Goal: Task Accomplishment & Management: Complete application form

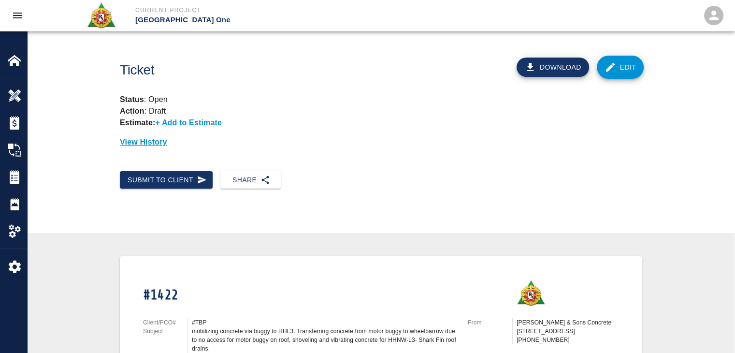
click at [632, 67] on link "Edit" at bounding box center [620, 67] width 47 height 23
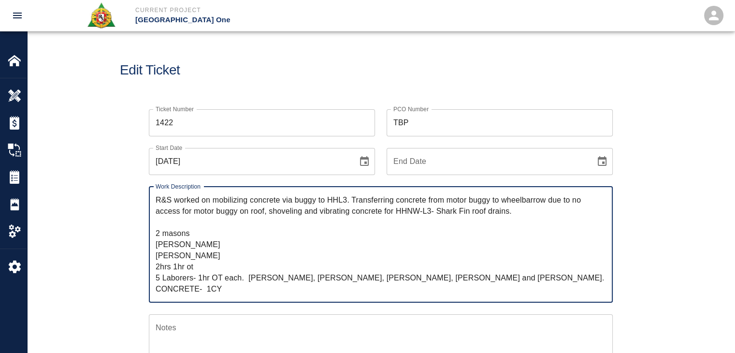
scroll to position [50, 0]
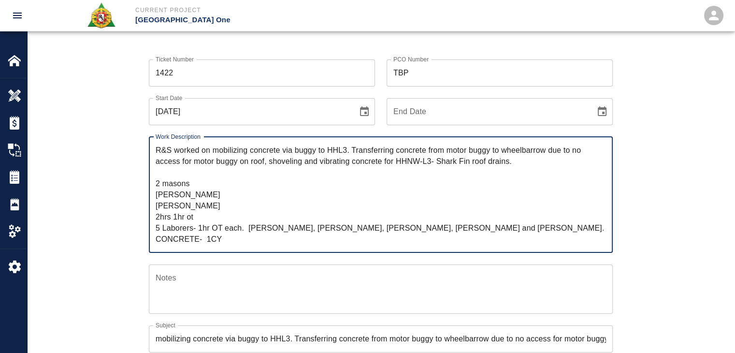
click at [192, 172] on textarea "R&S worked on mobilizing concrete via buggy to HHL3. Transferring concrete from…" at bounding box center [381, 194] width 450 height 100
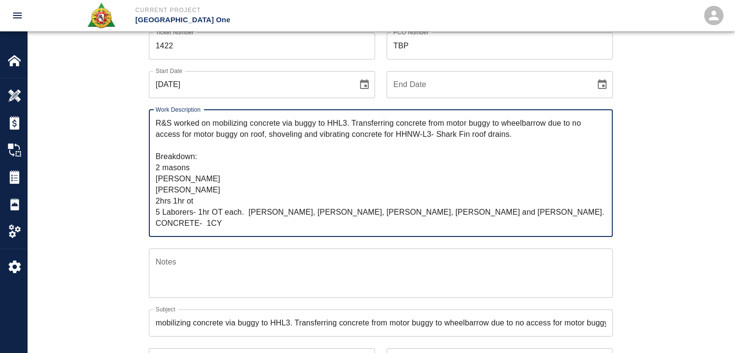
scroll to position [77, 0]
click at [227, 221] on textarea "R&S worked on mobilizing concrete via buggy to HHL3. Transferring concrete from…" at bounding box center [381, 172] width 450 height 111
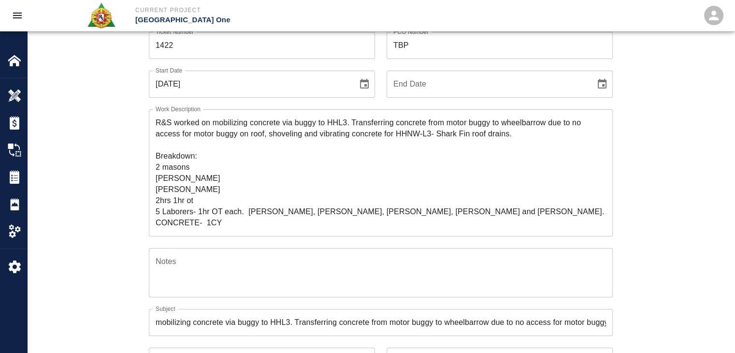
click at [90, 188] on div "Ticket Number 1422 Ticket Number PCO Number TBP PCO Number Start Date 10/02/202…" at bounding box center [380, 264] width 707 height 488
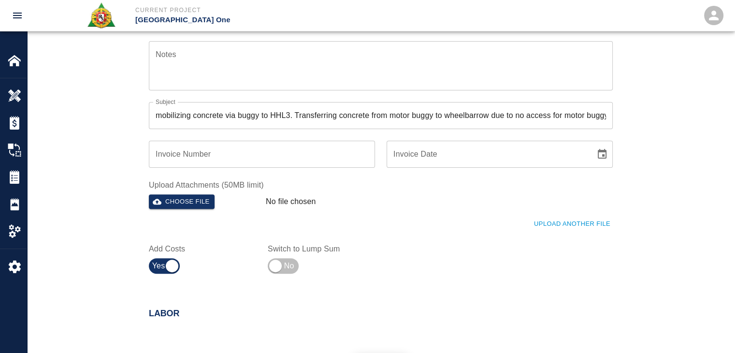
scroll to position [292, 0]
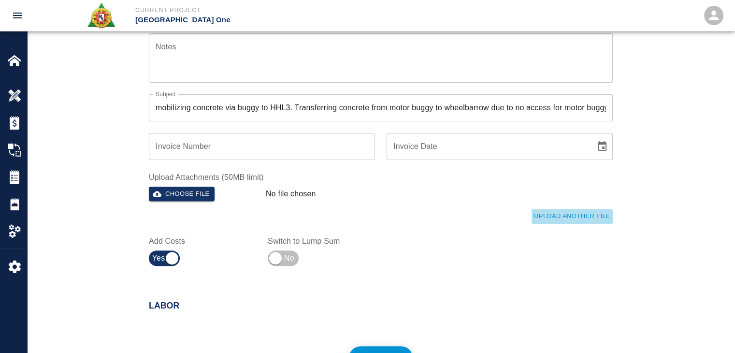
click at [532, 217] on button "Upload Another File" at bounding box center [571, 216] width 81 height 15
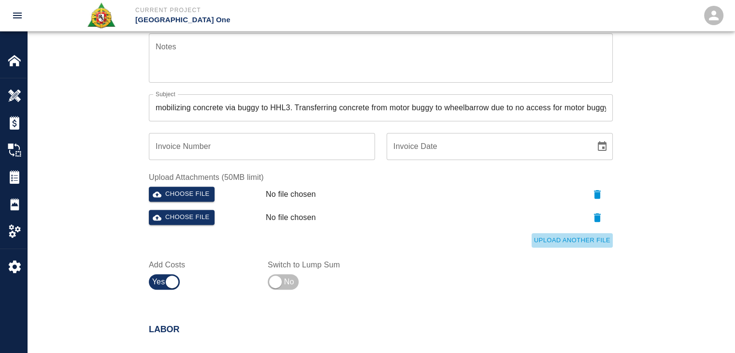
click at [570, 244] on button "Upload Another File" at bounding box center [571, 240] width 81 height 15
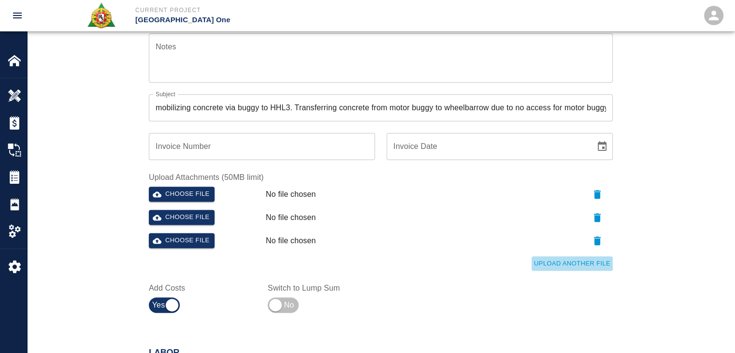
click at [566, 264] on button "Upload Another File" at bounding box center [571, 263] width 81 height 15
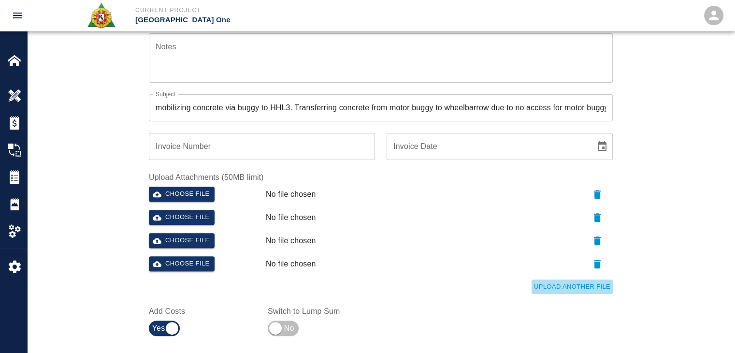
click at [577, 286] on button "Upload Another File" at bounding box center [571, 286] width 81 height 15
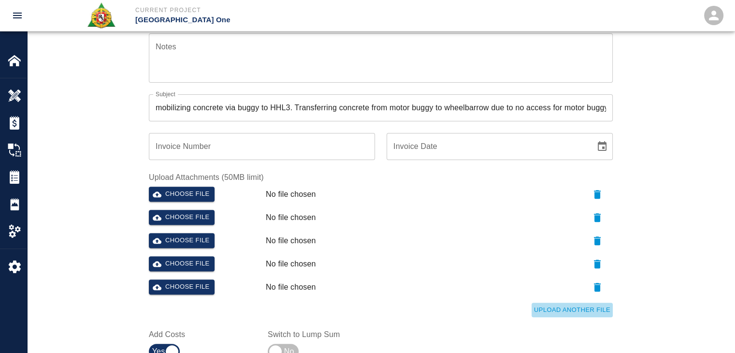
click at [577, 307] on button "Upload Another File" at bounding box center [571, 309] width 81 height 15
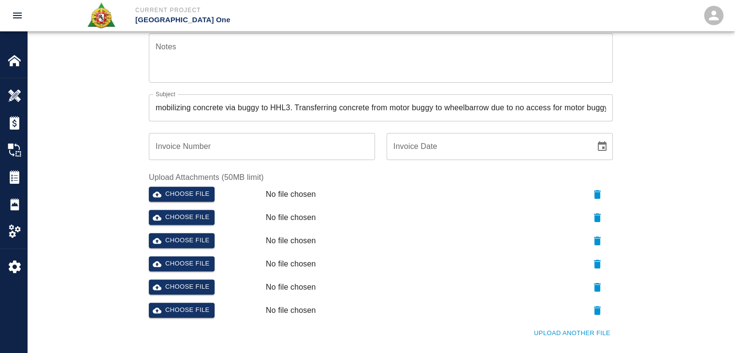
scroll to position [342, 0]
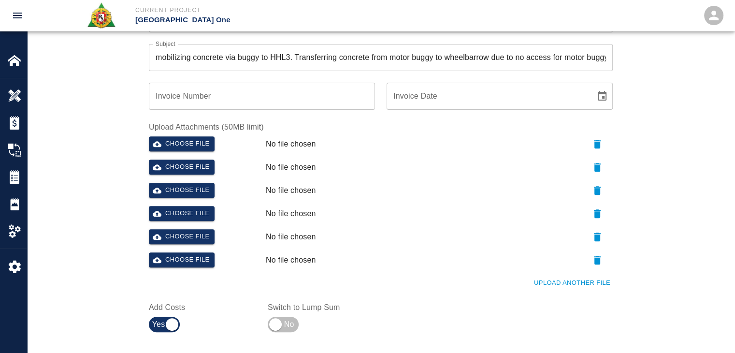
click at [574, 288] on button "Upload Another File" at bounding box center [571, 282] width 81 height 15
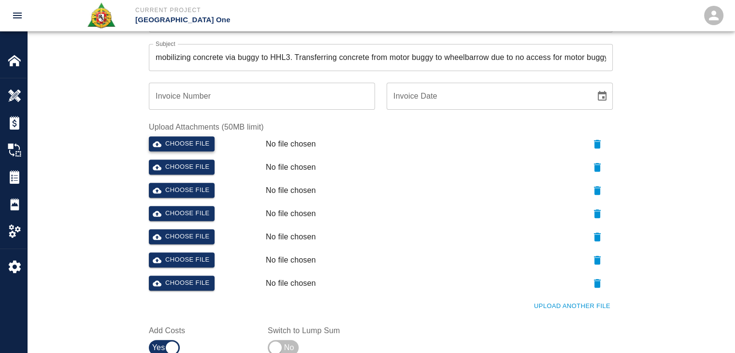
click at [169, 148] on button "Choose file" at bounding box center [182, 143] width 66 height 15
click at [184, 166] on button "Choose file" at bounding box center [182, 166] width 66 height 15
click at [200, 187] on button "Choose file" at bounding box center [182, 190] width 66 height 15
click at [165, 216] on button "Choose file" at bounding box center [182, 213] width 66 height 15
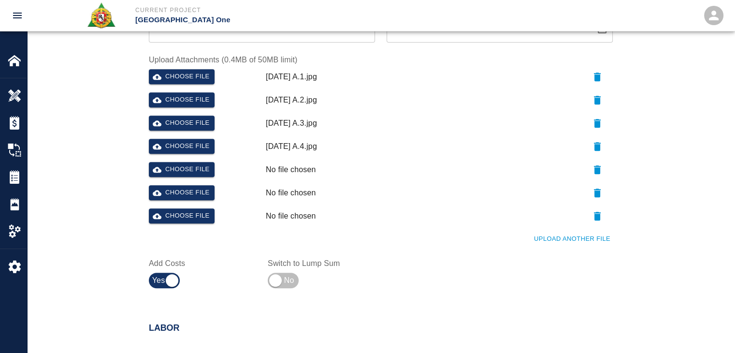
scroll to position [410, 0]
click at [200, 171] on button "Choose file" at bounding box center [182, 168] width 66 height 15
click at [197, 189] on button "Choose file" at bounding box center [182, 192] width 66 height 15
click at [551, 233] on button "Upload Another File" at bounding box center [571, 238] width 81 height 15
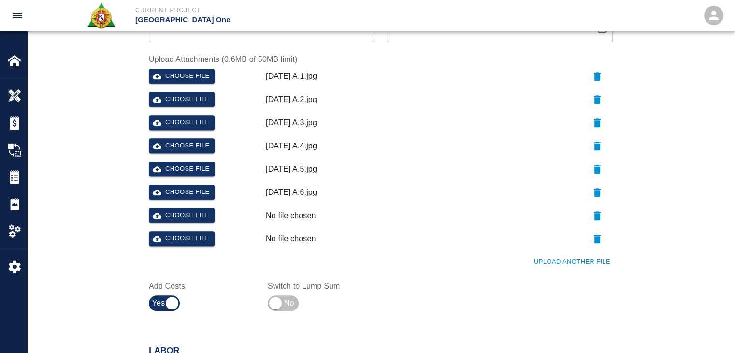
click at [556, 261] on button "Upload Another File" at bounding box center [571, 261] width 81 height 15
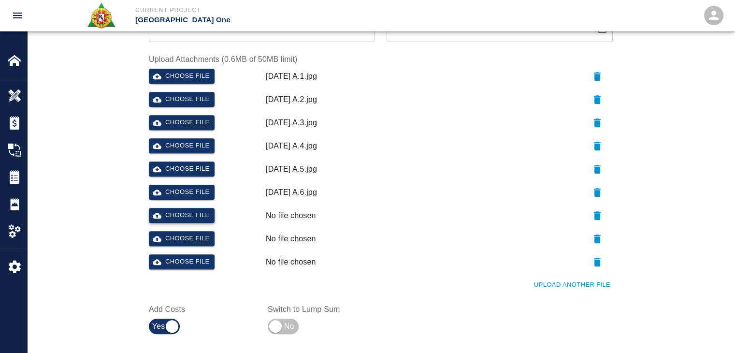
click at [195, 219] on button "Choose file" at bounding box center [182, 215] width 66 height 15
click at [177, 239] on button "Choose file" at bounding box center [182, 238] width 66 height 15
click at [186, 268] on button "Choose file" at bounding box center [182, 261] width 66 height 15
click at [79, 251] on div "Ticket Number 1422 Ticket Number PCO Number TBP PCO Number Start Date 10/02/202…" at bounding box center [380, 25] width 707 height 674
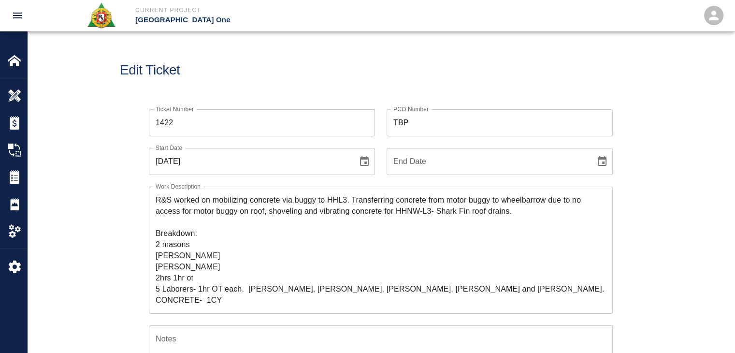
scroll to position [14, 0]
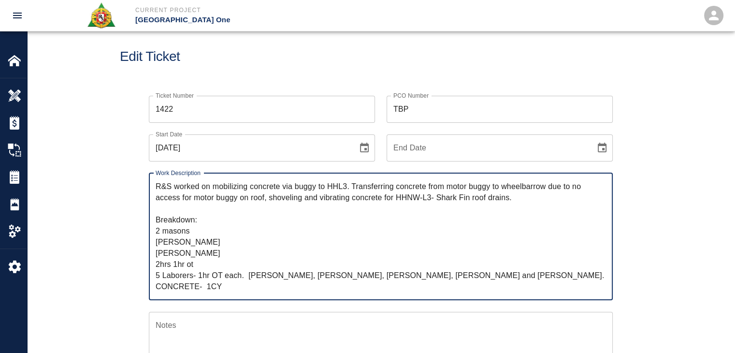
click at [203, 230] on textarea "R&S worked on mobilizing concrete via buggy to HHL3. Transferring concrete from…" at bounding box center [381, 236] width 450 height 111
drag, startPoint x: 198, startPoint y: 275, endPoint x: 138, endPoint y: 275, distance: 60.4
click at [138, 275] on div "Work Description R&S worked on mobilizing concrete via buggy to HHL3. Transferr…" at bounding box center [374, 230] width 475 height 139
drag, startPoint x: 203, startPoint y: 274, endPoint x: 147, endPoint y: 277, distance: 56.6
click at [147, 277] on div "Work Description R&S worked on mobilizing concrete via buggy to HHL3. Transferr…" at bounding box center [374, 230] width 475 height 139
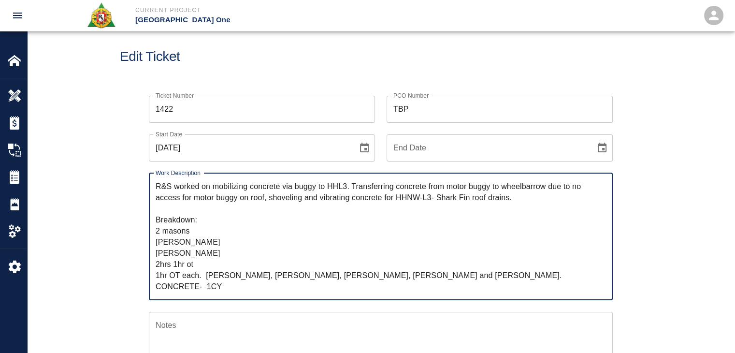
click at [194, 227] on textarea "R&S worked on mobilizing concrete via buggy to HHL3. Transferring concrete from…" at bounding box center [381, 236] width 450 height 111
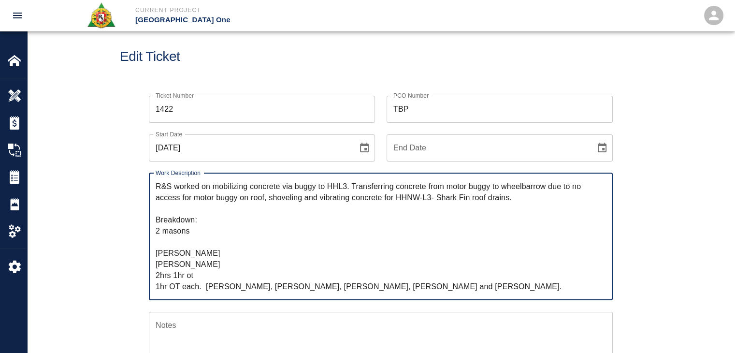
paste textarea "5 Laborers-"
drag, startPoint x: 202, startPoint y: 277, endPoint x: 128, endPoint y: 280, distance: 74.5
click at [192, 229] on textarea "R&S worked on mobilizing concrete via buggy to HHL3. Transferring concrete from…" at bounding box center [381, 236] width 450 height 111
paste textarea "2hrs 1hr ot"
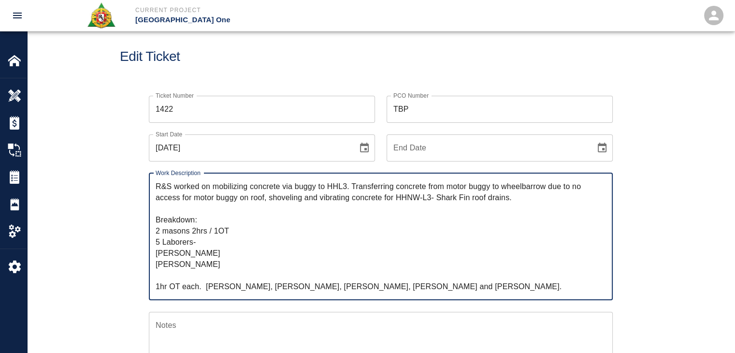
click at [200, 244] on textarea "R&S worked on mobilizing concrete via buggy to HHL3. Transferring concrete from…" at bounding box center [381, 236] width 450 height 111
click at [218, 232] on textarea "R&S worked on mobilizing concrete via buggy to HHL3. Transferring concrete from…" at bounding box center [381, 236] width 450 height 111
click at [241, 232] on textarea "R&S worked on mobilizing concrete via buggy to HHL3. Transferring concrete from…" at bounding box center [381, 236] width 450 height 111
click at [200, 233] on textarea "R&S worked on mobilizing concrete via buggy to HHL3. Transferring concrete from…" at bounding box center [381, 236] width 450 height 111
click at [223, 233] on textarea "R&S worked on mobilizing concrete via buggy to HHL3. Transferring concrete from…" at bounding box center [381, 236] width 450 height 111
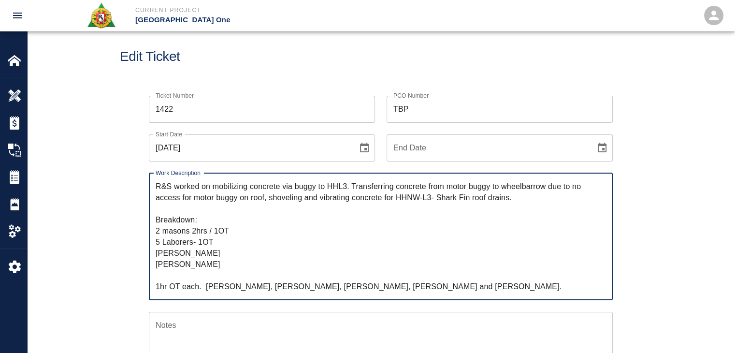
click at [233, 232] on textarea "R&S worked on mobilizing concrete via buggy to HHL3. Transferring concrete from…" at bounding box center [381, 236] width 450 height 111
click at [198, 230] on textarea "R&S worked on mobilizing concrete via buggy to HHL3. Transferring concrete from…" at bounding box center [381, 236] width 450 height 111
click at [209, 230] on textarea "R&S worked on mobilizing concrete via buggy to HHL3. Transferring concrete from…" at bounding box center [381, 236] width 450 height 111
click at [187, 230] on textarea "R&S worked on mobilizing concrete via buggy to HHL3. Transferring concrete from…" at bounding box center [381, 236] width 450 height 111
click at [197, 229] on textarea "R&S worked on mobilizing concrete via buggy to HHL3. Transferring concrete from…" at bounding box center [381, 236] width 450 height 111
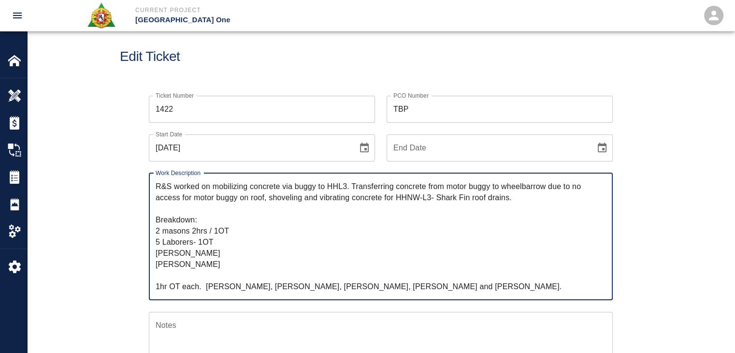
click at [209, 229] on textarea "R&S worked on mobilizing concrete via buggy to HHL3. Transferring concrete from…" at bounding box center [381, 236] width 450 height 111
click at [201, 230] on textarea "R&S worked on mobilizing concrete via buggy to HHL3. Transferring concrete from…" at bounding box center [381, 236] width 450 height 111
click at [208, 230] on textarea "R&S worked on mobilizing concrete via buggy to HHL3. Transferring concrete from…" at bounding box center [381, 236] width 450 height 111
click at [197, 230] on textarea "R&S worked on mobilizing concrete via buggy to HHL3. Transferring concrete from…" at bounding box center [381, 236] width 450 height 111
click at [218, 230] on textarea "R&S worked on mobilizing concrete via buggy to HHL3. Transferring concrete from…" at bounding box center [381, 236] width 450 height 111
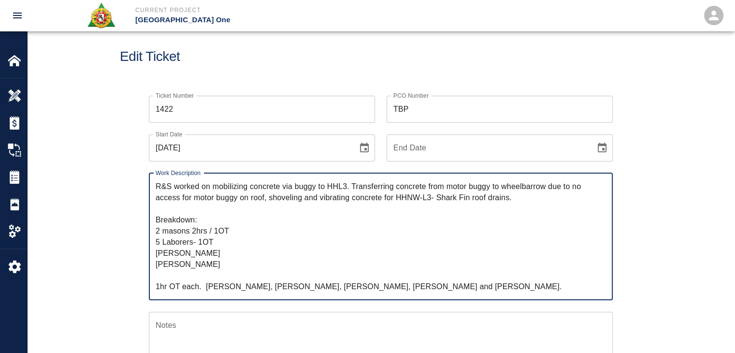
click at [196, 230] on textarea "R&S worked on mobilizing concrete via buggy to HHL3. Transferring concrete from…" at bounding box center [381, 236] width 450 height 111
click at [204, 230] on textarea "R&S worked on mobilizing concrete via buggy to HHL3. Transferring concrete from…" at bounding box center [381, 236] width 450 height 111
click at [210, 230] on textarea "R&S worked on mobilizing concrete via buggy to HHL3. Transferring concrete from…" at bounding box center [381, 236] width 450 height 111
click at [206, 230] on textarea "R&S worked on mobilizing concrete via buggy to HHL3. Transferring concrete from…" at bounding box center [381, 236] width 450 height 111
click at [225, 228] on textarea "R&S worked on mobilizing concrete via buggy to HHL3. Transferring concrete from…" at bounding box center [381, 236] width 450 height 111
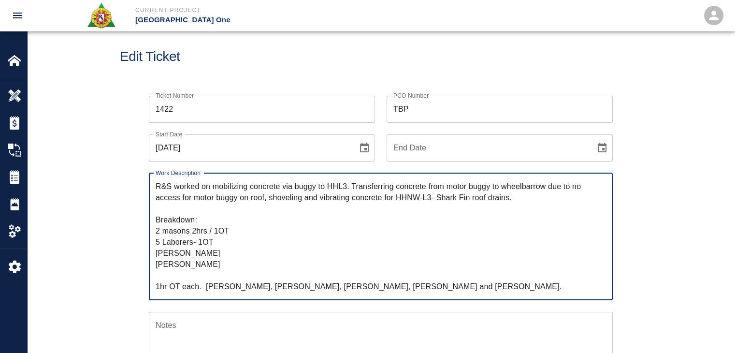
click at [247, 227] on textarea "R&S worked on mobilizing concrete via buggy to HHL3. Transferring concrete from…" at bounding box center [381, 236] width 450 height 111
click at [196, 230] on textarea "R&S worked on mobilizing concrete via buggy to HHL3. Transferring concrete from…" at bounding box center [381, 236] width 450 height 111
click at [205, 230] on textarea "R&S worked on mobilizing concrete via buggy to HHL3. Transferring concrete from…" at bounding box center [381, 236] width 450 height 111
click at [197, 242] on textarea "R&S worked on mobilizing concrete via buggy to HHL3. Transferring concrete from…" at bounding box center [381, 236] width 450 height 111
click at [175, 256] on textarea "R&S worked on mobilizing concrete via buggy to HHL3. Transferring concrete from…" at bounding box center [381, 236] width 450 height 111
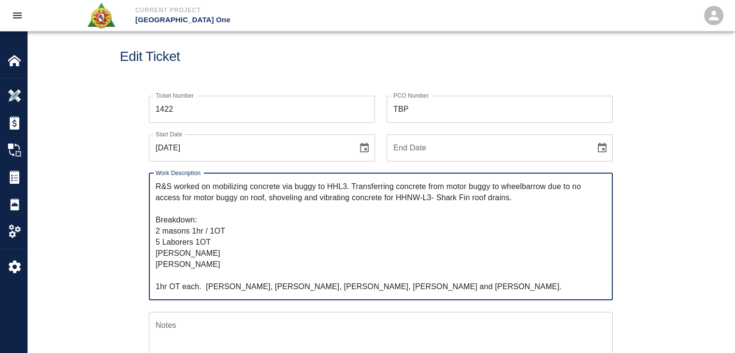
click at [214, 245] on textarea "R&S worked on mobilizing concrete via buggy to HHL3. Transferring concrete from…" at bounding box center [381, 236] width 450 height 111
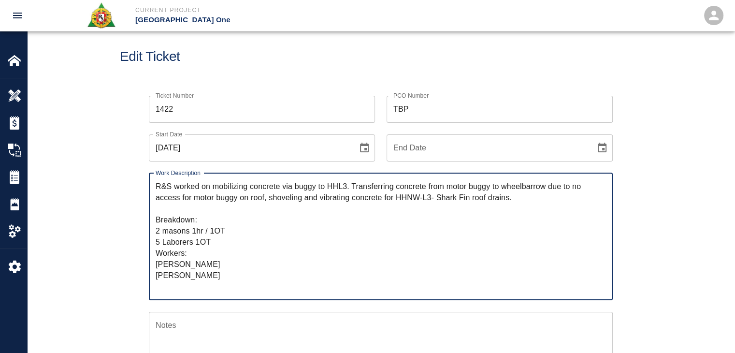
scroll to position [21, 0]
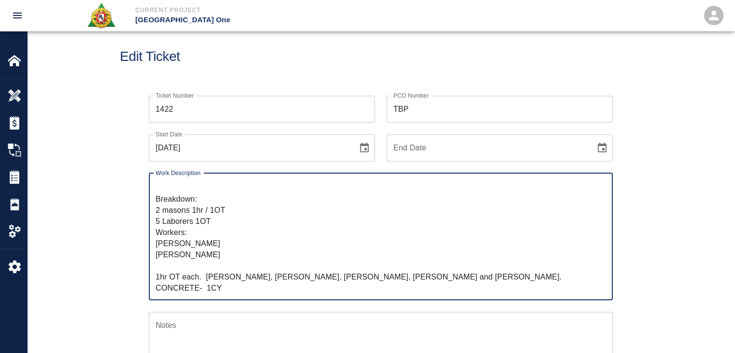
click at [170, 264] on textarea "R&S worked on mobilizing concrete via buggy to HHL3. Transferring concrete from…" at bounding box center [381, 236] width 450 height 111
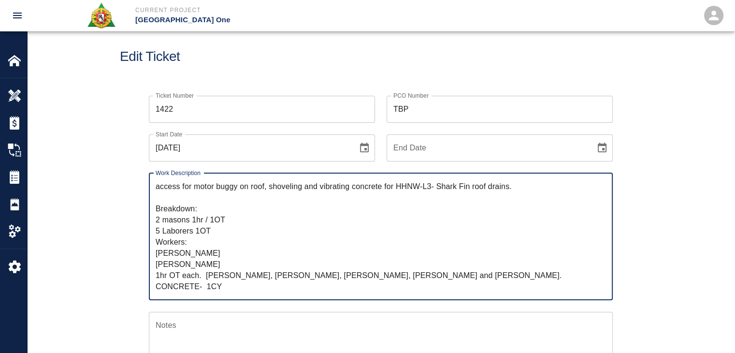
scroll to position [11, 0]
drag, startPoint x: 205, startPoint y: 275, endPoint x: 135, endPoint y: 279, distance: 69.7
click at [209, 274] on textarea "R&S worked on mobilizing concrete via buggy to HHL3. Transferring concrete from…" at bounding box center [381, 236] width 450 height 111
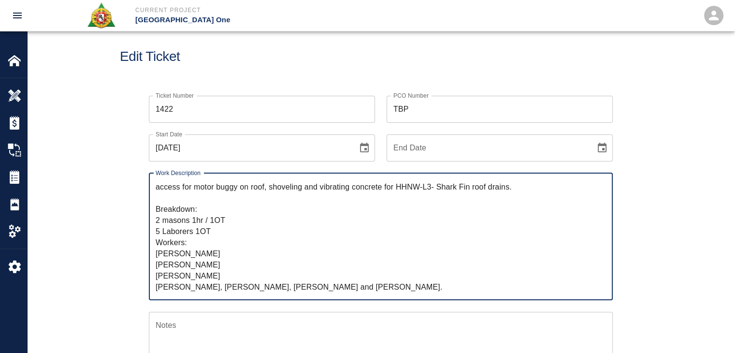
scroll to position [21, 0]
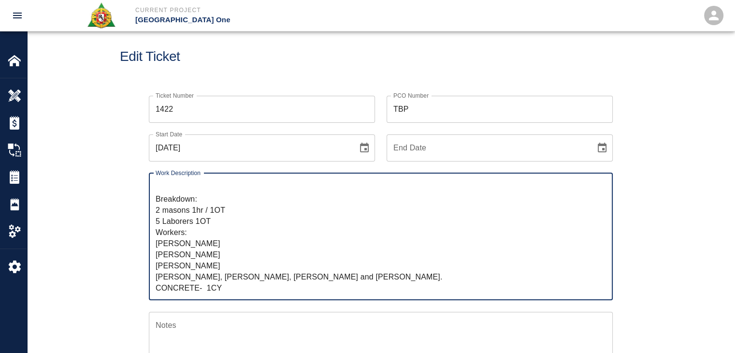
click at [213, 275] on textarea "R&S worked on mobilizing concrete via buggy to HHL3. Transferring concrete from…" at bounding box center [381, 236] width 450 height 111
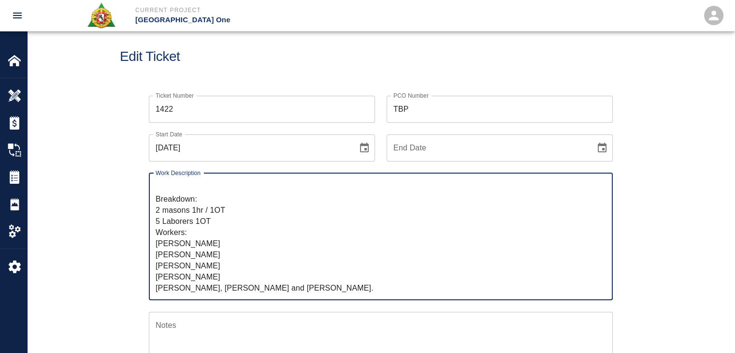
click at [208, 289] on textarea "R&S worked on mobilizing concrete via buggy to HHL3. Transferring concrete from…" at bounding box center [381, 236] width 450 height 111
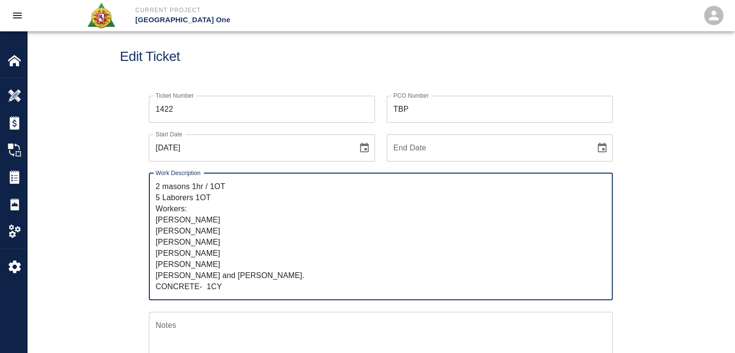
click at [241, 275] on textarea "R&S worked on mobilizing concrete via buggy to HHL3. Transferring concrete from…" at bounding box center [381, 236] width 450 height 111
click at [225, 285] on textarea "R&S worked on mobilizing concrete via buggy to HHL3. Transferring concrete from…" at bounding box center [381, 236] width 450 height 111
click at [207, 277] on textarea "R&S worked on mobilizing concrete via buggy to HHL3. Transferring concrete from…" at bounding box center [381, 236] width 450 height 111
drag, startPoint x: 229, startPoint y: 285, endPoint x: 149, endPoint y: 290, distance: 79.4
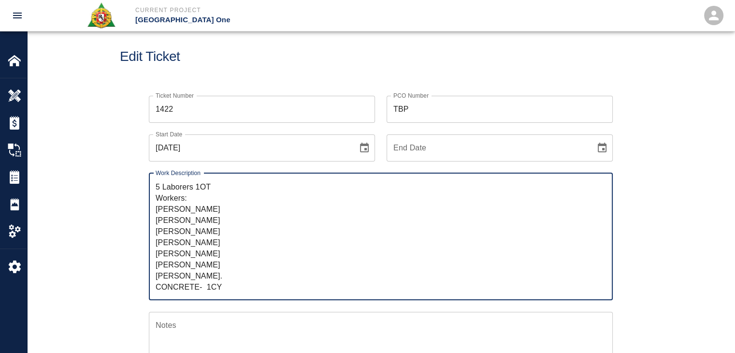
click at [149, 290] on div "R&S worked on mobilizing concrete via buggy to HHL3. Transferring concrete from…" at bounding box center [381, 236] width 464 height 127
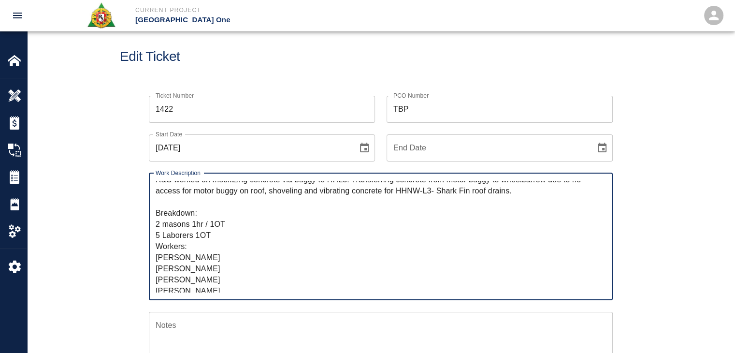
scroll to position [0, 0]
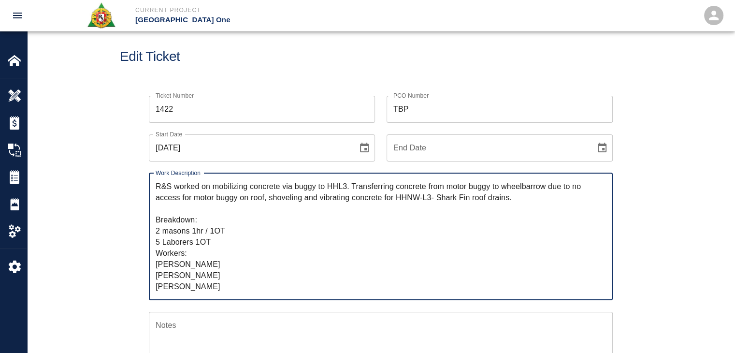
click at [218, 243] on textarea "R&S worked on mobilizing concrete via buggy to HHL3. Transferring concrete from…" at bounding box center [381, 236] width 450 height 111
paste textarea "CONCRETE- 1CY"
click at [216, 241] on textarea "R&S worked on mobilizing concrete via buggy to HHL3. Transferring concrete from…" at bounding box center [381, 236] width 450 height 111
type textarea "R&S worked on mobilizing concrete via buggy to HHL3. Transferring concrete from…"
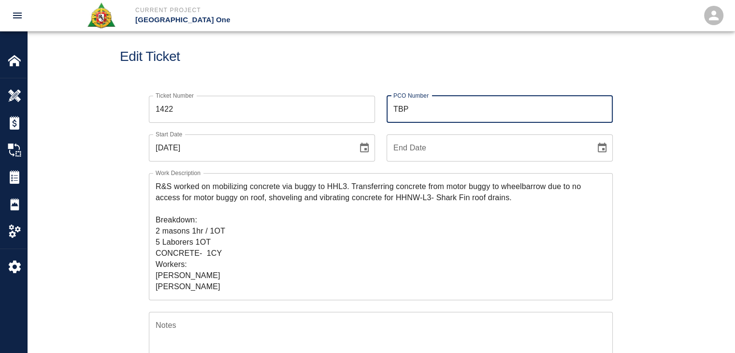
drag, startPoint x: 415, startPoint y: 105, endPoint x: 383, endPoint y: 105, distance: 31.9
click at [383, 105] on div "PCO Number TBP PCO Number" at bounding box center [494, 103] width 238 height 39
type input "0"
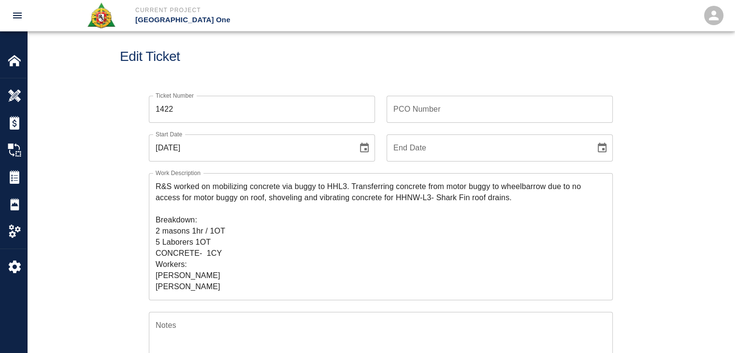
click at [357, 51] on h1 "Edit Ticket" at bounding box center [381, 57] width 522 height 16
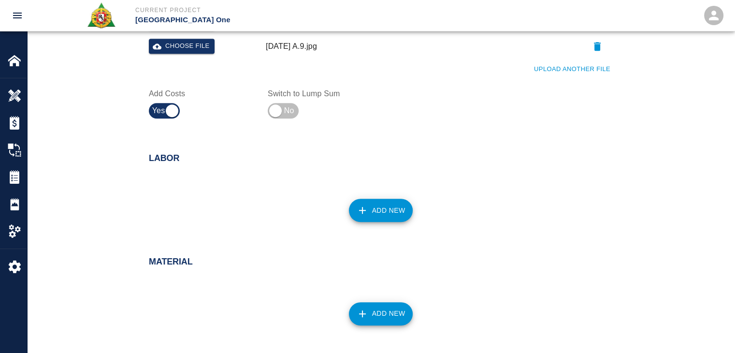
scroll to position [642, 0]
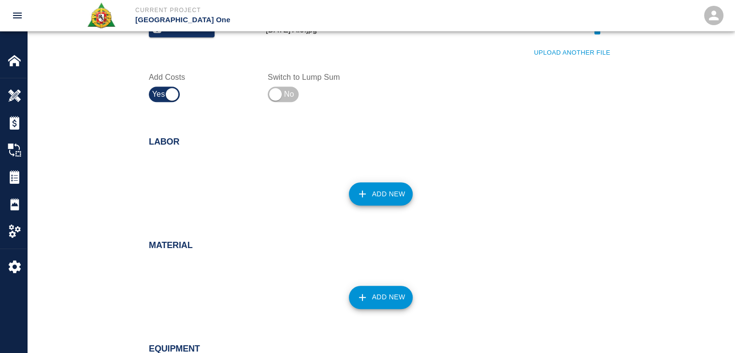
click at [382, 196] on button "Add New" at bounding box center [381, 193] width 64 height 23
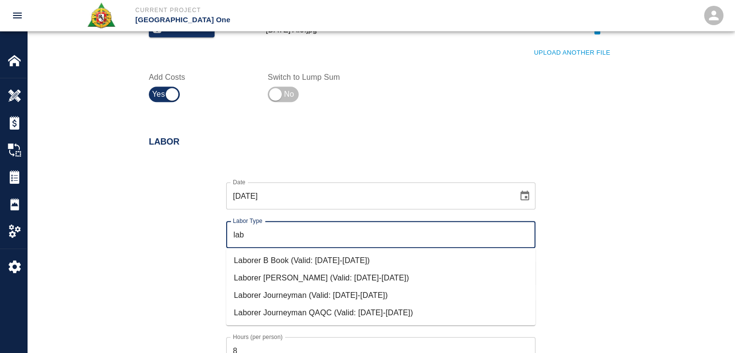
click at [310, 295] on li "Laborer Journeyman (Valid: 07/01/2024-10/31/2025)" at bounding box center [380, 295] width 309 height 17
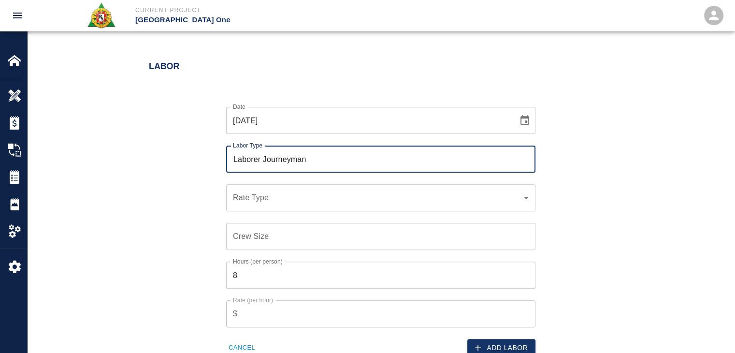
scroll to position [717, 0]
type input "Laborer Journeyman"
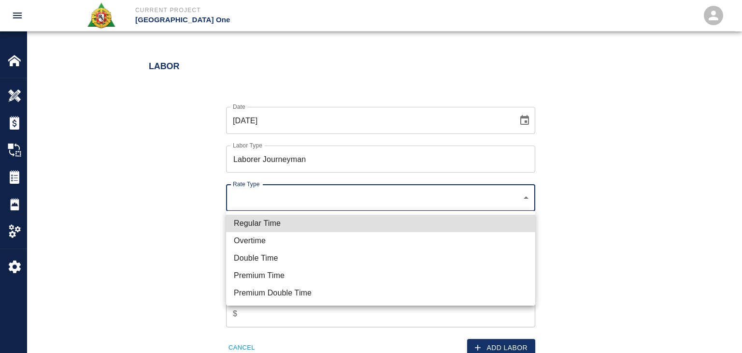
click at [280, 225] on li "Regular Time" at bounding box center [380, 223] width 309 height 17
type input "rate_rt"
type input "97.06"
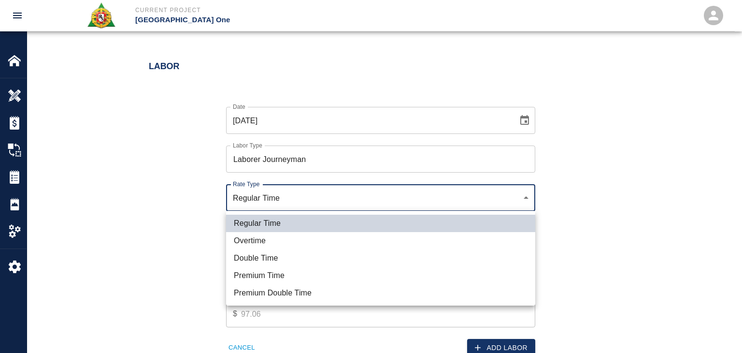
click at [277, 234] on li "Overtime" at bounding box center [380, 240] width 309 height 17
type input "rate_ot"
type input "133.82"
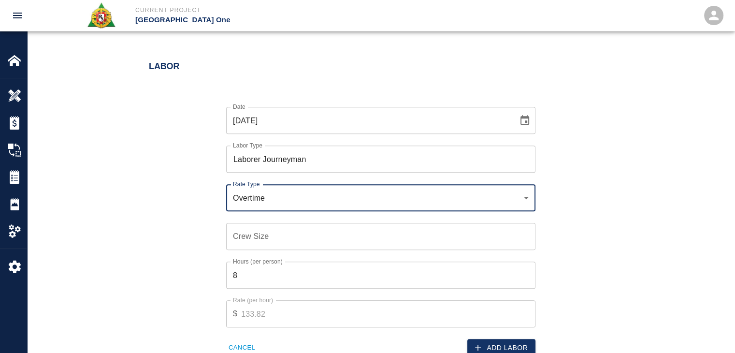
click at [257, 240] on input "Crew Size" at bounding box center [380, 236] width 309 height 27
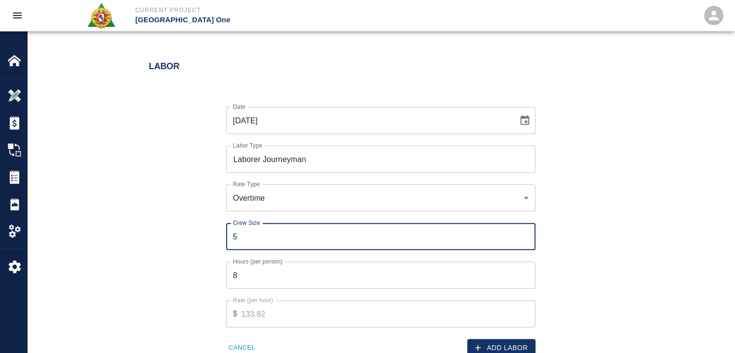
type input "5"
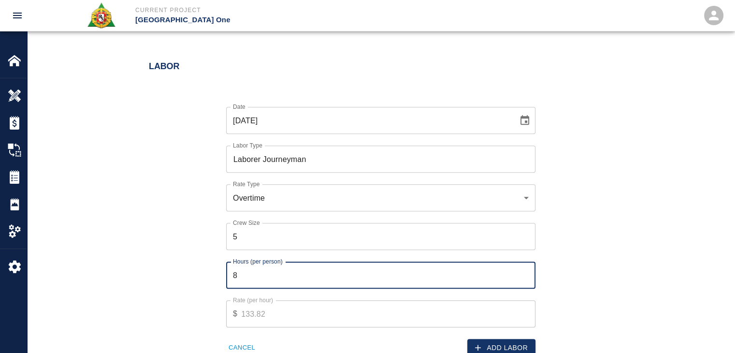
click at [257, 266] on input "8" at bounding box center [380, 274] width 309 height 27
type input "1"
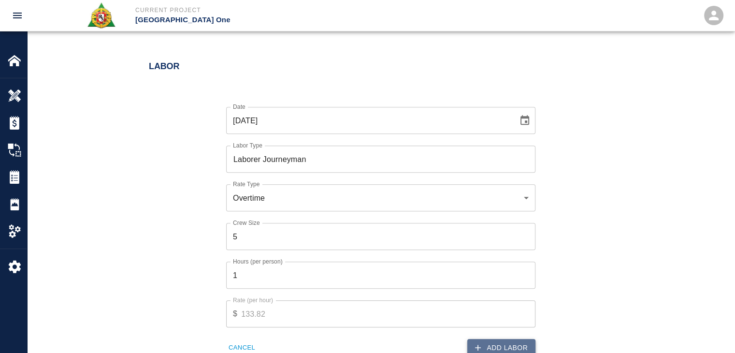
click at [482, 344] on icon "button" at bounding box center [478, 348] width 10 height 10
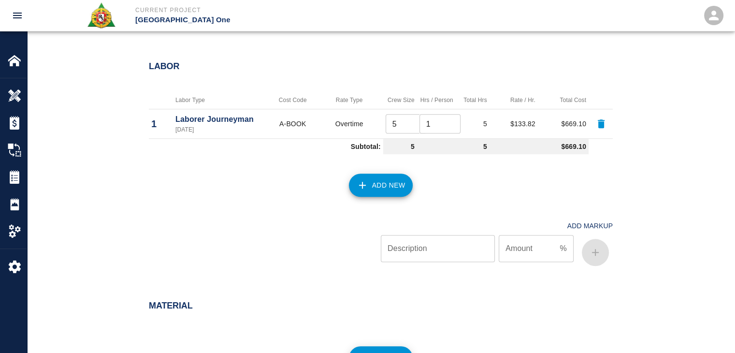
click at [364, 186] on icon "button" at bounding box center [363, 185] width 12 height 12
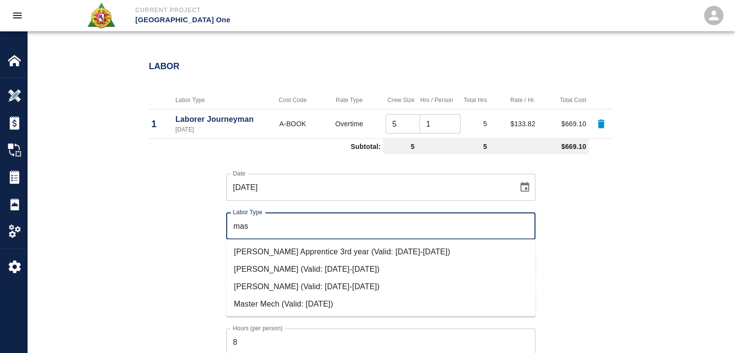
click at [298, 290] on li "Mason Journeyman (Valid: 07/01/2024-10/31/2025)" at bounding box center [380, 285] width 309 height 17
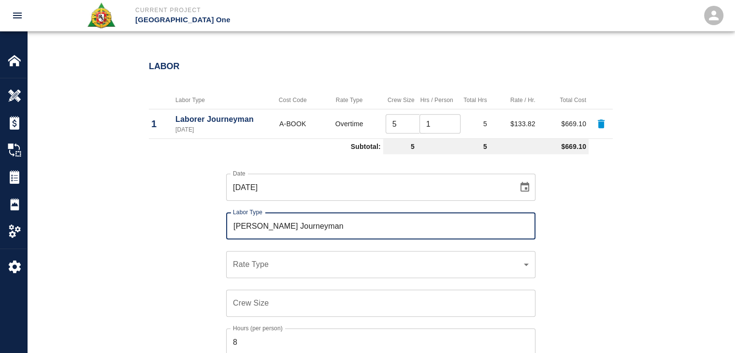
scroll to position [763, 0]
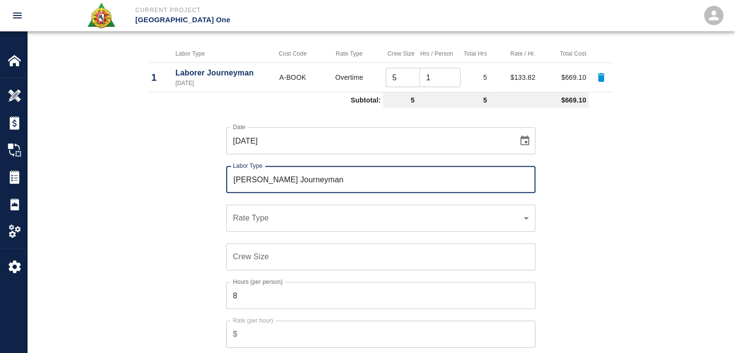
type input "[PERSON_NAME] Journeyman"
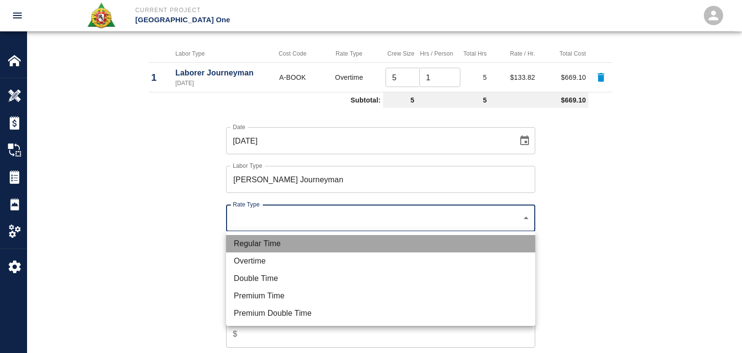
click at [288, 238] on li "Regular Time" at bounding box center [380, 243] width 309 height 17
type input "rate_rt"
type input "112.04"
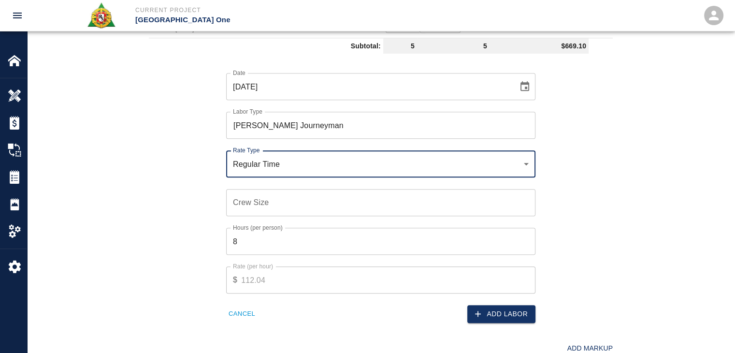
scroll to position [818, 0]
click at [253, 200] on input "Crew Size" at bounding box center [380, 201] width 309 height 27
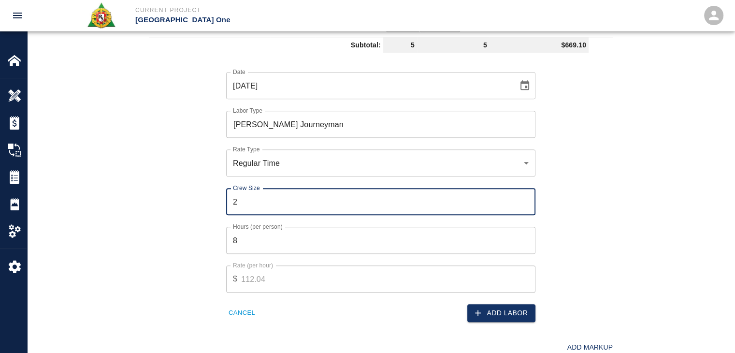
type input "2"
click at [248, 247] on input "8" at bounding box center [380, 240] width 309 height 27
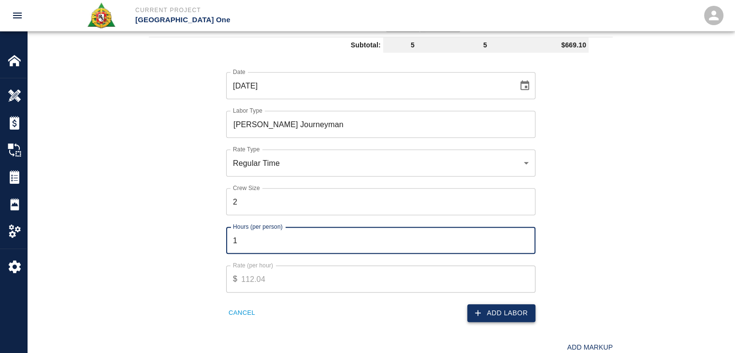
type input "1"
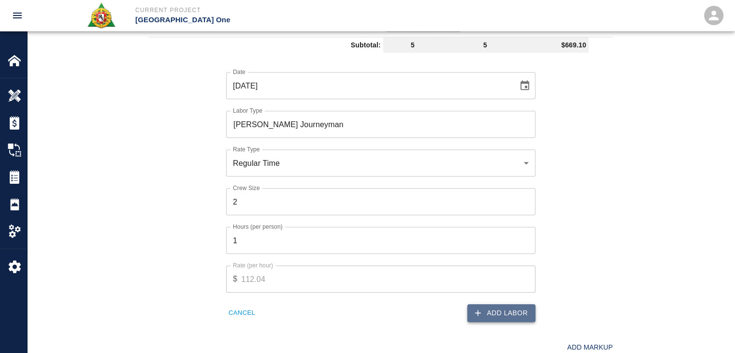
click at [509, 312] on button "Add Labor" at bounding box center [501, 313] width 68 height 18
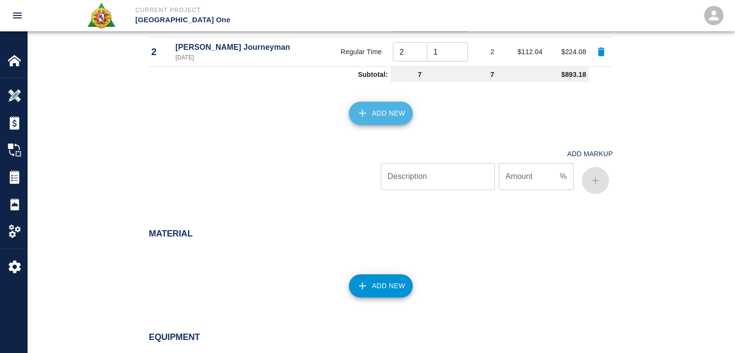
click at [390, 111] on button "Add New" at bounding box center [381, 112] width 64 height 23
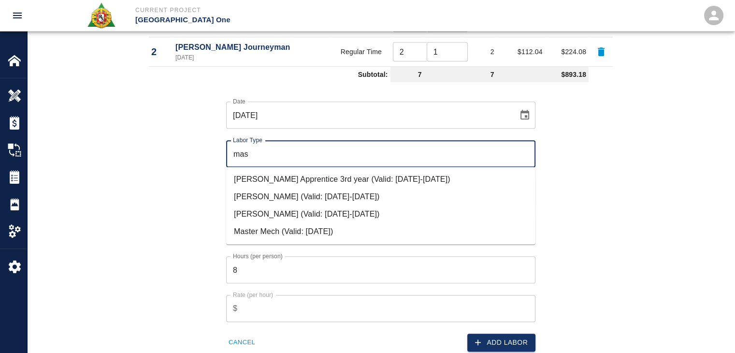
click at [284, 215] on li "Mason Journeyman (Valid: 07/01/2024-10/31/2025)" at bounding box center [380, 213] width 309 height 17
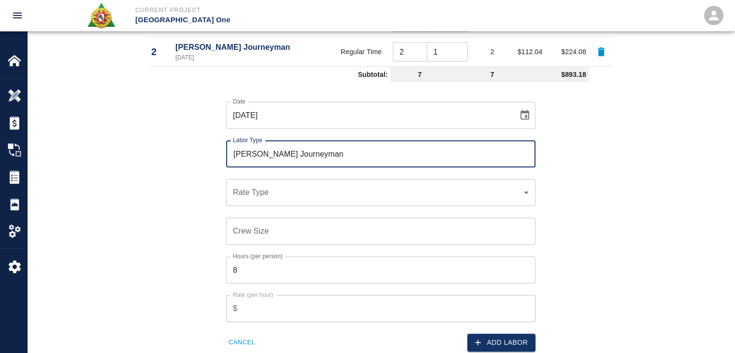
type input "Mason Journeyman"
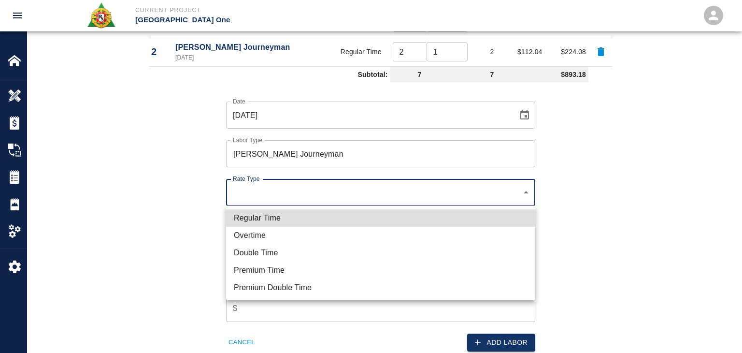
click at [263, 233] on li "Overtime" at bounding box center [380, 235] width 309 height 17
type input "rate_ot"
type input "198.88"
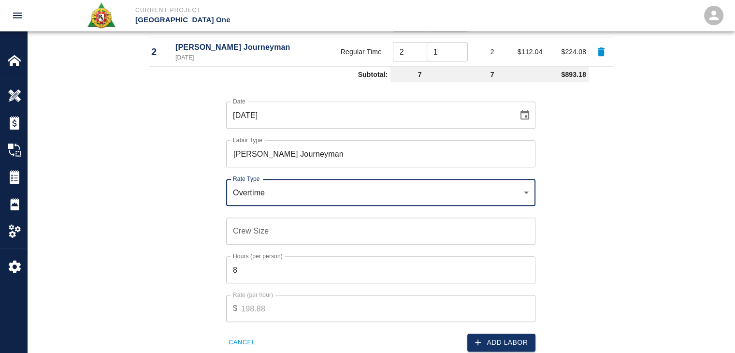
click at [258, 236] on input "Crew Size" at bounding box center [380, 230] width 309 height 27
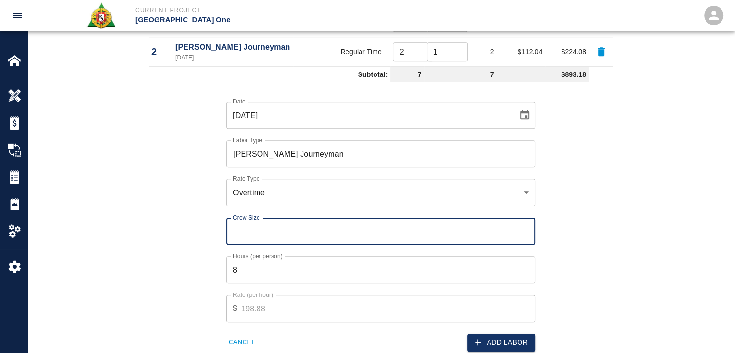
type input "1"
type input "2"
click at [257, 270] on input "8" at bounding box center [380, 269] width 309 height 27
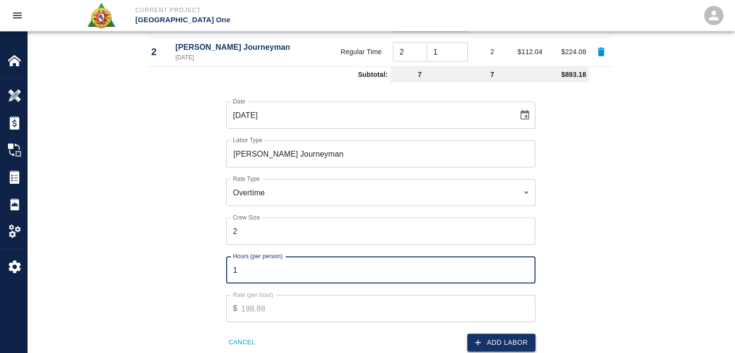
type input "1"
click at [500, 346] on button "Add Labor" at bounding box center [501, 342] width 68 height 18
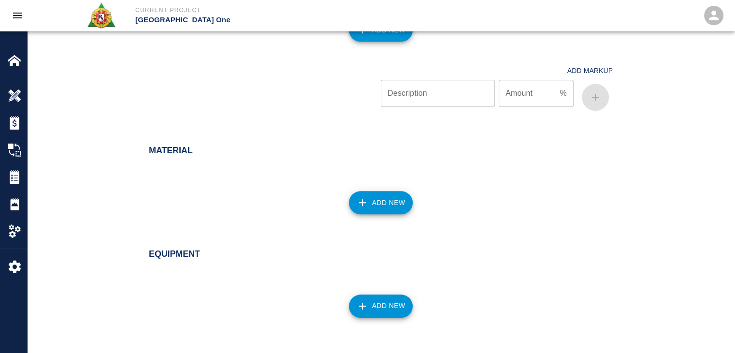
scroll to position [935, 0]
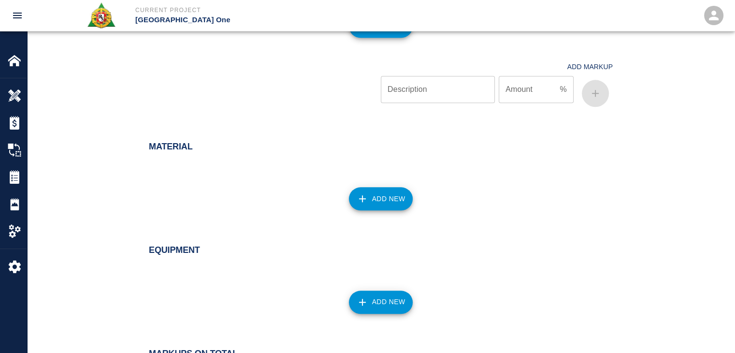
click at [381, 188] on button "Add New" at bounding box center [381, 198] width 64 height 23
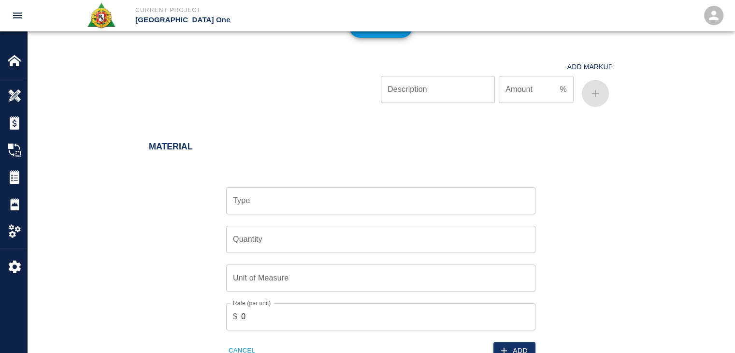
click at [312, 202] on input "Type" at bounding box center [380, 200] width 301 height 18
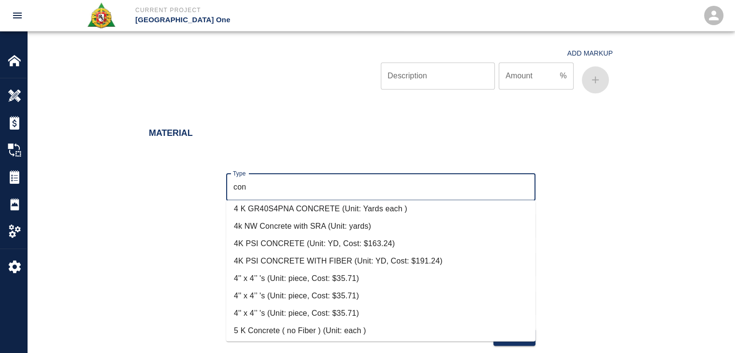
scroll to position [177, 0]
click at [332, 240] on li "4K PSI CONCRETE (Unit: YD, Cost: $163.24)" at bounding box center [380, 244] width 309 height 17
type input "4K PSI CONCRETE (Unit: YD, Cost: $163.24)"
type input "YD"
type input "163.24"
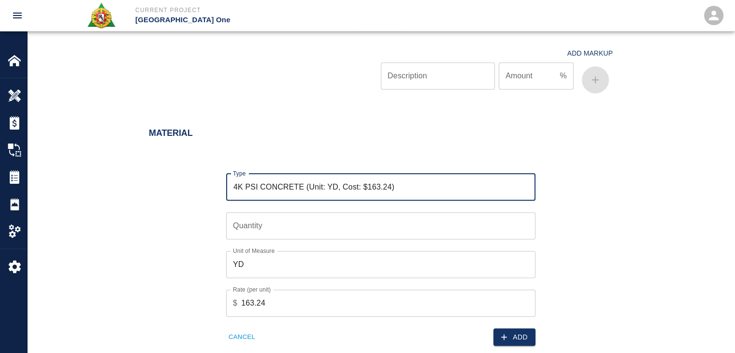
type input "4K PSI CONCRETE (Unit: YD, Cost: $163.24)"
click at [272, 232] on input "Quantity" at bounding box center [380, 225] width 309 height 27
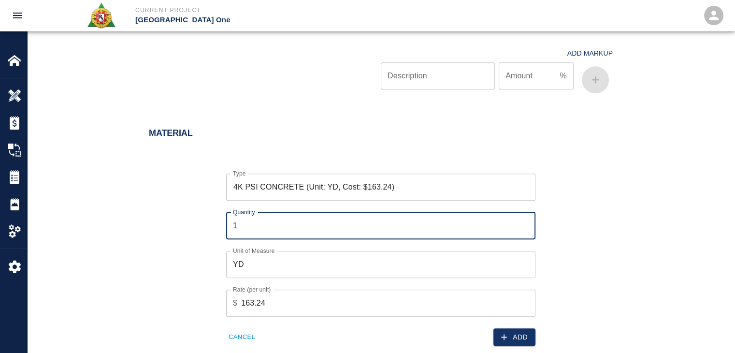
type input "1"
click at [204, 239] on div "Type 4K PSI CONCRETE (Unit: YD, Cost: $163.24) Type Quantity 1 Quantity Unit of…" at bounding box center [374, 252] width 475 height 188
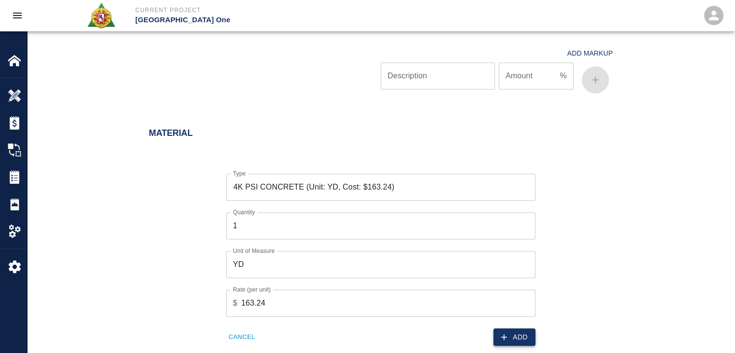
click at [510, 335] on button "Add" at bounding box center [514, 337] width 42 height 18
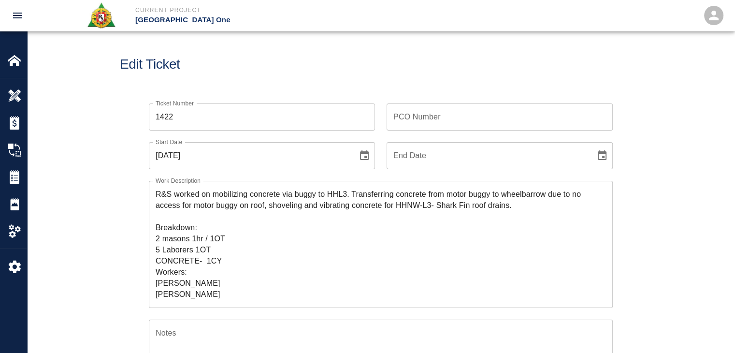
scroll to position [0, 0]
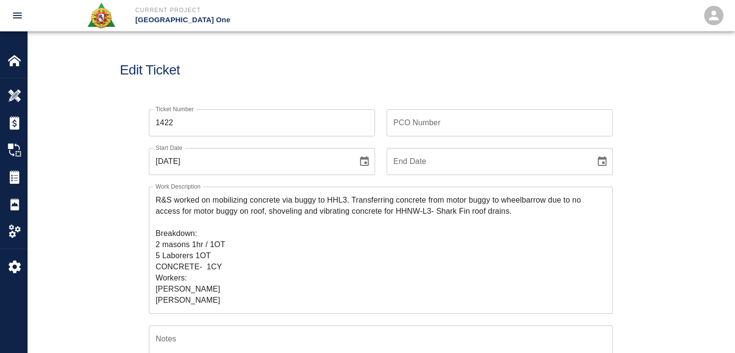
click at [414, 129] on input "PCO Number" at bounding box center [500, 122] width 226 height 27
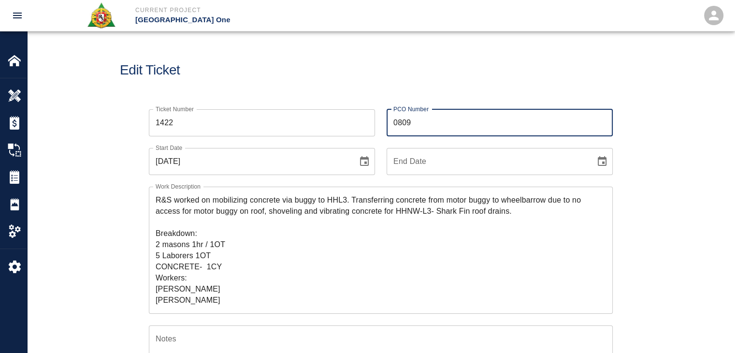
type input "0809"
click at [356, 86] on div "Edit Ticket" at bounding box center [380, 70] width 707 height 78
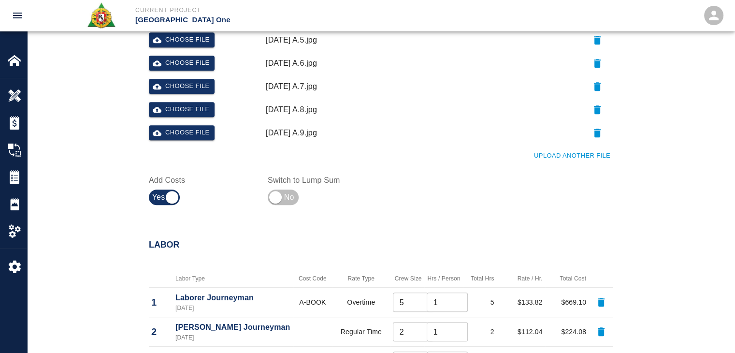
scroll to position [539, 0]
click at [578, 152] on button "Upload Another File" at bounding box center [571, 155] width 81 height 15
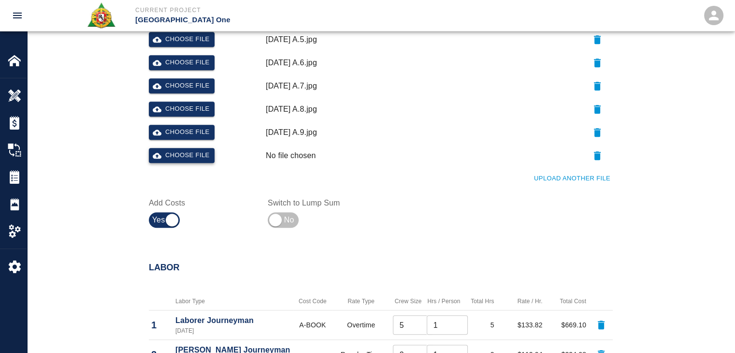
click at [192, 159] on button "Choose file" at bounding box center [182, 155] width 66 height 15
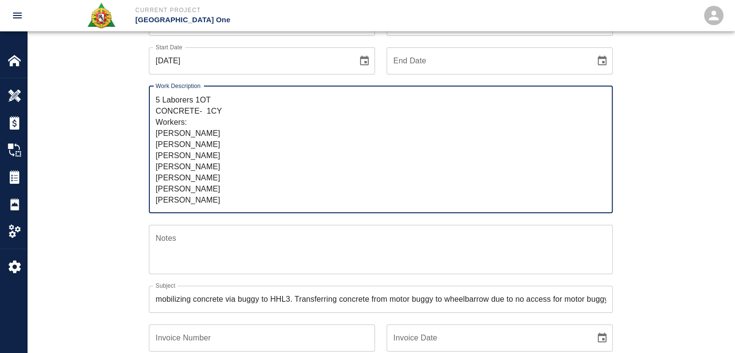
scroll to position [0, 0]
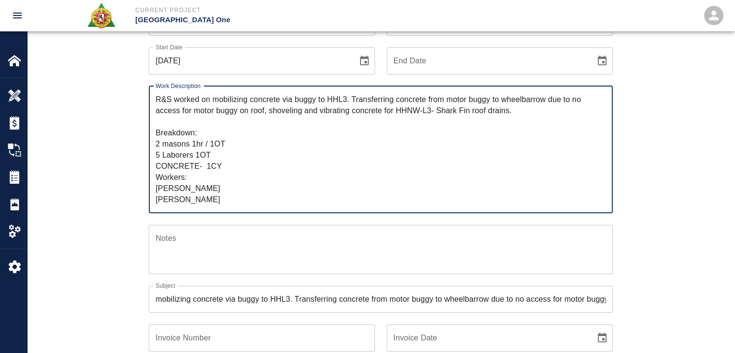
drag, startPoint x: 217, startPoint y: 198, endPoint x: 123, endPoint y: 72, distance: 157.4
click at [123, 72] on div "Ticket Number 1422 Ticket Number PCO Number 0809 PCO Number Start Date 10/02/20…" at bounding box center [381, 334] width 522 height 674
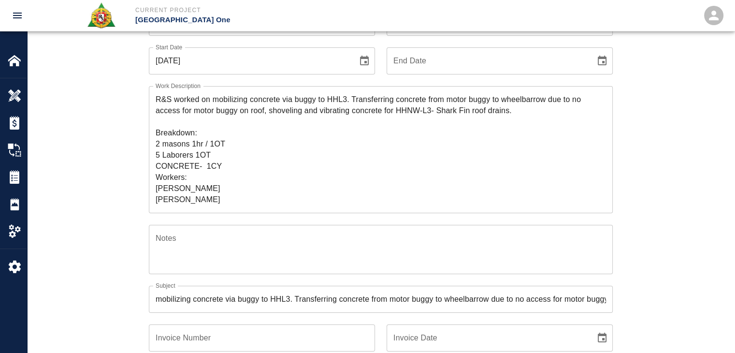
click at [700, 201] on div "Ticket Number 1422 Ticket Number PCO Number 0809 PCO Number Start Date 10/02/20…" at bounding box center [380, 345] width 707 height 697
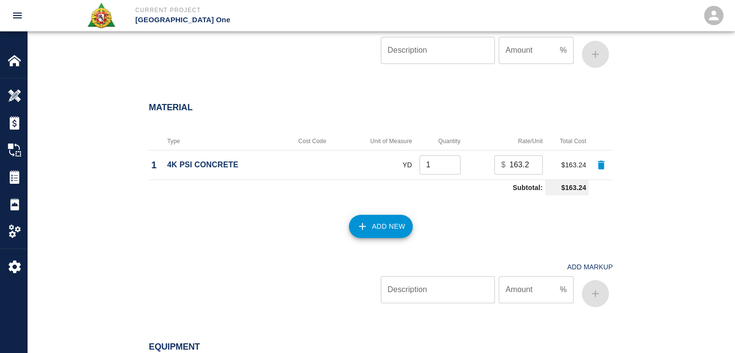
scroll to position [1287, 0]
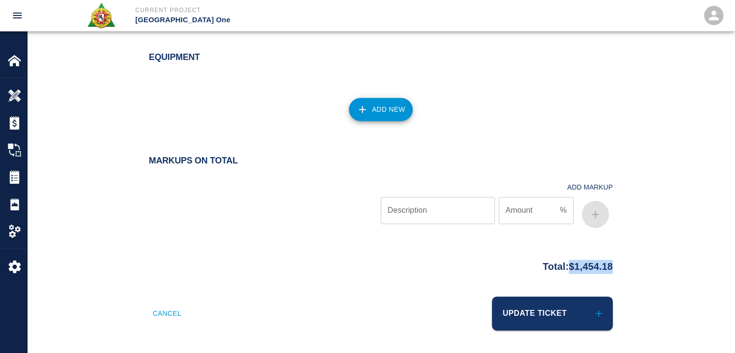
drag, startPoint x: 626, startPoint y: 266, endPoint x: 560, endPoint y: 267, distance: 66.2
click at [560, 267] on div "Total: $1,454.18" at bounding box center [381, 264] width 522 height 19
copy p "$1,454.18"
click at [305, 264] on div "Total: $1,454.18" at bounding box center [381, 264] width 464 height 19
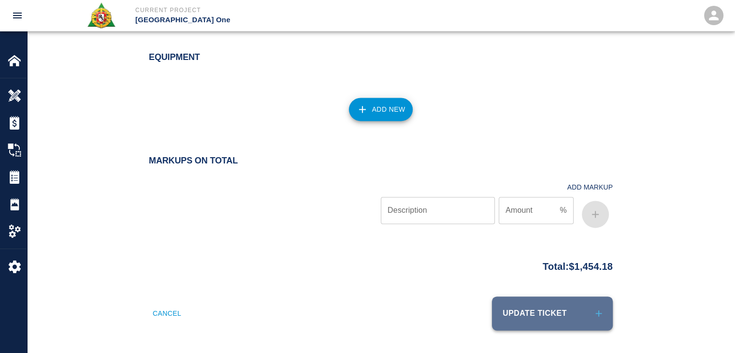
click at [540, 311] on button "Update Ticket" at bounding box center [552, 313] width 121 height 34
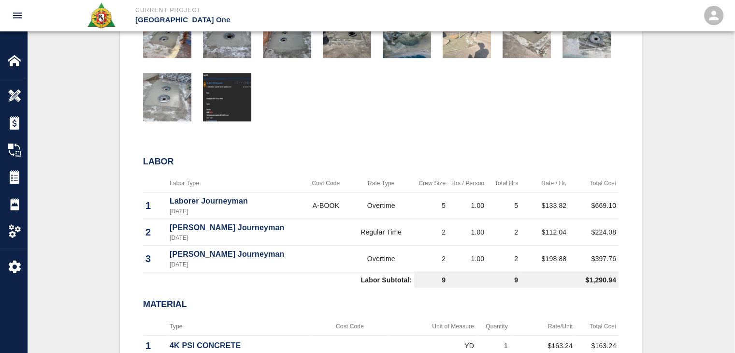
scroll to position [603, 0]
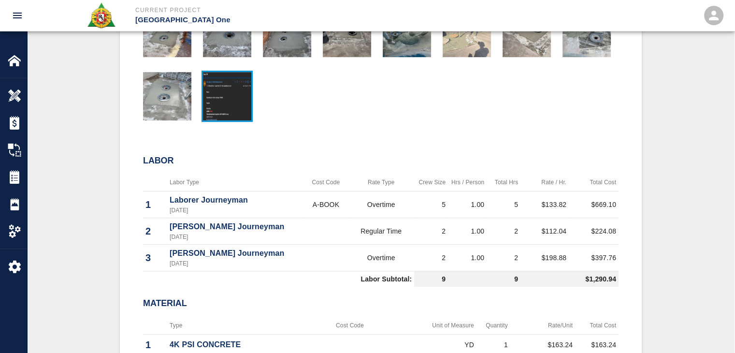
click at [233, 98] on img "button" at bounding box center [227, 96] width 48 height 48
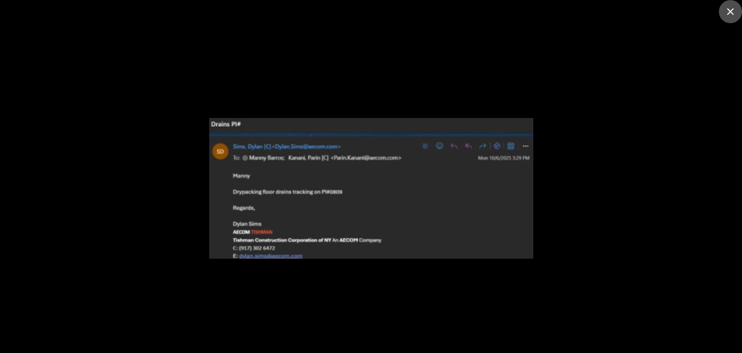
click at [731, 12] on icon "close" at bounding box center [730, 11] width 7 height 7
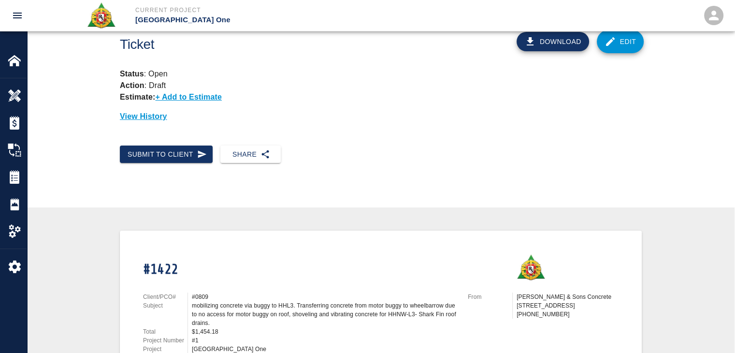
scroll to position [0, 0]
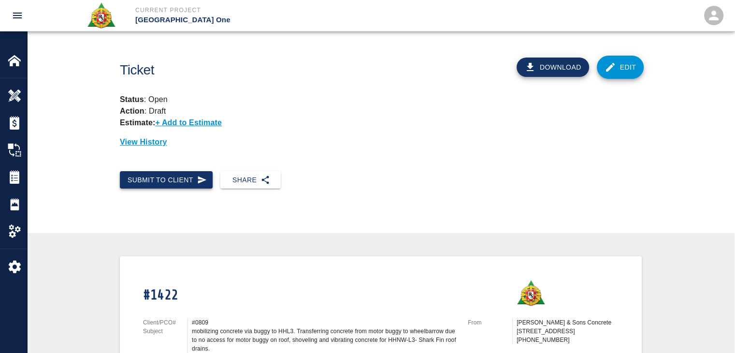
click at [184, 176] on button "Submit to Client" at bounding box center [166, 180] width 93 height 18
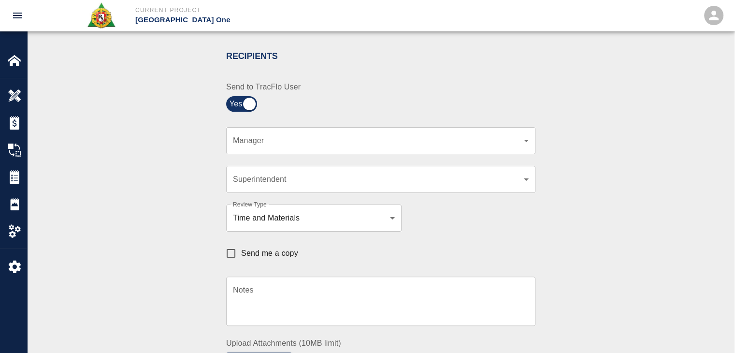
scroll to position [198, 0]
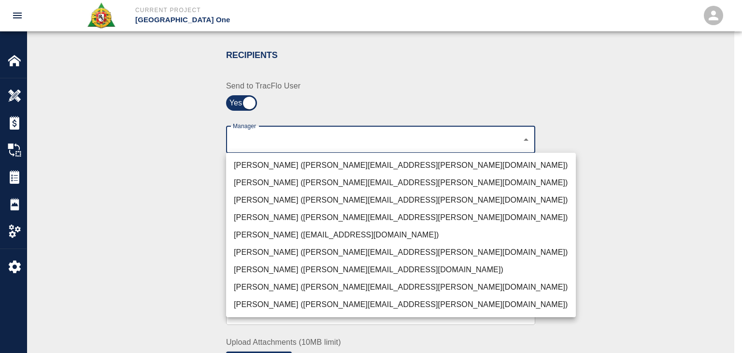
click at [327, 163] on li "Peter Hardecker (peter.hardecker@aecom.com)" at bounding box center [401, 165] width 350 height 17
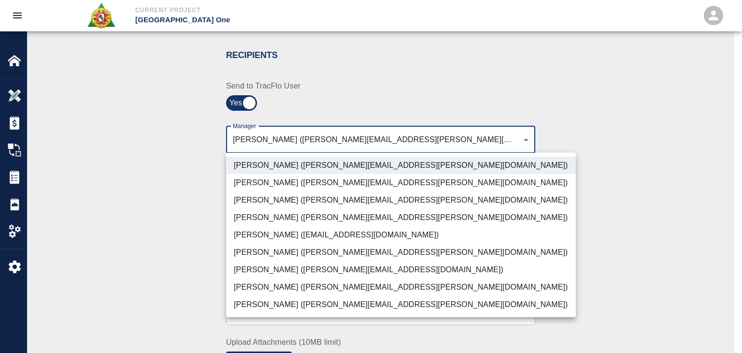
click at [330, 195] on li "Parin Kanani (parin.kanani@aecom.com)" at bounding box center [401, 199] width 350 height 17
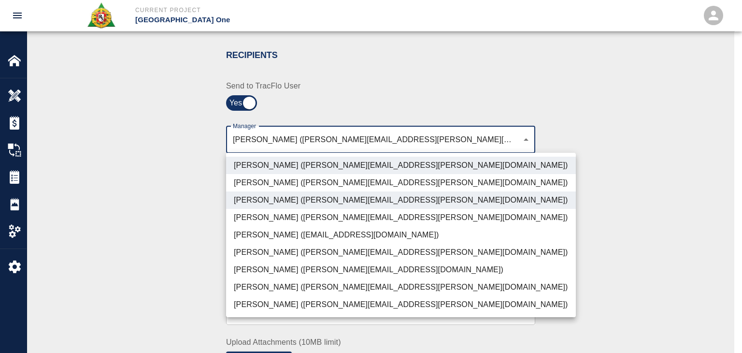
click at [278, 280] on li "Dylan Sims (dylan.sims@aecom.com)" at bounding box center [401, 286] width 350 height 17
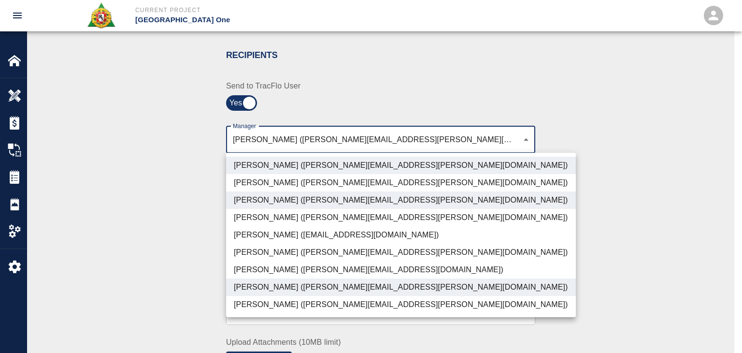
click at [273, 273] on li "Patrick Testino (patrick.testino@aecom.com)" at bounding box center [401, 269] width 350 height 17
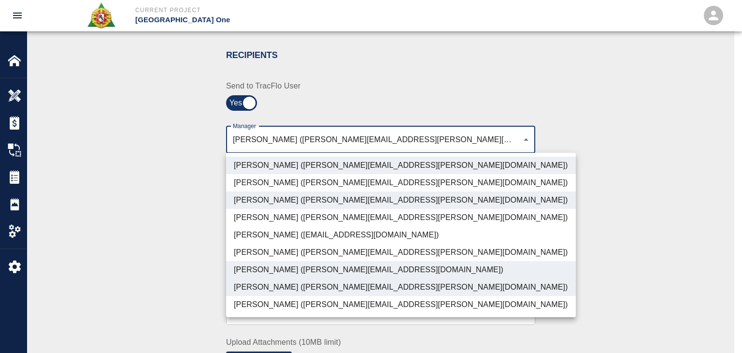
click at [284, 301] on li "Shane Lamay (shane.lamay@aecom.com)" at bounding box center [401, 304] width 350 height 17
type input "ede96749-2565-4a65-a76c-ac2c5448e16e,69d78ca4-8a93-4c72-a988-7271956ccf0b,b38a7…"
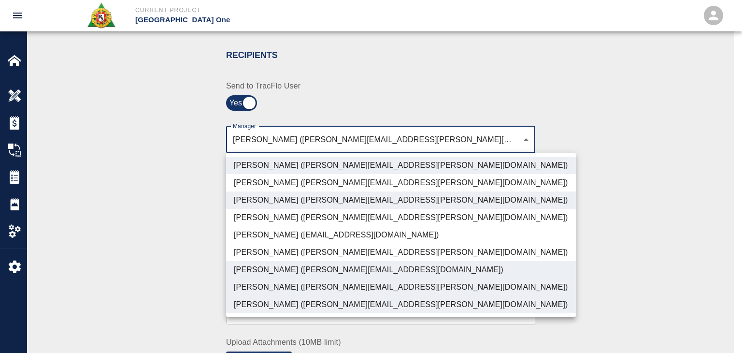
click at [160, 255] on div at bounding box center [371, 176] width 742 height 353
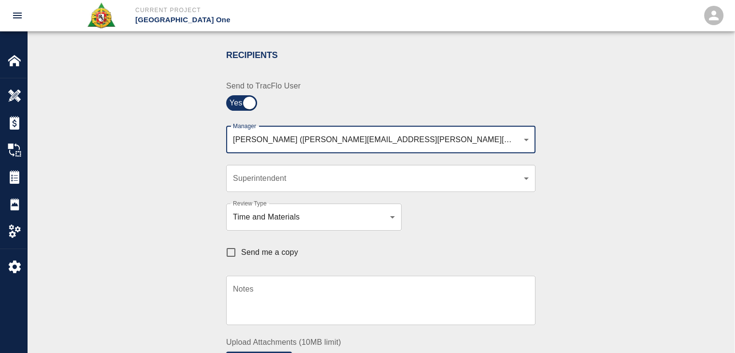
click at [252, 254] on span "Send me a copy" at bounding box center [269, 252] width 57 height 12
click at [241, 254] on input "Send me a copy" at bounding box center [231, 252] width 20 height 20
checkbox input "true"
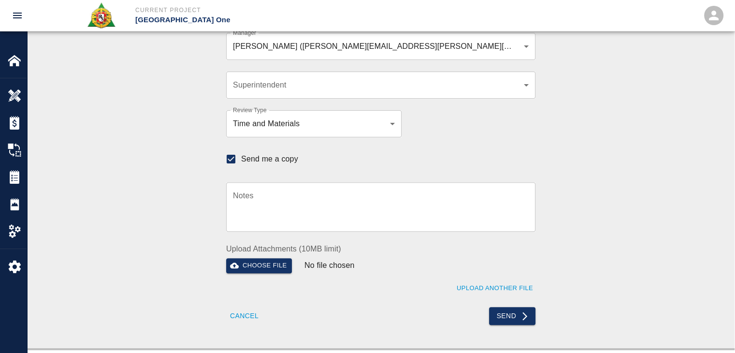
scroll to position [291, 0]
click at [508, 309] on button "Send" at bounding box center [512, 316] width 47 height 18
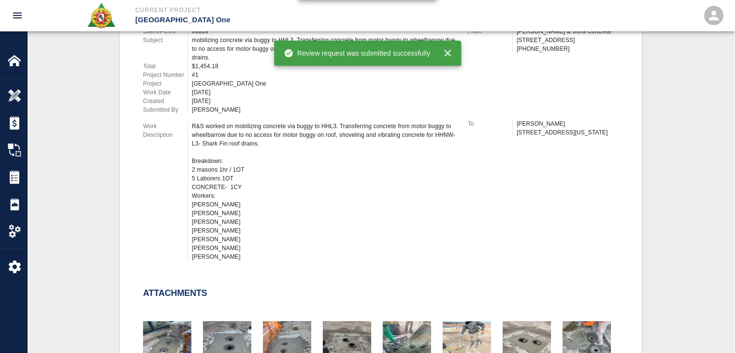
checkbox input "false"
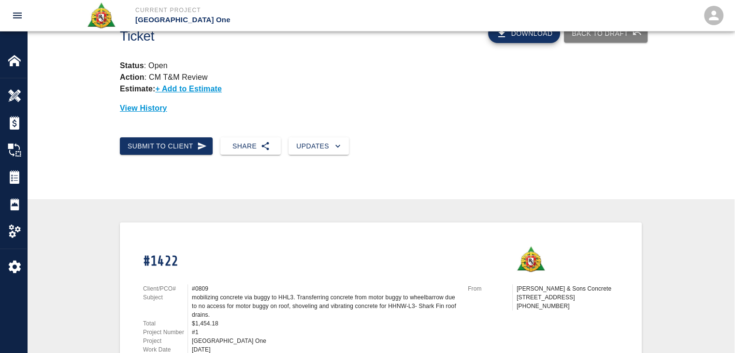
scroll to position [0, 0]
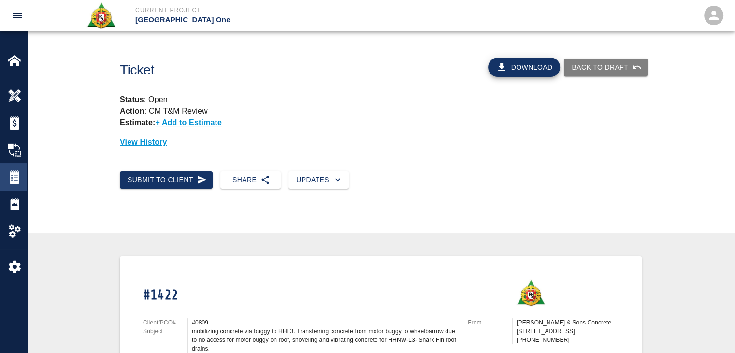
click at [14, 178] on img at bounding box center [15, 177] width 14 height 14
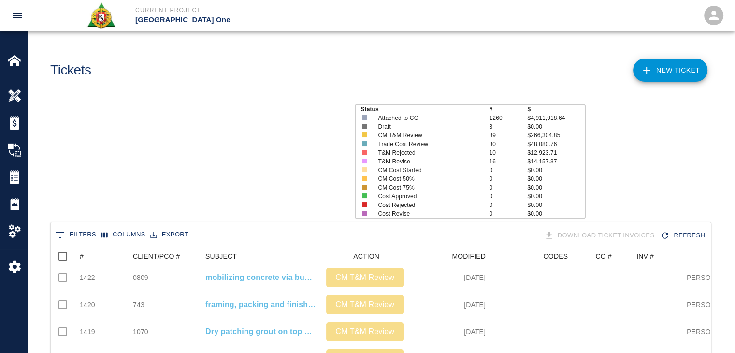
scroll to position [557, 653]
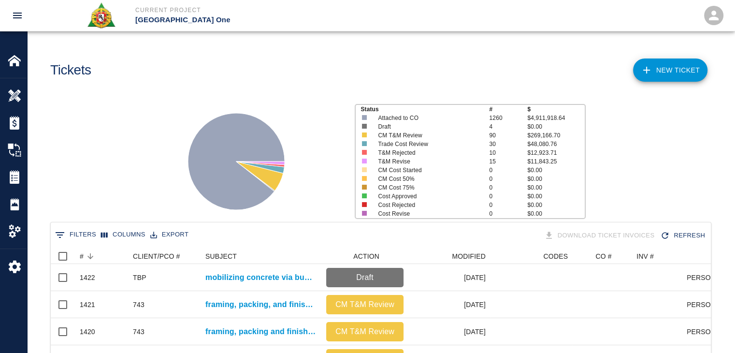
scroll to position [557, 653]
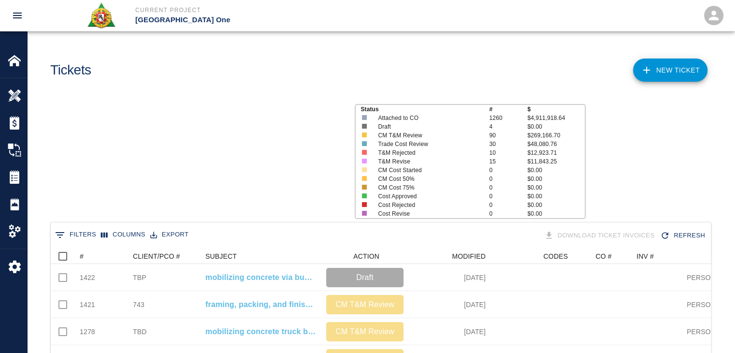
scroll to position [557, 653]
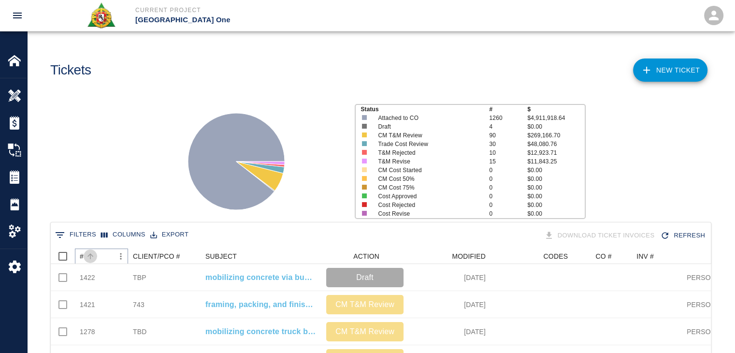
click at [91, 258] on icon "Sort" at bounding box center [90, 256] width 9 height 9
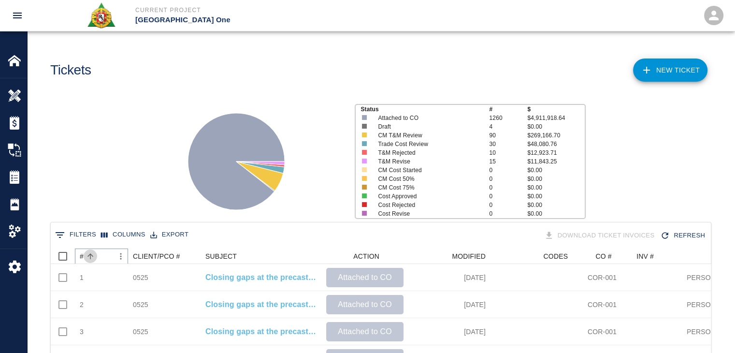
click at [91, 258] on icon "Sort" at bounding box center [90, 256] width 9 height 9
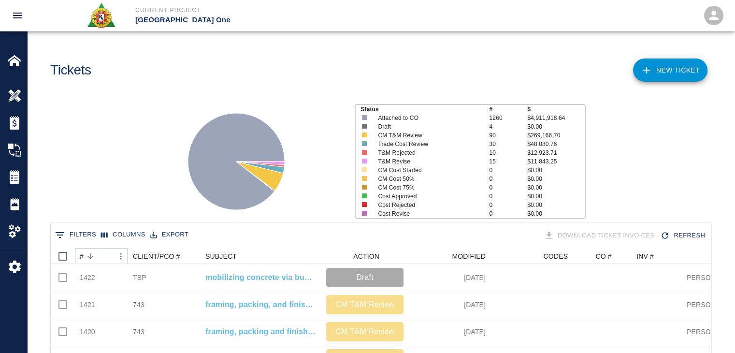
scroll to position [0, 0]
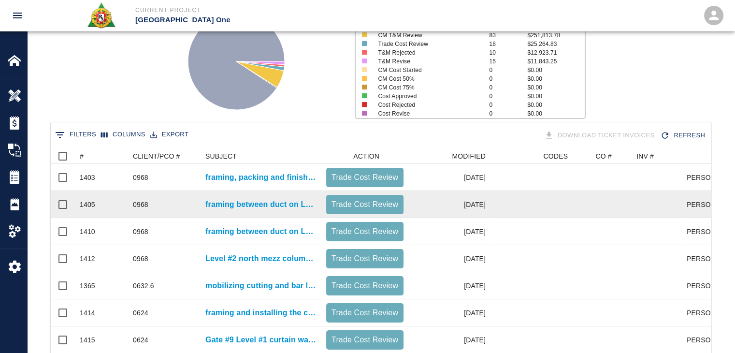
scroll to position [100, 0]
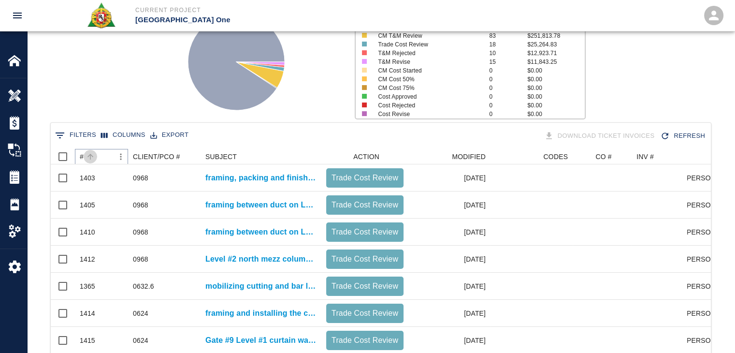
click at [95, 159] on button "Sort" at bounding box center [91, 157] width 14 height 14
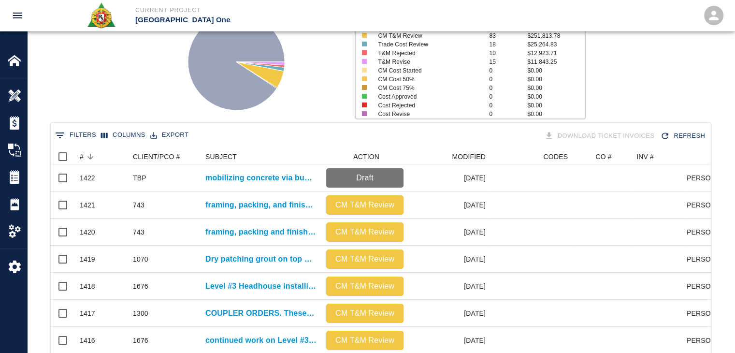
click at [105, 110] on div "Status # $ Attached to CO 1279 $4,953,156.46 Draft 4 $0.00 CM T&M Review 83 $25…" at bounding box center [376, 58] width 715 height 129
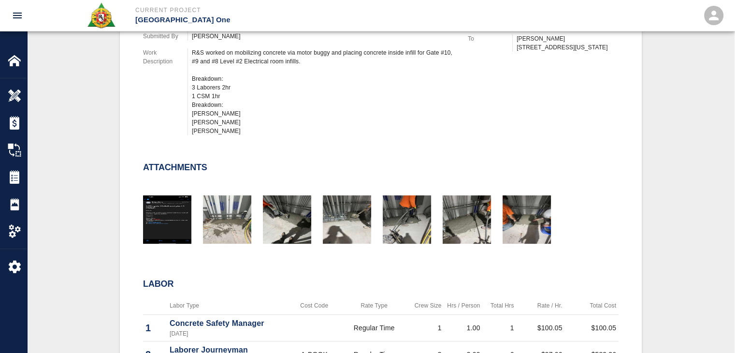
scroll to position [357, 0]
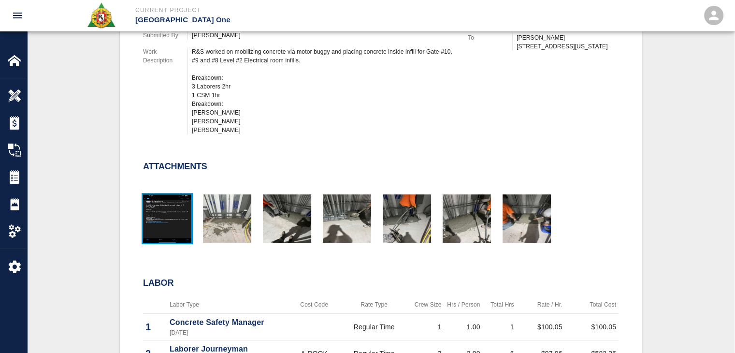
click at [160, 215] on img "button" at bounding box center [167, 218] width 48 height 48
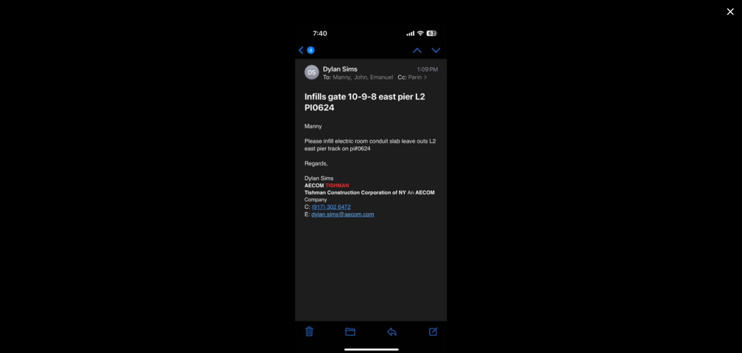
click at [732, 10] on icon "close" at bounding box center [730, 11] width 7 height 7
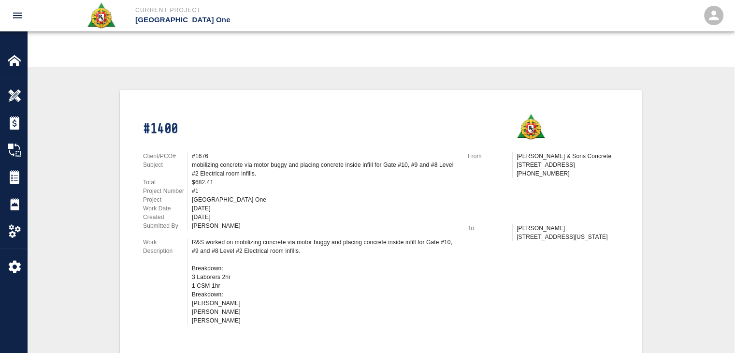
scroll to position [0, 0]
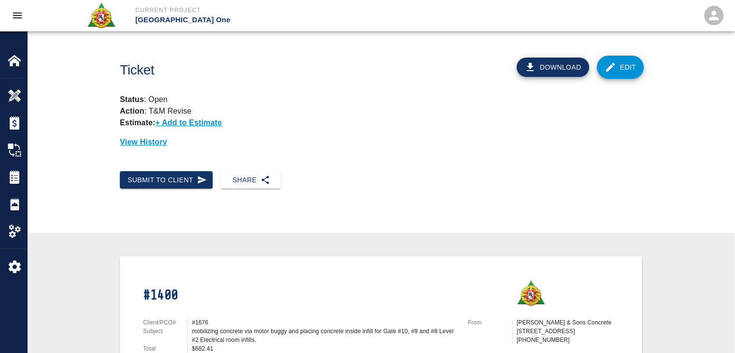
click at [609, 61] on icon at bounding box center [610, 67] width 12 height 12
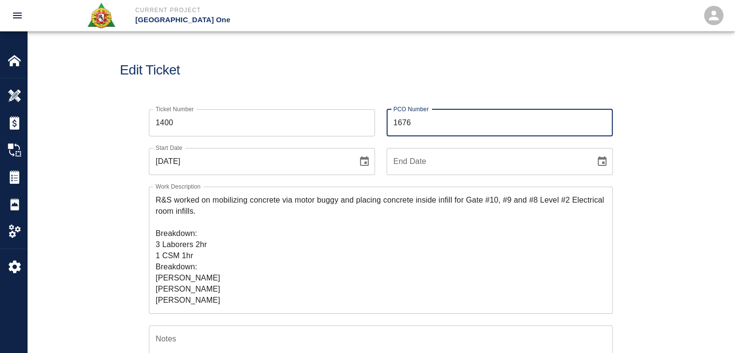
drag, startPoint x: 433, startPoint y: 122, endPoint x: 314, endPoint y: 122, distance: 119.3
type input "0624"
click at [270, 74] on h1 "Edit Ticket" at bounding box center [381, 70] width 522 height 16
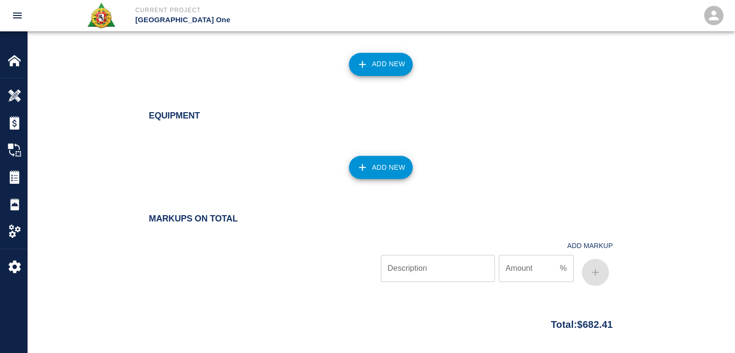
scroll to position [1101, 0]
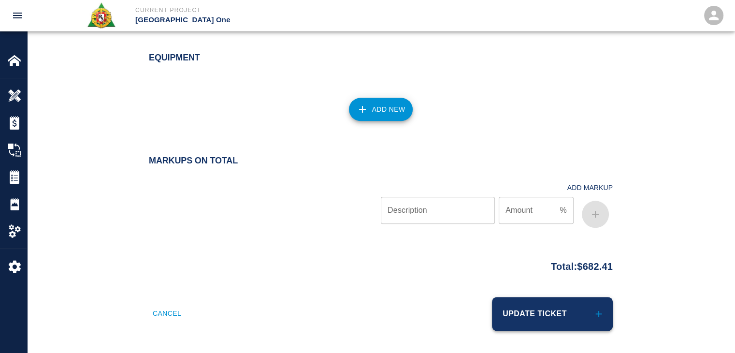
click at [531, 309] on button "Update Ticket" at bounding box center [552, 314] width 121 height 34
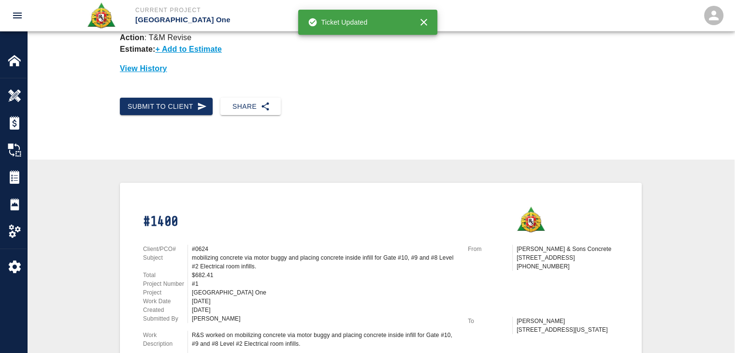
scroll to position [63, 0]
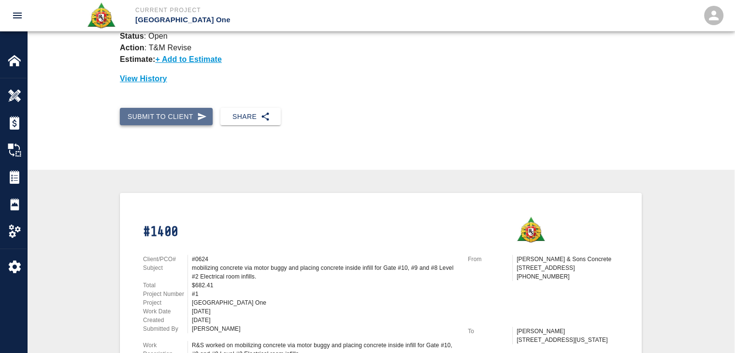
click at [180, 120] on button "Submit to Client" at bounding box center [166, 117] width 93 height 18
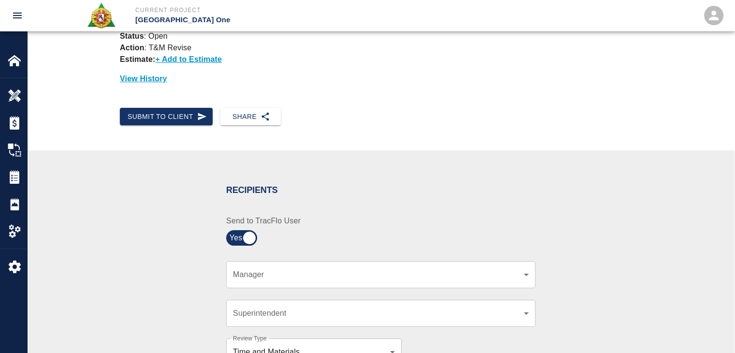
scroll to position [157, 0]
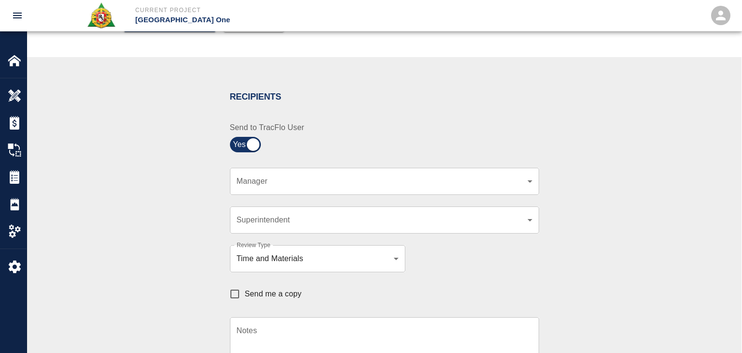
click at [280, 182] on body "Current Project JFK Terminal One Home JFK Terminal One Overview Estimates Chang…" at bounding box center [371, 19] width 742 height 353
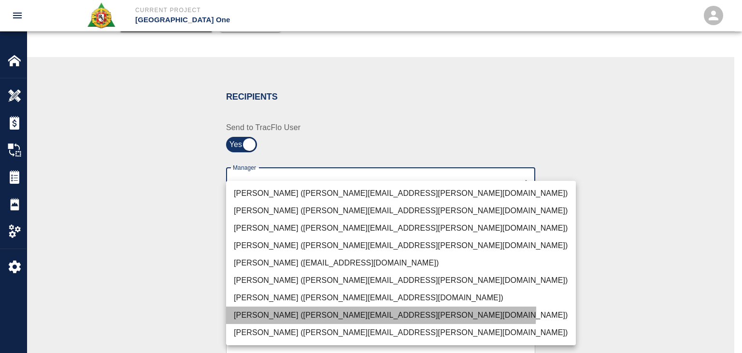
click at [283, 308] on li "Dylan Sims (dylan.sims@aecom.com)" at bounding box center [401, 314] width 350 height 17
type input "b38a77e7-14a9-4fe5-854d-de5ae580779f"
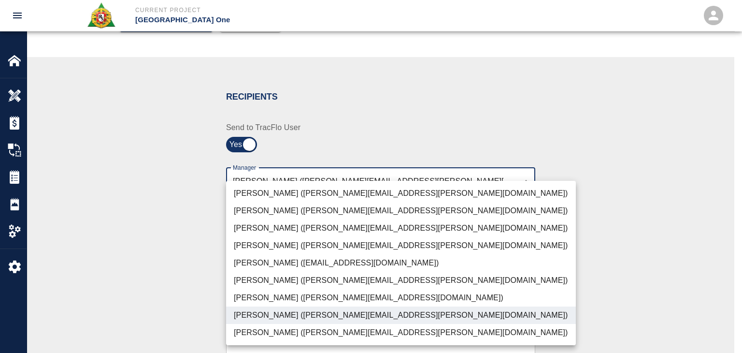
click at [158, 273] on div at bounding box center [371, 176] width 742 height 353
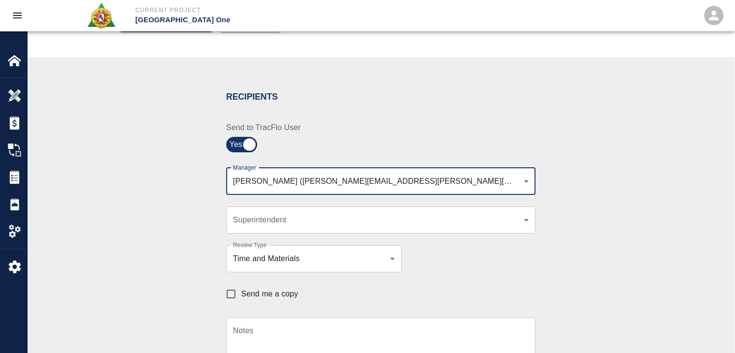
click at [253, 301] on label "Send me a copy" at bounding box center [259, 294] width 77 height 20
click at [241, 301] on input "Send me a copy" at bounding box center [231, 294] width 20 height 20
checkbox input "true"
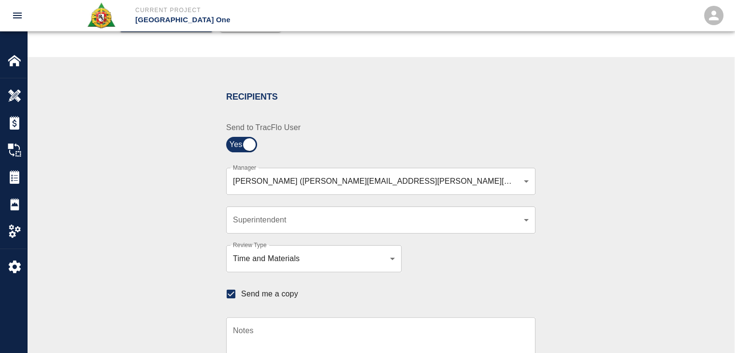
scroll to position [278, 0]
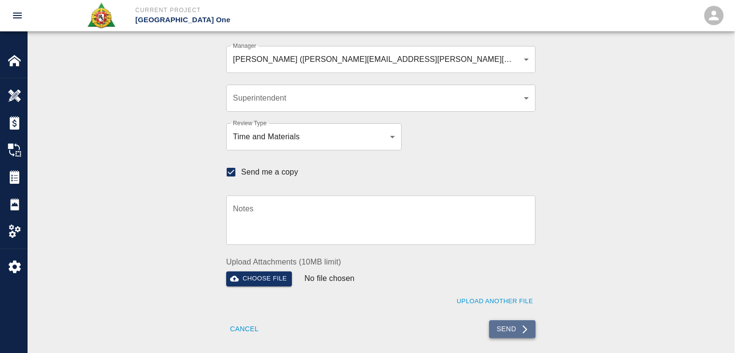
click at [502, 320] on button "Send" at bounding box center [512, 329] width 47 height 18
checkbox input "false"
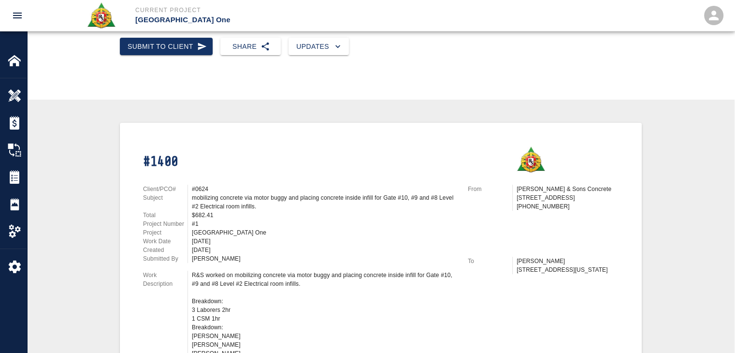
scroll to position [0, 0]
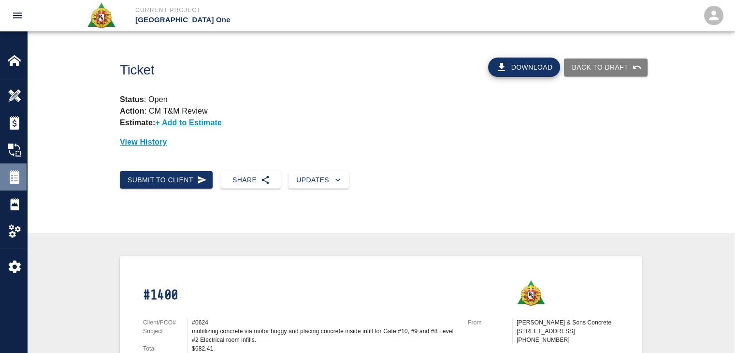
click at [11, 174] on img at bounding box center [15, 177] width 14 height 14
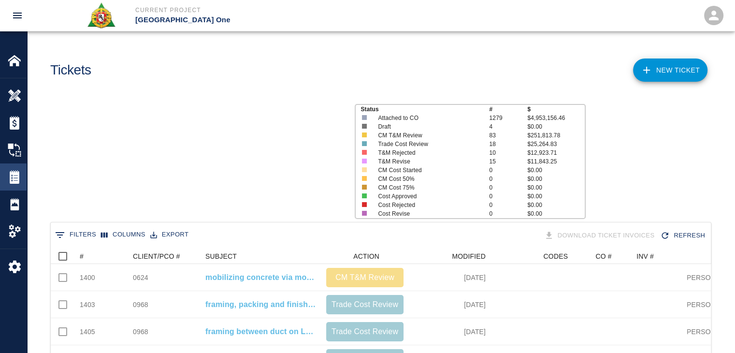
scroll to position [557, 653]
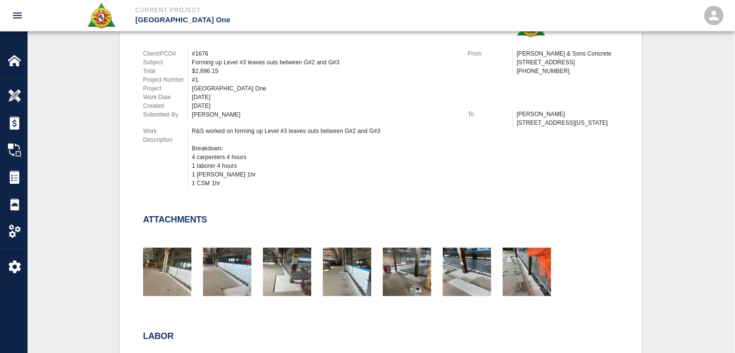
scroll to position [319, 0]
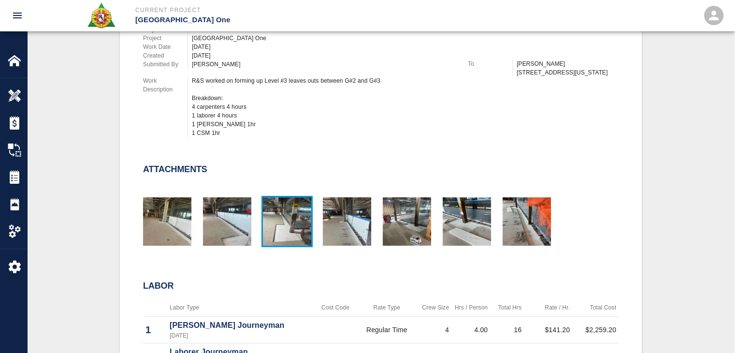
click at [288, 229] on img "button" at bounding box center [287, 221] width 48 height 48
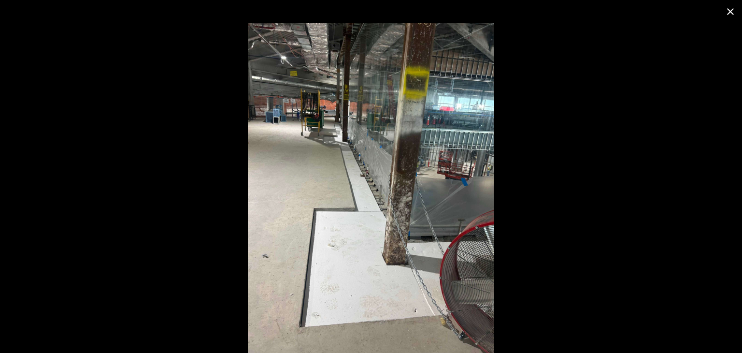
click at [728, 16] on icon "close" at bounding box center [731, 12] width 12 height 12
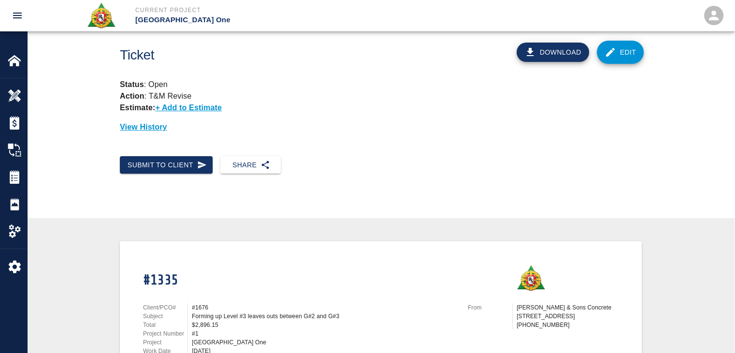
scroll to position [0, 0]
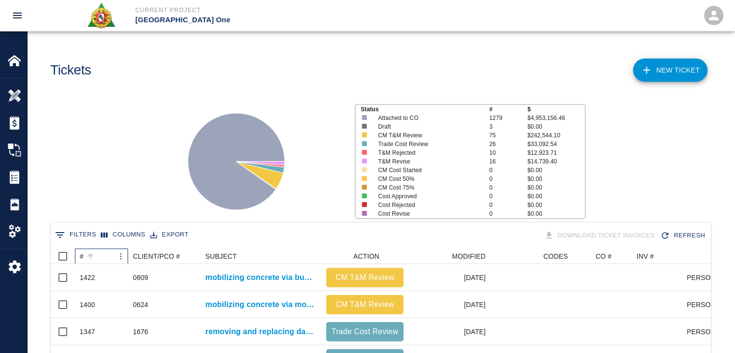
click at [97, 251] on div "#" at bounding box center [97, 255] width 34 height 15
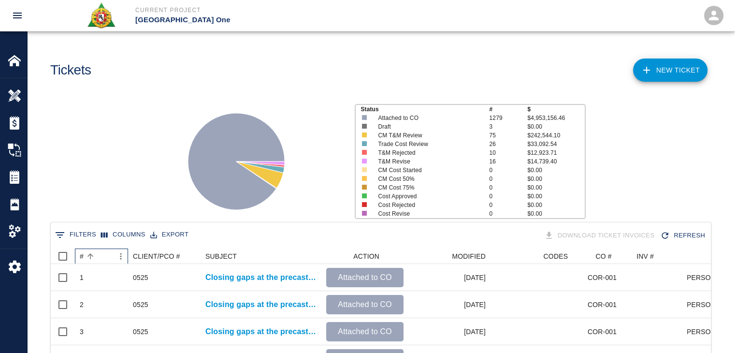
click at [97, 251] on div "#" at bounding box center [97, 255] width 34 height 15
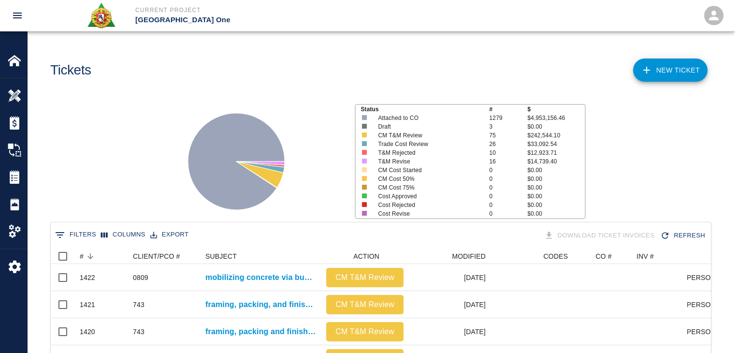
click at [93, 190] on div "Status # $ Attached to CO 1279 $4,953,156.46 Draft 3 $0.00 CM T&M Review 75 $24…" at bounding box center [376, 157] width 715 height 129
click at [155, 68] on div "Tickets" at bounding box center [210, 66] width 334 height 39
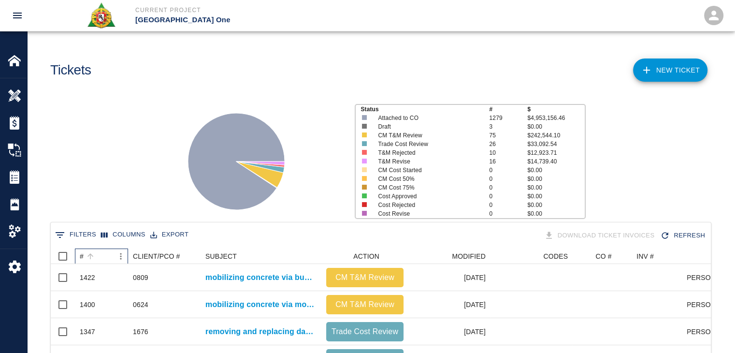
click at [98, 256] on div "#" at bounding box center [97, 255] width 34 height 15
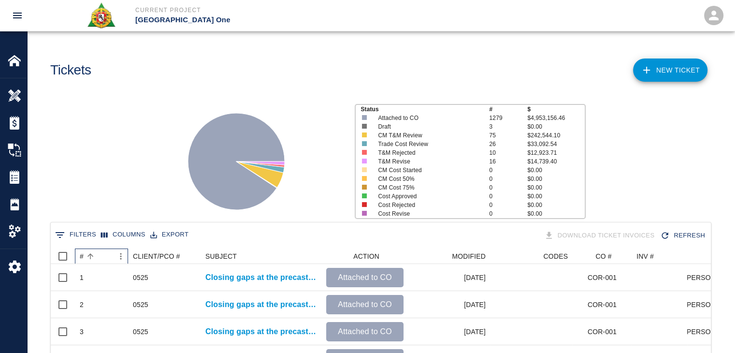
click at [98, 256] on div "#" at bounding box center [97, 255] width 34 height 15
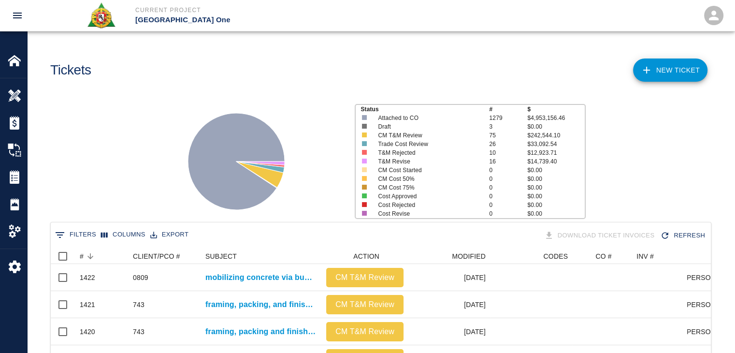
click at [95, 196] on div "Status # $ Attached to CO 1279 $4,953,156.46 Draft 3 $0.00 CM T&M Review 75 $24…" at bounding box center [376, 157] width 715 height 129
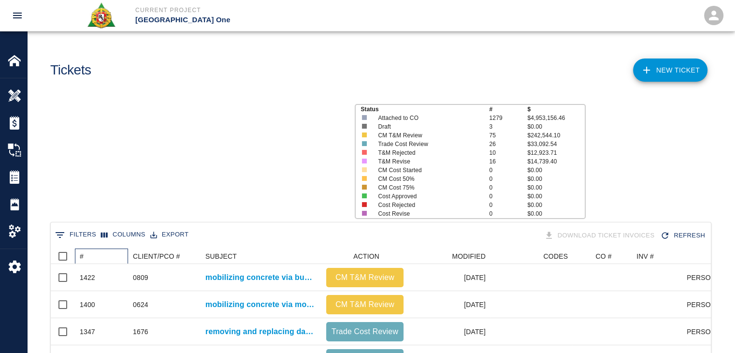
scroll to position [557, 653]
click at [104, 252] on div "#" at bounding box center [104, 255] width 48 height 15
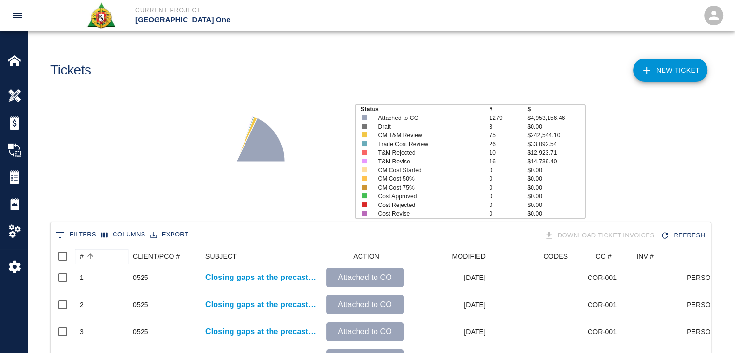
scroll to position [0, 0]
click at [104, 252] on div "#" at bounding box center [104, 255] width 48 height 15
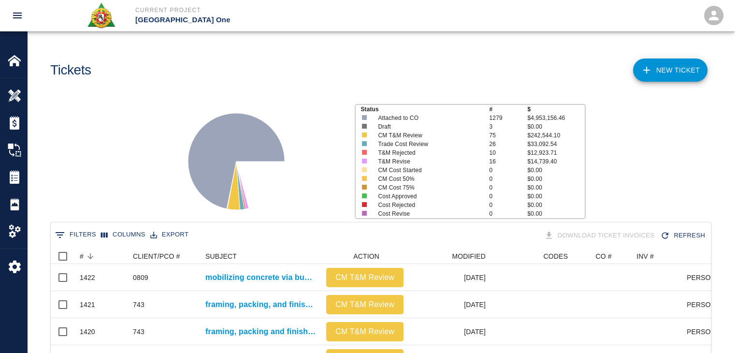
click at [126, 158] on div "Status # $ Attached to CO 1279 $4,953,156.46 Draft 3 $0.00 CM T&M Review 75 $24…" at bounding box center [376, 157] width 715 height 129
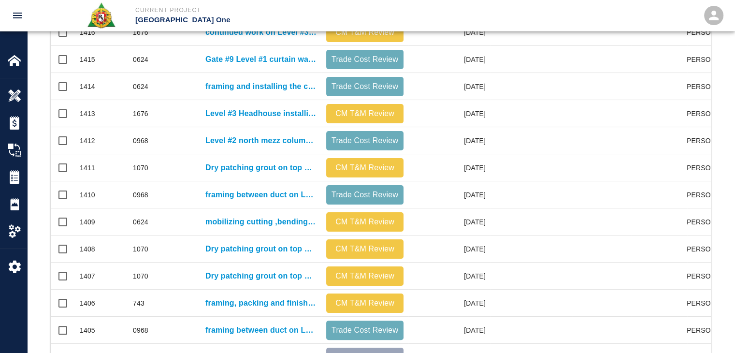
scroll to position [508, 0]
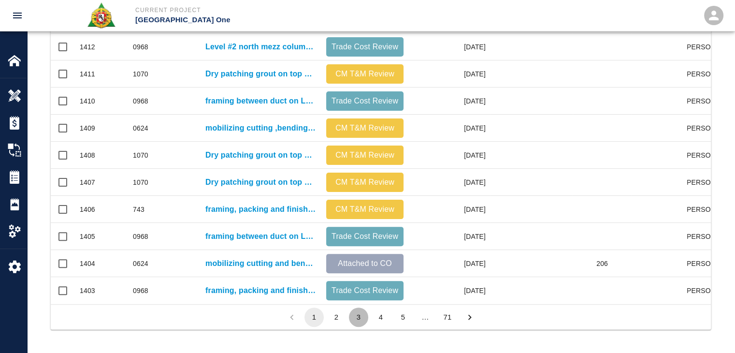
click at [357, 315] on button "3" at bounding box center [358, 316] width 19 height 19
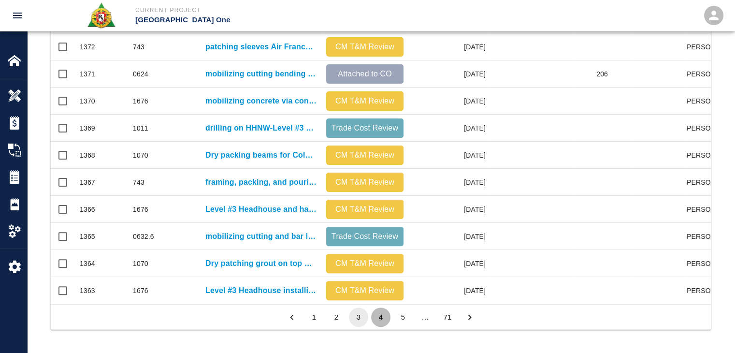
click at [380, 316] on button "4" at bounding box center [380, 316] width 19 height 19
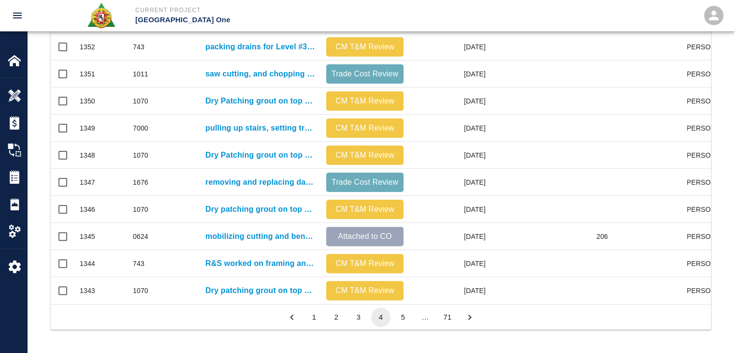
click at [402, 310] on button "5" at bounding box center [402, 316] width 19 height 19
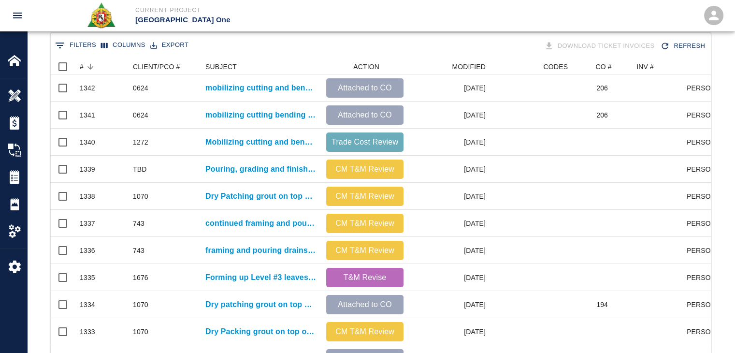
scroll to position [218, 0]
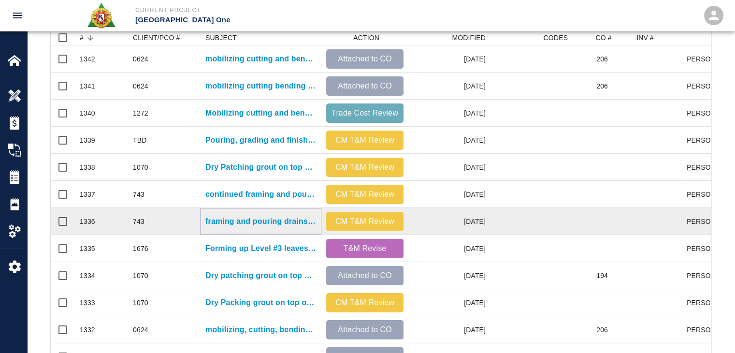
drag, startPoint x: 230, startPoint y: 221, endPoint x: 211, endPoint y: 219, distance: 18.9
click at [211, 219] on p "framing and pouring drains for Level #3 F2 MER." at bounding box center [260, 221] width 111 height 12
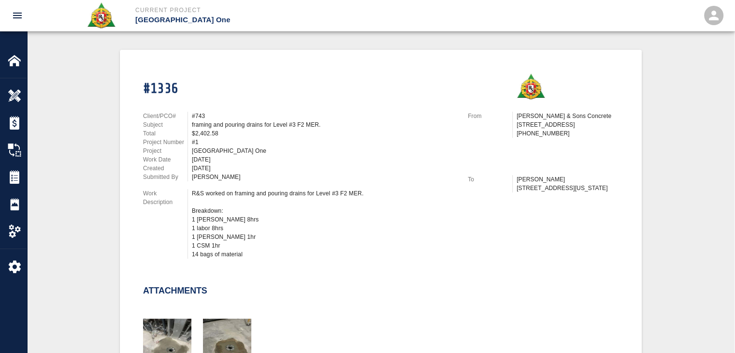
scroll to position [354, 0]
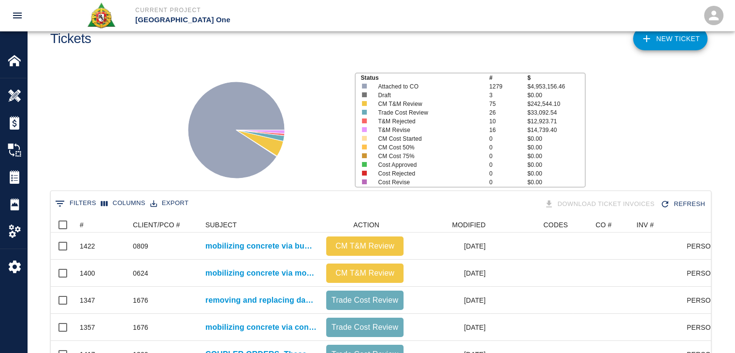
scroll to position [15, 0]
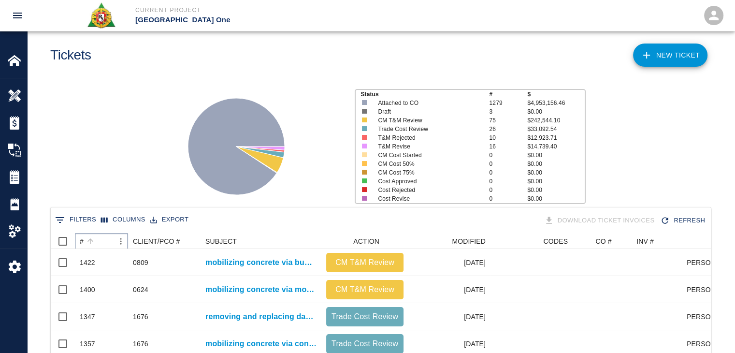
click at [102, 240] on div "#" at bounding box center [97, 240] width 34 height 15
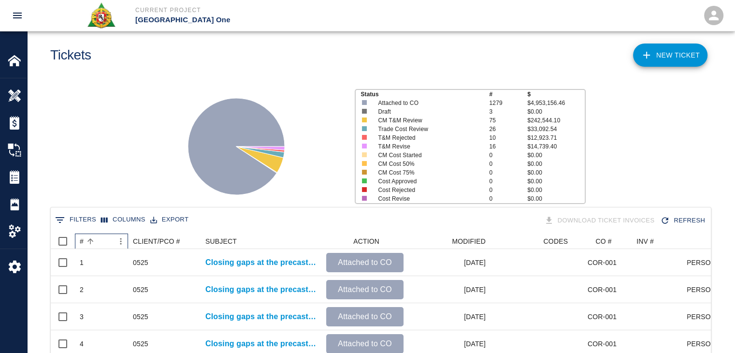
click at [102, 240] on div "#" at bounding box center [97, 240] width 34 height 15
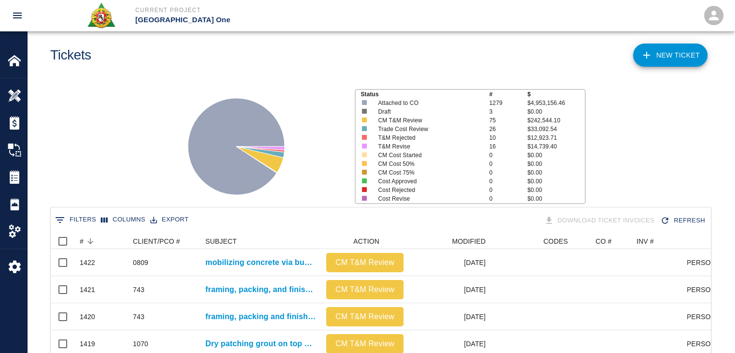
click at [116, 160] on div "Status # $ Attached to CO 1279 $4,953,156.46 Draft 3 $0.00 CM T&M Review 75 $24…" at bounding box center [376, 142] width 715 height 129
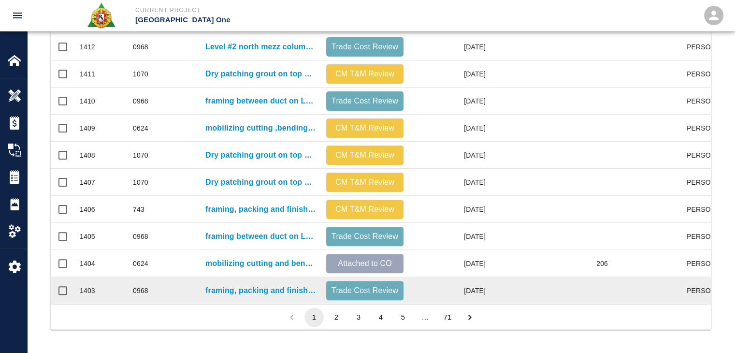
scroll to position [508, 0]
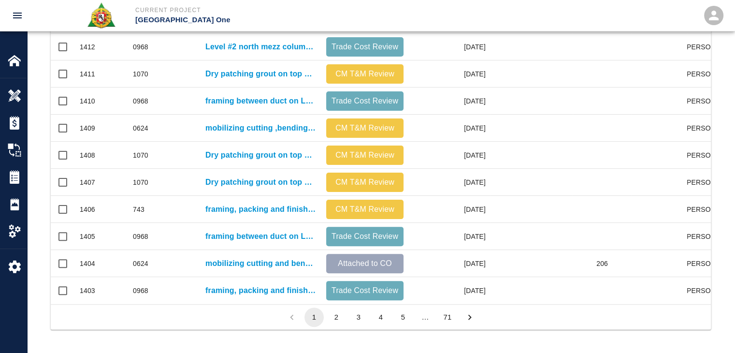
click at [350, 310] on li "3" at bounding box center [358, 316] width 22 height 19
click at [379, 314] on button "4" at bounding box center [380, 316] width 19 height 19
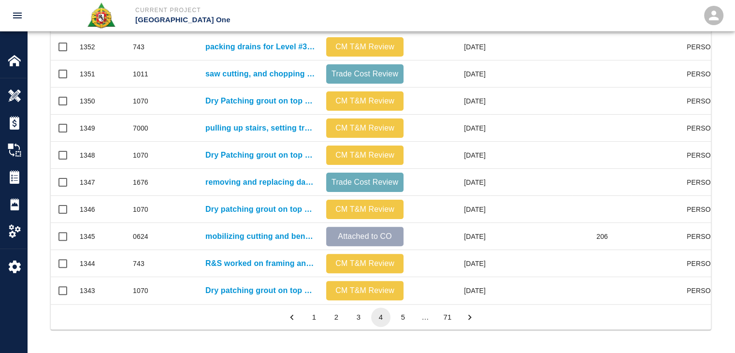
click at [395, 314] on button "5" at bounding box center [402, 316] width 19 height 19
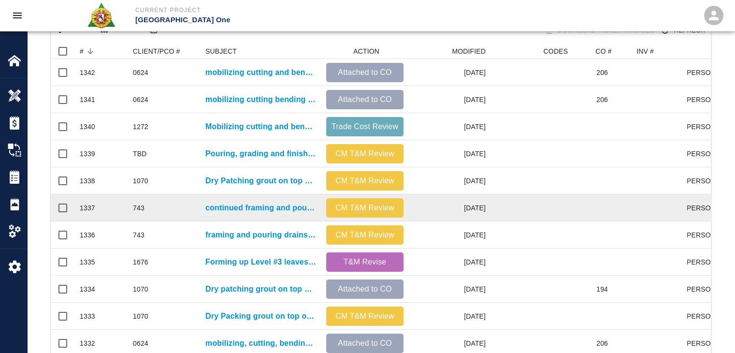
scroll to position [204, 0]
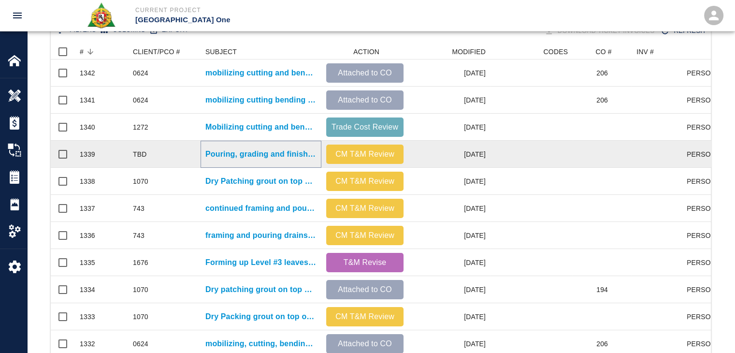
click at [258, 154] on p "Pouring, grading and finishing concrete for EP L2&3 topping slab glass infills-…" at bounding box center [260, 154] width 111 height 12
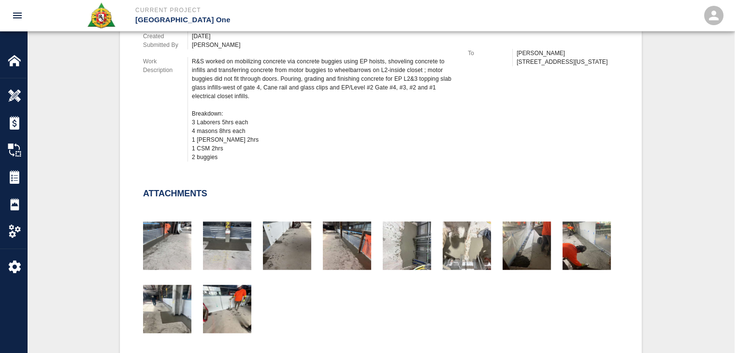
scroll to position [287, 0]
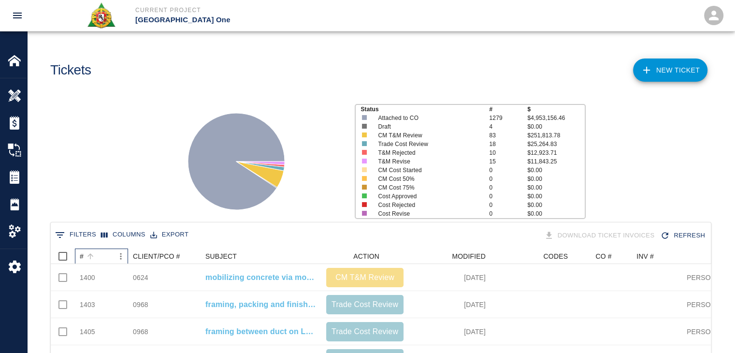
click at [102, 248] on div "#" at bounding box center [97, 255] width 34 height 15
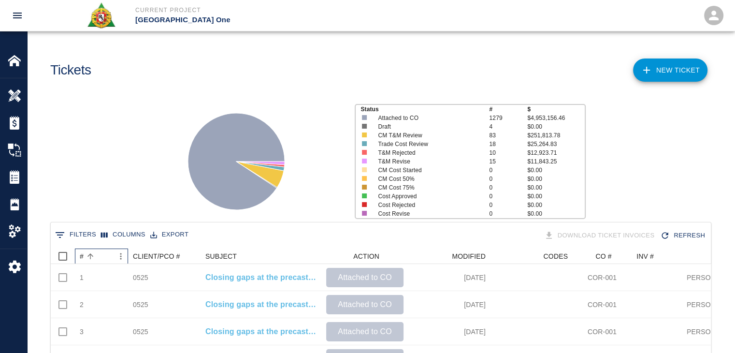
click at [102, 248] on div "#" at bounding box center [97, 255] width 34 height 15
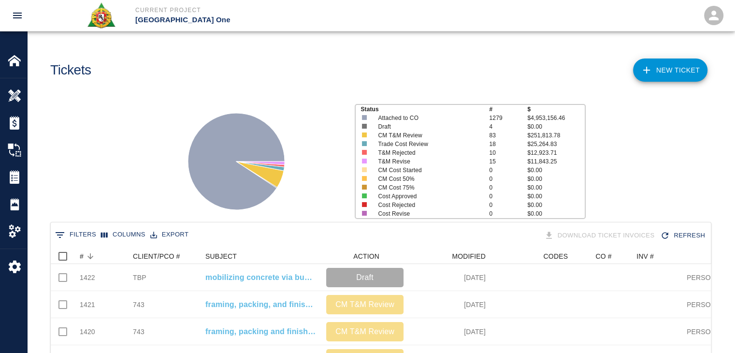
click at [125, 156] on div "Status # $ Attached to CO 1279 $4,953,156.46 Draft 4 $0.00 CM T&M Review 83 $25…" at bounding box center [376, 157] width 715 height 129
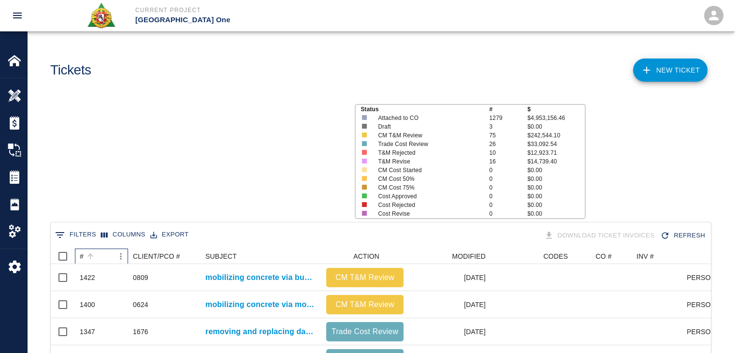
click at [100, 255] on div "#" at bounding box center [97, 255] width 34 height 15
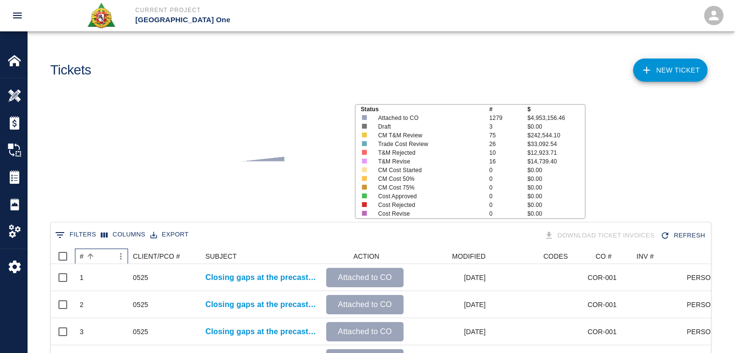
click at [100, 255] on div "#" at bounding box center [97, 255] width 34 height 15
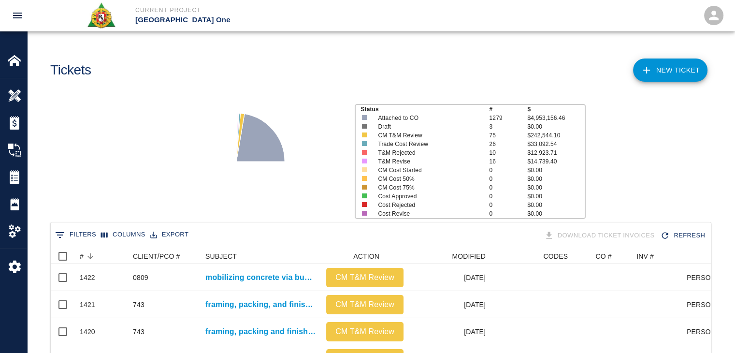
click at [108, 170] on div "Status # $ Attached to CO 1279 $4,953,156.46 Draft 3 $0.00 CM T&M Review 75 $24…" at bounding box center [376, 157] width 715 height 129
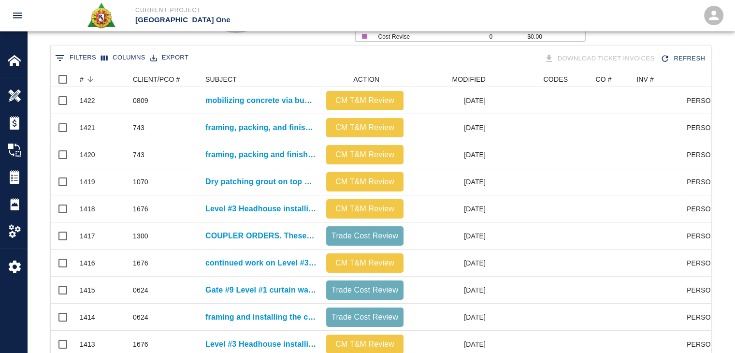
scroll to position [0, 0]
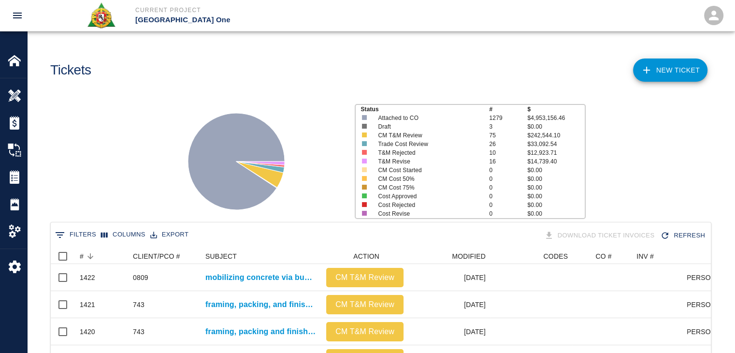
click at [648, 80] on link "NEW TICKET" at bounding box center [670, 69] width 74 height 23
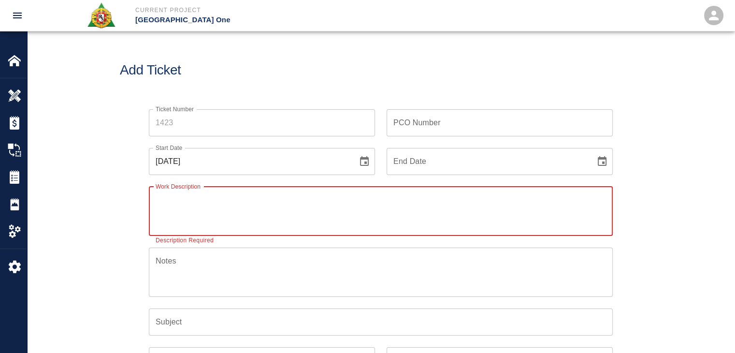
paste textarea "L3 ticket booth 2 pour8.1 3 Carpenters 4 hours installing pour stops. [PERSON_N…"
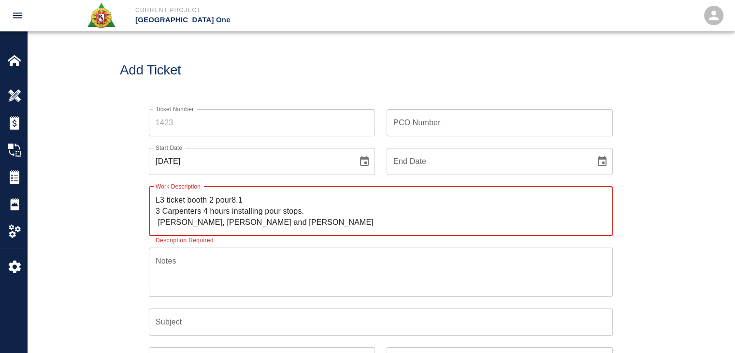
type textarea "L3 ticket booth 2 pour8.1 3 Carpenters 4 hours installing pour stops. [PERSON_N…"
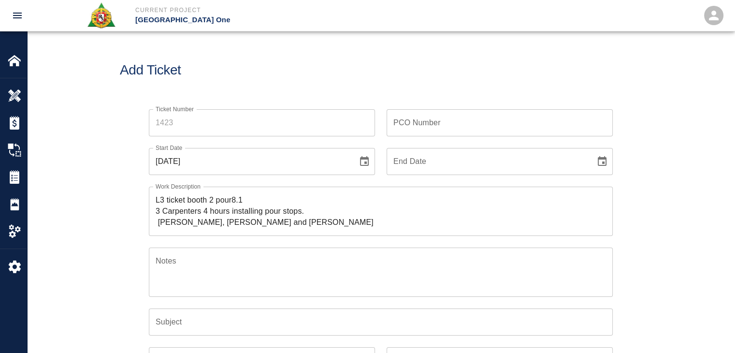
click at [118, 178] on div "Ticket Number Ticket Number PCO Number PCO Number Start Date [DATE] Start Date …" at bounding box center [380, 303] width 707 height 410
click at [363, 159] on icon "Choose date, selected date is Oct 6, 2025" at bounding box center [365, 162] width 12 height 12
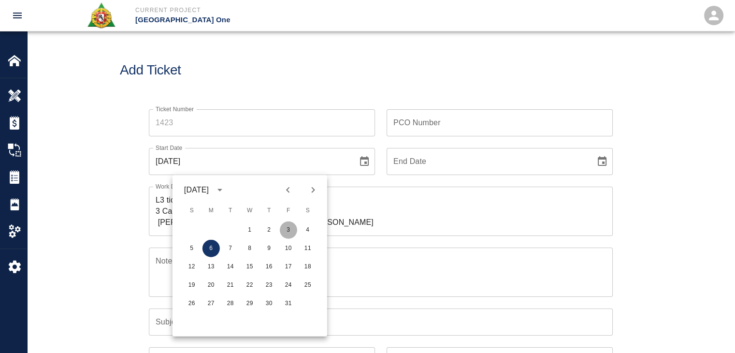
click at [286, 225] on button "3" at bounding box center [288, 229] width 17 height 17
type input "[DATE]"
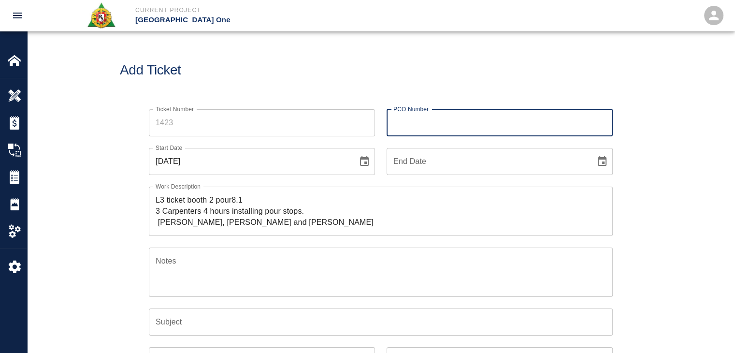
click at [439, 127] on input "PCO Number" at bounding box center [500, 122] width 226 height 27
paste input "1676"
type input "1676"
click at [156, 198] on textarea "L3 ticket booth 2 pour8.1 3 Carpenters 4 hours installing pour stops. Ricardo L…" at bounding box center [381, 210] width 450 height 33
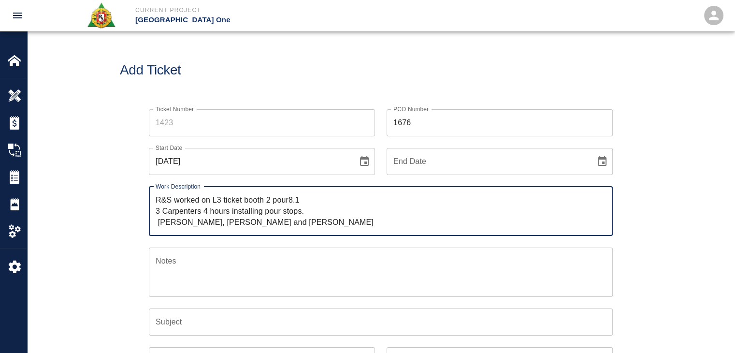
click at [215, 199] on textarea "R&S worked on L3 ticket booth 2 pour8.1 3 Carpenters 4 hours installing pour st…" at bounding box center [381, 210] width 450 height 33
drag, startPoint x: 323, startPoint y: 209, endPoint x: 230, endPoint y: 210, distance: 93.7
click at [230, 210] on textarea "R&S worked on L3 ticket booth 2 pour8.1 3 Carpenters 4 hours installing pour st…" at bounding box center [381, 210] width 450 height 33
click at [211, 198] on textarea "R&S worked on L3 ticket booth 2 pour8.1 3 Carpenters 4 hours Ricardo Lewin, Lui…" at bounding box center [381, 210] width 450 height 33
paste textarea "installing pour stops."
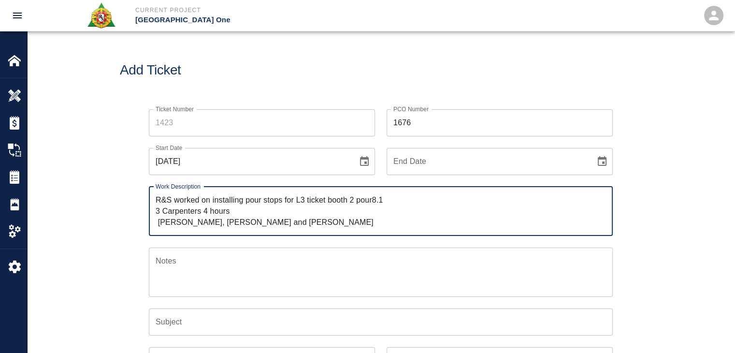
click at [301, 196] on textarea "R&S worked on installing pour stops for L3 ticket booth 2 pour8.1 3 Carpenters …" at bounding box center [381, 210] width 450 height 33
click at [373, 201] on textarea "R&S worked on installing pour stops for Level #3 ticket booth 2 pour8.1 3 Carpe…" at bounding box center [381, 210] width 450 height 33
click at [400, 201] on textarea "R&S worked on installing pour stops for Level #3 ticket booth #2 pour8.1 3 Carp…" at bounding box center [381, 210] width 450 height 33
click at [398, 201] on textarea "R&S worked on installing pour stops for Level #3 ticket booth #2 pour8.1 3 Carp…" at bounding box center [381, 210] width 450 height 33
click at [422, 201] on textarea "R&S worked on installing pour stops for Level #3 ticket booth #2 pour 8.1 3 Car…" at bounding box center [381, 210] width 450 height 33
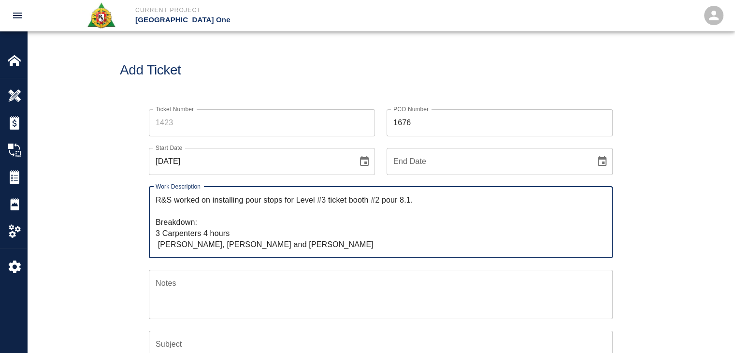
click at [223, 232] on textarea "R&S worked on installing pour stops for Level #3 ticket booth #2 pour 8.1. Brea…" at bounding box center [381, 222] width 450 height 56
click at [177, 235] on textarea "R&S worked on installing pour stops for Level #3 ticket booth #2 pour 8.1. Brea…" at bounding box center [381, 222] width 450 height 56
click at [230, 236] on textarea "R&S worked on installing pour stops for Level #3 ticket booth #2 pour 8.1. Brea…" at bounding box center [381, 222] width 450 height 56
click at [159, 242] on textarea "R&S worked on installing pour stops for Level #3 ticket booth #2 pour 8.1. Brea…" at bounding box center [381, 222] width 450 height 56
click at [210, 244] on textarea "R&S worked on installing pour stops for Level #3 ticket booth #2 pour 8.1. Brea…" at bounding box center [381, 222] width 450 height 56
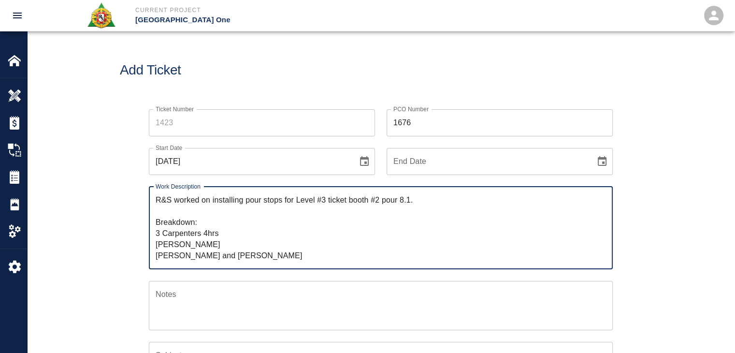
click at [228, 255] on textarea "R&S worked on installing pour stops for Level #3 ticket booth #2 pour 8.1. Brea…" at bounding box center [381, 227] width 450 height 67
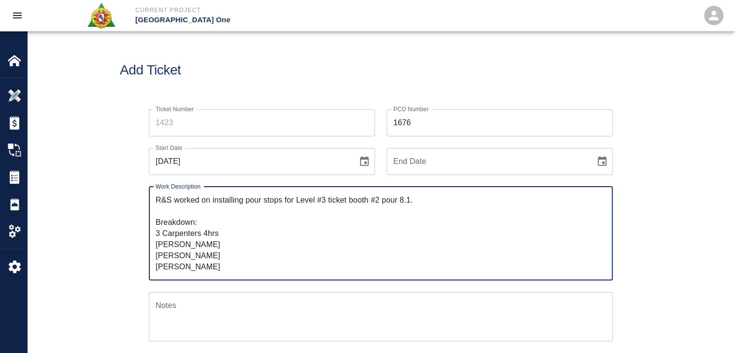
click at [224, 261] on textarea "R&S worked on installing pour stops for Level #3 ticket booth #2 pour 8.1. Brea…" at bounding box center [381, 233] width 450 height 78
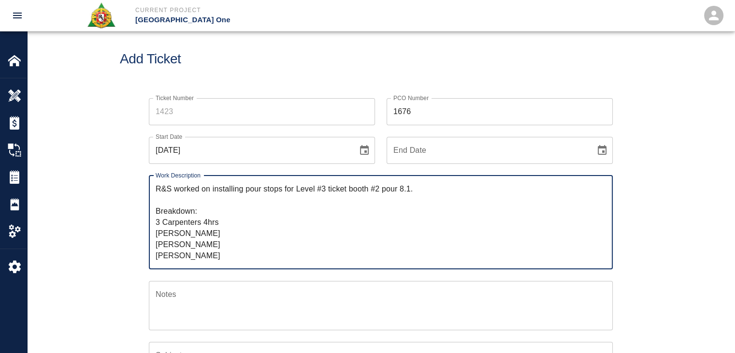
click at [215, 228] on textarea "R&S worked on installing pour stops for Level #3 ticket booth #2 pour 8.1. Brea…" at bounding box center [381, 222] width 450 height 78
click at [228, 239] on textarea "R&S worked on installing pour stops for Level #3 ticket booth #2 pour 8.1. Brea…" at bounding box center [381, 222] width 450 height 78
click at [223, 256] on textarea "R&S worked on installing pour stops for Level #3 ticket booth #2 pour 8.1. Brea…" at bounding box center [381, 222] width 450 height 78
click at [182, 201] on textarea "R&S worked on installing pour stops for Level #3 ticket booth #2 pour 8.1. Brea…" at bounding box center [381, 222] width 450 height 78
type textarea "R&S worked on installing pour stops for Level #3 ticket booth #2 pour 8.1. Brea…"
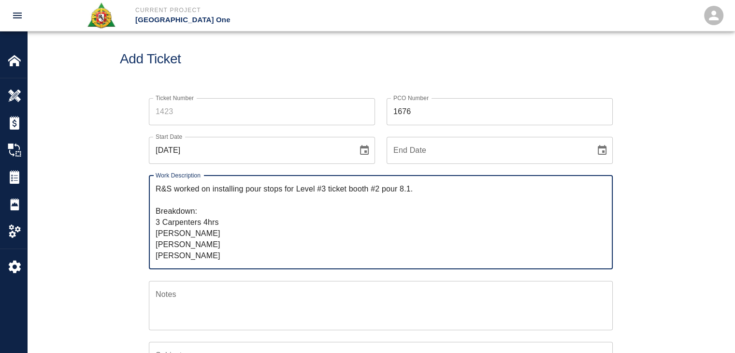
click at [172, 124] on input "Ticket Number" at bounding box center [262, 111] width 226 height 27
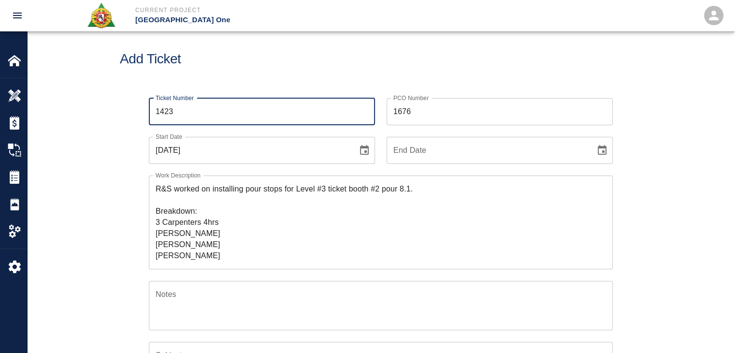
click at [129, 116] on div "Ticket Number 1423 Ticket Number PCO Number 1676 PCO Number Start Date 10/03/20…" at bounding box center [381, 301] width 522 height 431
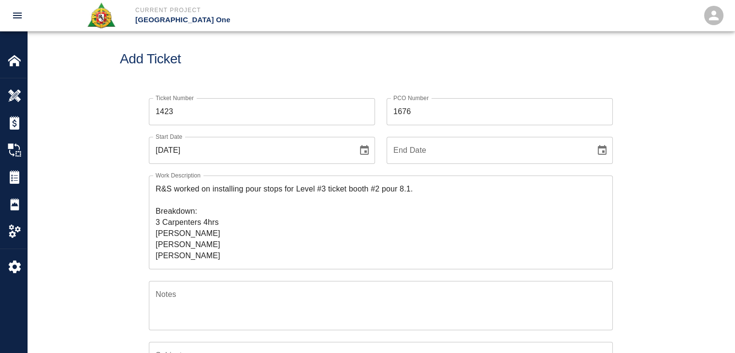
click at [238, 79] on div "Add Ticket" at bounding box center [380, 59] width 707 height 78
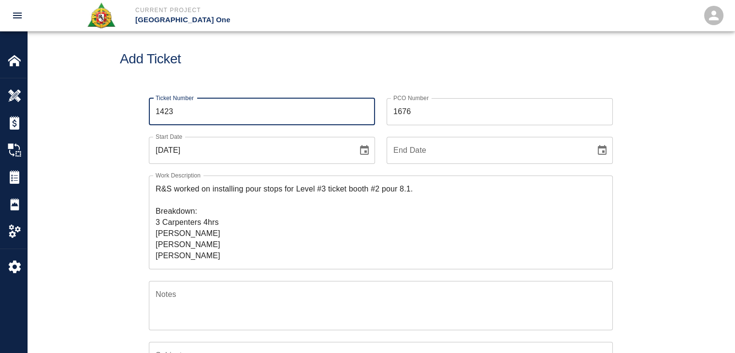
click at [197, 111] on input "1423" at bounding box center [262, 111] width 226 height 27
type input "1424"
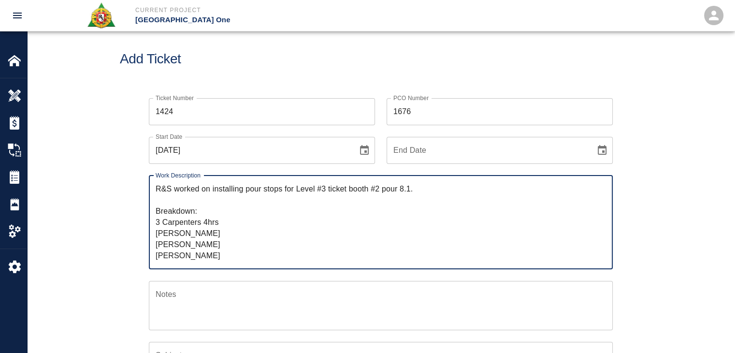
drag, startPoint x: 212, startPoint y: 187, endPoint x: 134, endPoint y: 189, distance: 77.3
click at [134, 189] on div "Ticket Number 1424 Ticket Number PCO Number 1676 PCO Number Start Date 10/03/20…" at bounding box center [381, 301] width 522 height 431
click at [187, 207] on textarea "R&S worked on installing pour stops for Level #3 ticket booth #2 pour 8.1. Brea…" at bounding box center [381, 222] width 450 height 78
click at [279, 204] on textarea "R&S worked on installing pour stops for Level #3 ticket booth #2 pour 8.1. Brea…" at bounding box center [381, 222] width 450 height 78
click at [278, 194] on textarea "R&S worked on installing pour stops for Level #3 ticket booth #2 pour 8.1. Brea…" at bounding box center [381, 222] width 450 height 78
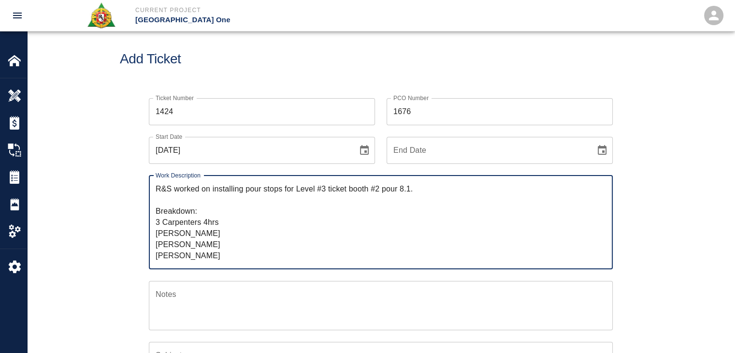
click at [278, 227] on textarea "R&S worked on installing pour stops for Level #3 ticket booth #2 pour 8.1. Brea…" at bounding box center [381, 222] width 450 height 78
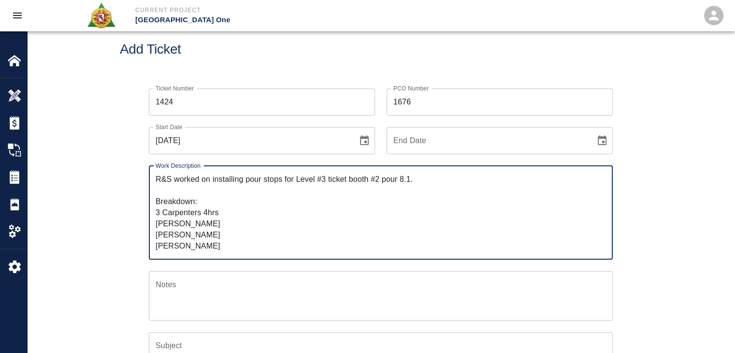
scroll to position [42, 0]
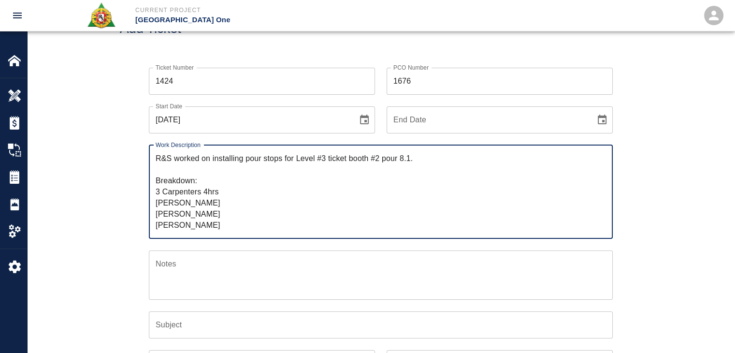
click at [237, 192] on textarea "R&S worked on installing pour stops for Level #3 ticket booth #2 pour 8.1. Brea…" at bounding box center [381, 192] width 450 height 78
click at [232, 218] on textarea "R&S worked on installing pour stops for Level #3 ticket booth #2 pour 8.1. Brea…" at bounding box center [381, 192] width 450 height 78
click at [198, 198] on textarea "R&S worked on installing pour stops for Level #3 ticket booth #2 pour 8.1. Brea…" at bounding box center [381, 192] width 450 height 78
click at [228, 191] on textarea "R&S worked on installing pour stops for Level #3 ticket booth #2 pour 8.1. Brea…" at bounding box center [381, 192] width 450 height 78
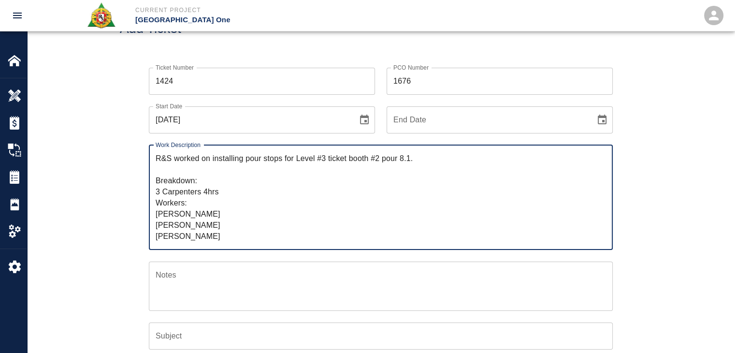
click at [227, 217] on textarea "R&S worked on installing pour stops for Level #3 ticket booth #2 pour 8.1. Brea…" at bounding box center [381, 197] width 450 height 89
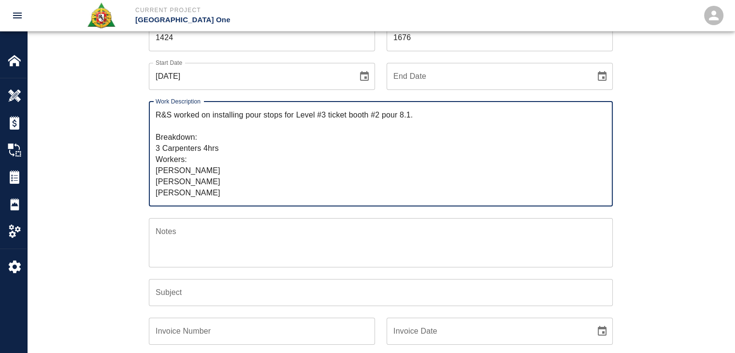
drag, startPoint x: 215, startPoint y: 122, endPoint x: 211, endPoint y: 116, distance: 7.4
click at [211, 116] on textarea "R&S worked on installing pour stops for Level #3 ticket booth #2 pour 8.1. Brea…" at bounding box center [381, 153] width 450 height 89
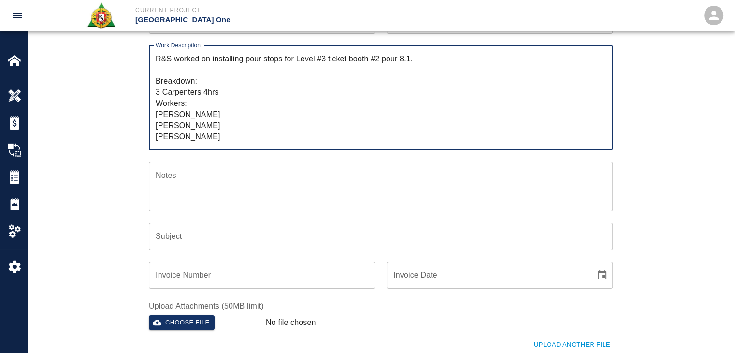
scroll to position [146, 0]
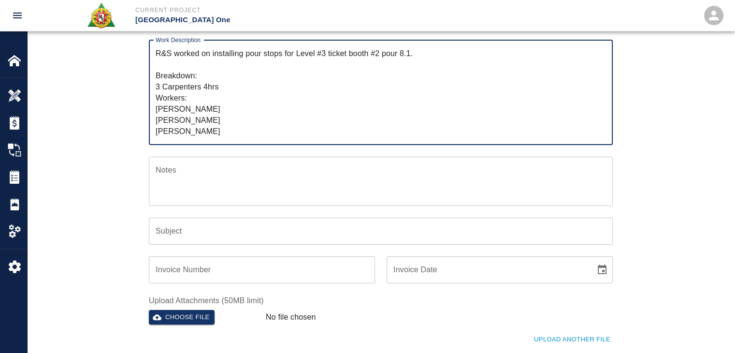
type textarea "R&S worked on installing pour stops for Level #3 ticket booth #2 pour 8.1. Brea…"
click at [176, 239] on input "Subject" at bounding box center [381, 230] width 464 height 27
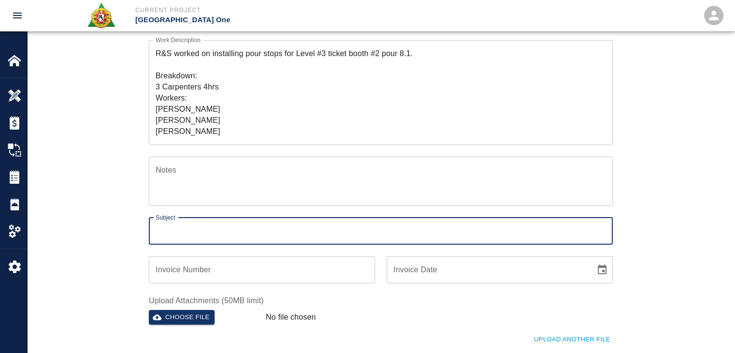
paste input "installing pour stops for Level #3 ticket booth #2 pour 8.1."
click at [158, 229] on input "installing pour stops for Level #3 ticket booth #2 pour 8.1." at bounding box center [381, 230] width 464 height 27
type input "installing pour stops for Level #3 ticket booth #2 pour 8.1."
click at [114, 230] on div "Ticket Number 1424 Ticket Number PCO Number 1676 PCO Number Start Date 10/03/20…" at bounding box center [380, 183] width 707 height 465
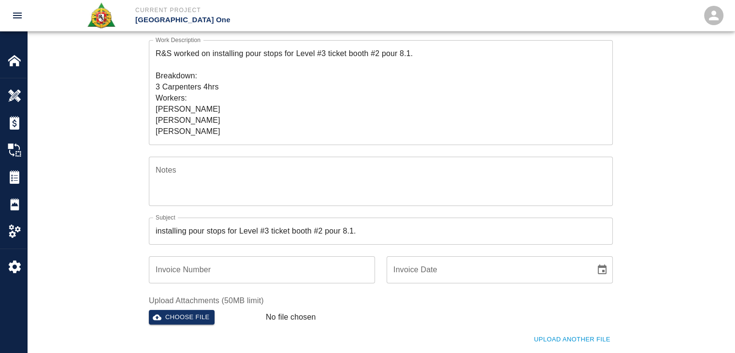
scroll to position [224, 0]
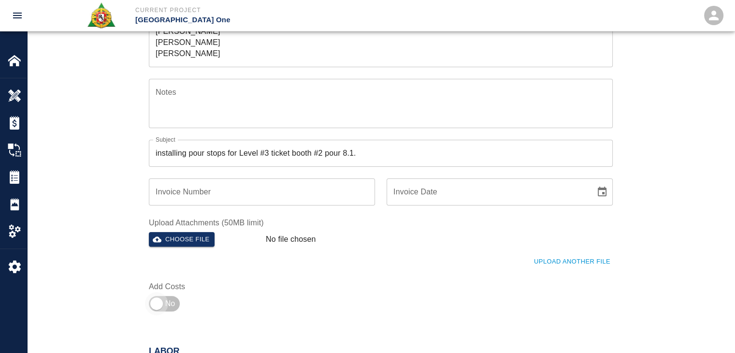
click at [168, 303] on input "checkbox" at bounding box center [157, 303] width 70 height 23
checkbox input "true"
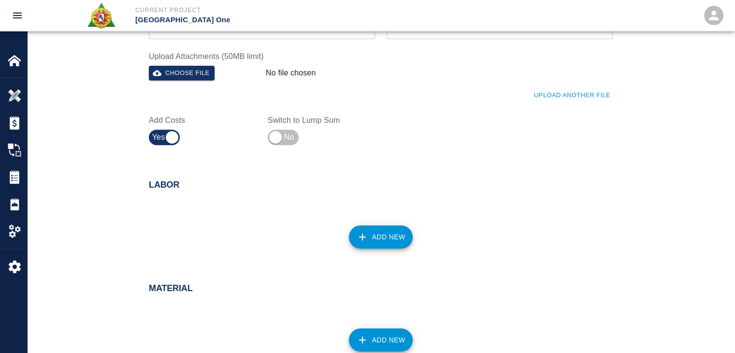
scroll to position [528, 0]
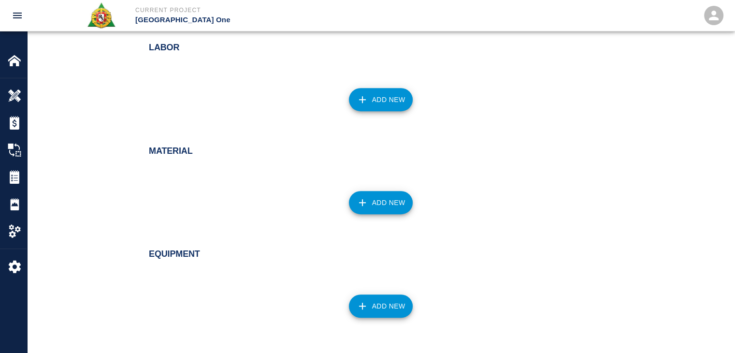
click at [373, 90] on button "Add New" at bounding box center [381, 99] width 64 height 23
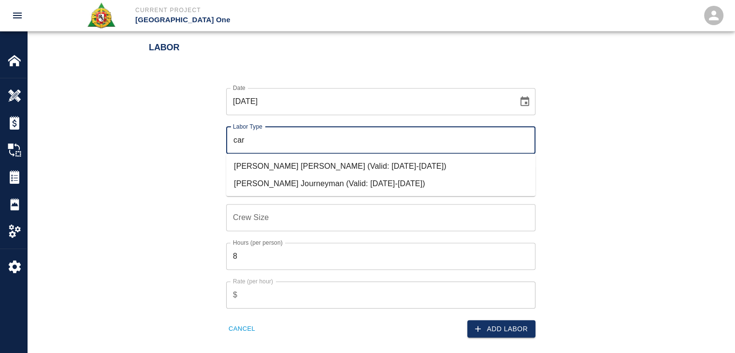
click at [291, 190] on li "Carpenter Journeyman (Valid: 07/01/2024-10/31/2025)" at bounding box center [380, 183] width 309 height 17
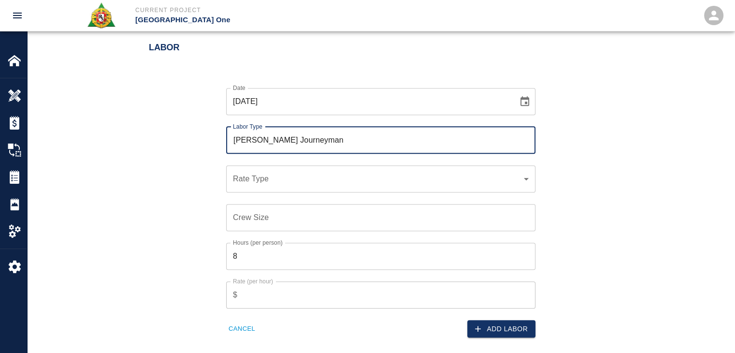
type input "Carpenter Journeyman"
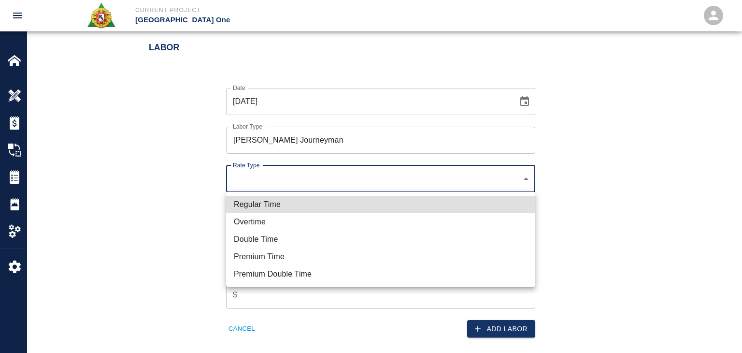
click at [280, 201] on li "Regular Time" at bounding box center [380, 204] width 309 height 17
type input "rate_rt"
type input "141.20"
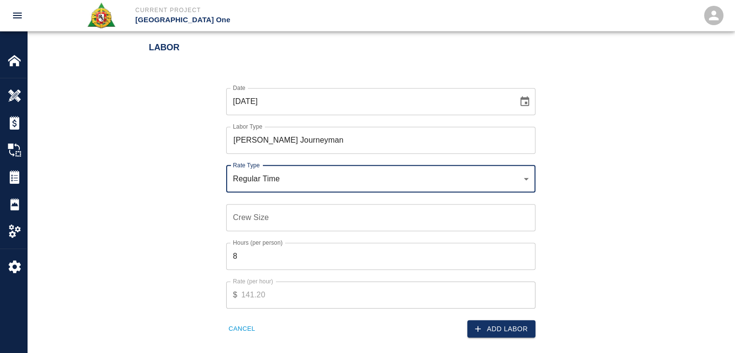
click at [256, 231] on div "Hours (per person) 8 Hours (per person)" at bounding box center [375, 250] width 321 height 39
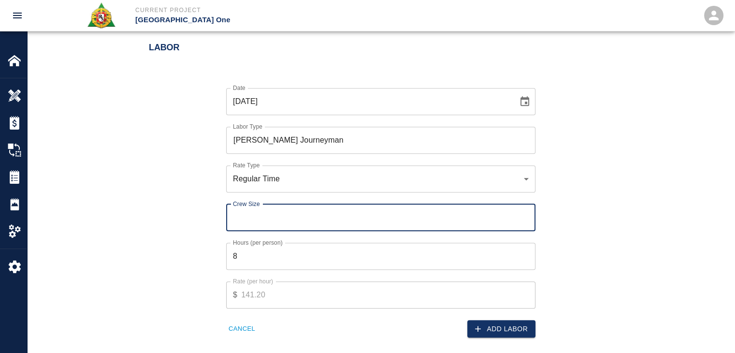
click at [258, 221] on input "Crew Size" at bounding box center [380, 217] width 309 height 27
type input "3"
click at [249, 265] on input "8" at bounding box center [380, 256] width 309 height 27
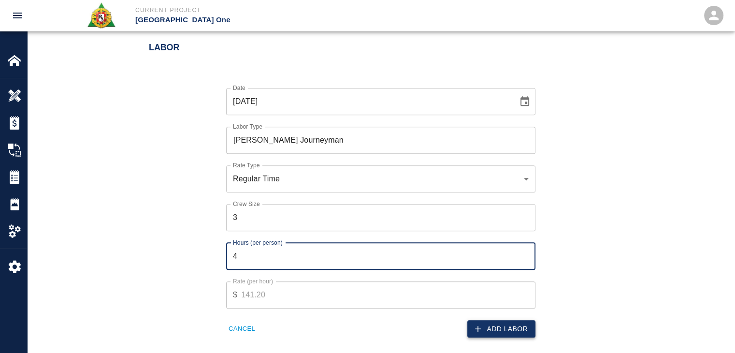
type input "4"
click at [484, 322] on button "Add Labor" at bounding box center [501, 329] width 68 height 18
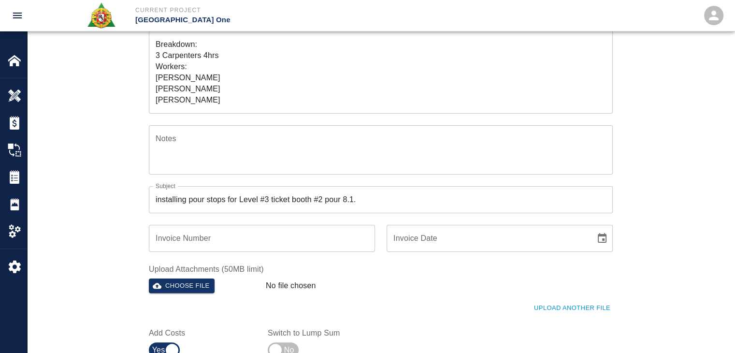
scroll to position [0, 0]
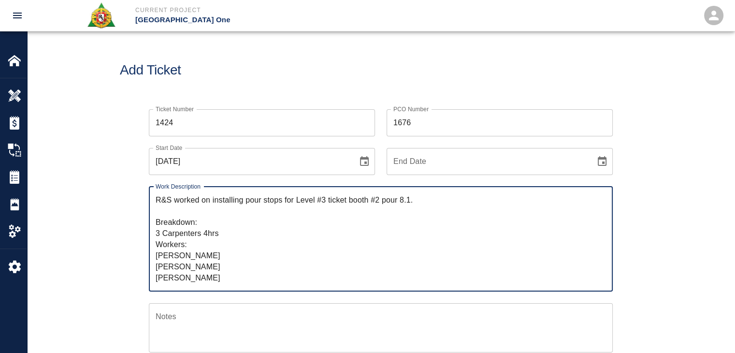
drag, startPoint x: 224, startPoint y: 276, endPoint x: 114, endPoint y: 170, distance: 152.7
click at [114, 170] on div "Ticket Number 1424 Ticket Number PCO Number 1676 PCO Number Start Date 10/03/20…" at bounding box center [380, 330] width 707 height 465
click at [251, 70] on h1 "Add Ticket" at bounding box center [381, 70] width 522 height 16
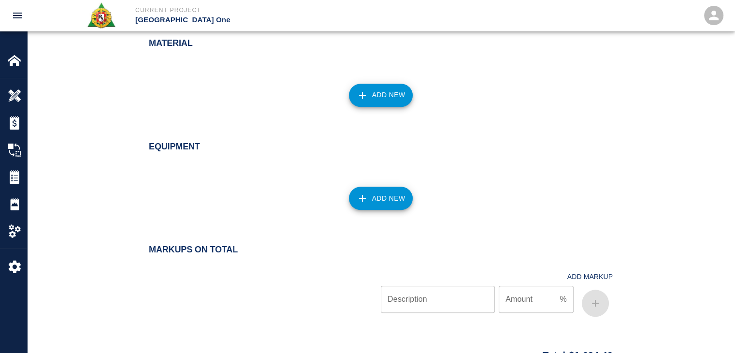
scroll to position [861, 0]
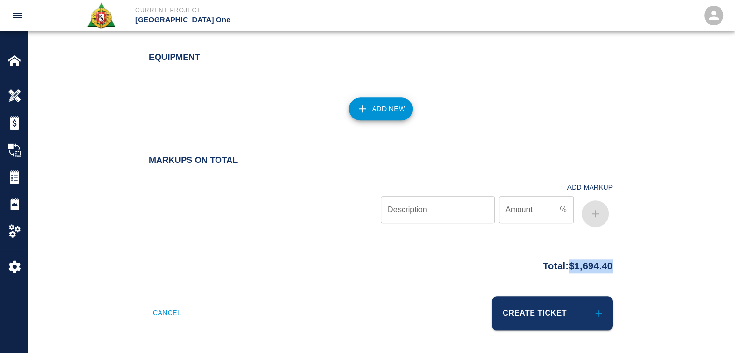
drag, startPoint x: 636, startPoint y: 266, endPoint x: 561, endPoint y: 268, distance: 74.4
click at [561, 268] on div "Total: $1,694.40" at bounding box center [381, 263] width 522 height 19
copy p "$1,694.40"
click at [473, 132] on div "Equipment Add New" at bounding box center [380, 90] width 707 height 115
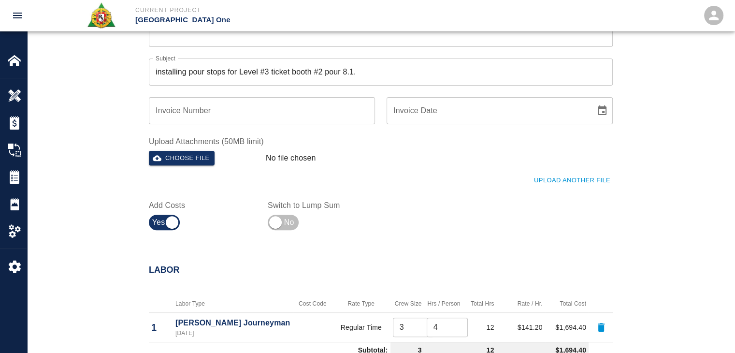
scroll to position [0, 0]
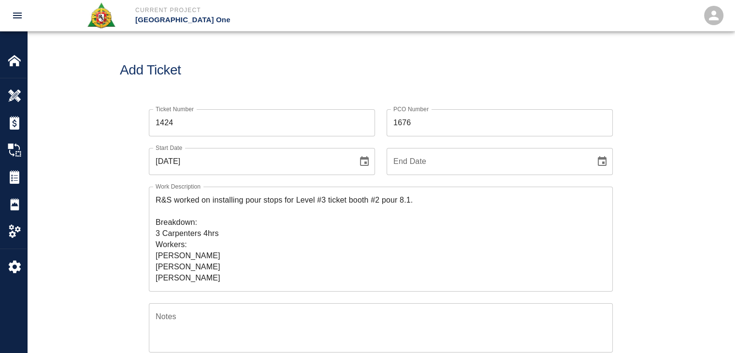
click at [264, 86] on div "Add Ticket" at bounding box center [380, 70] width 707 height 78
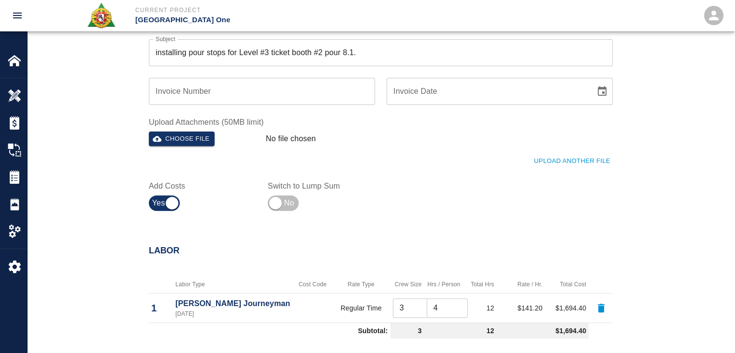
scroll to position [320, 0]
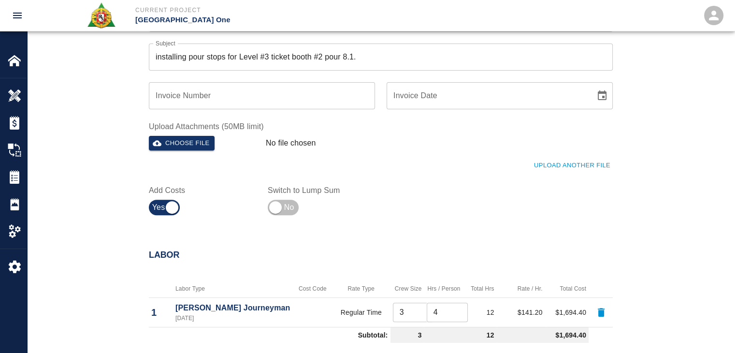
click at [537, 169] on button "Upload Another File" at bounding box center [571, 165] width 81 height 15
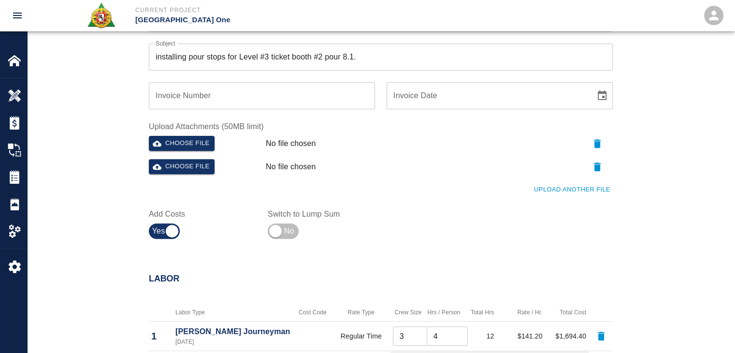
click at [546, 189] on button "Upload Another File" at bounding box center [571, 189] width 81 height 15
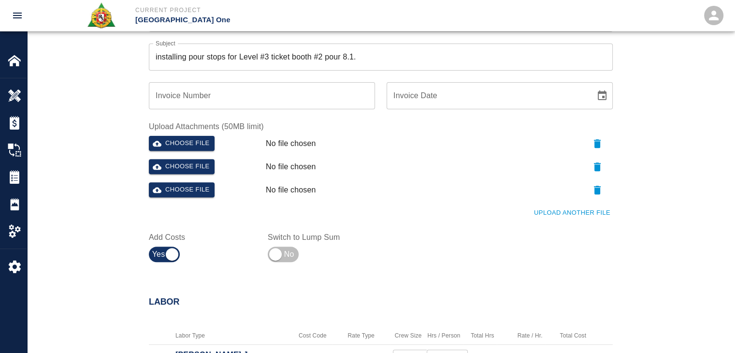
click at [550, 200] on div "Upload Another File" at bounding box center [374, 207] width 475 height 27
click at [545, 206] on button "Upload Another File" at bounding box center [571, 212] width 81 height 15
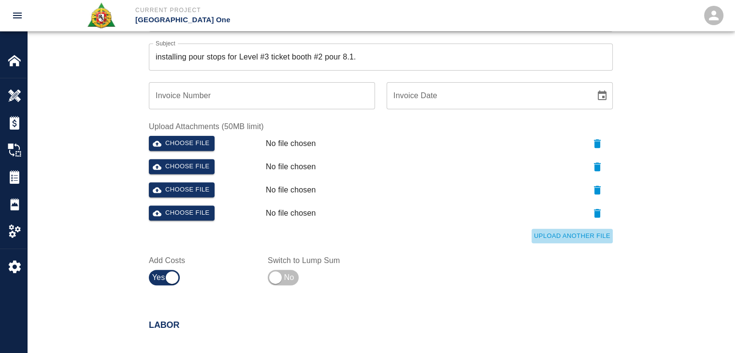
click at [552, 235] on button "Upload Another File" at bounding box center [571, 236] width 81 height 15
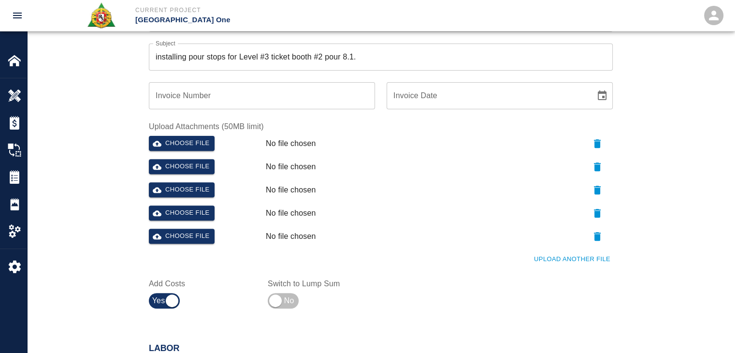
click at [556, 256] on button "Upload Another File" at bounding box center [571, 259] width 81 height 15
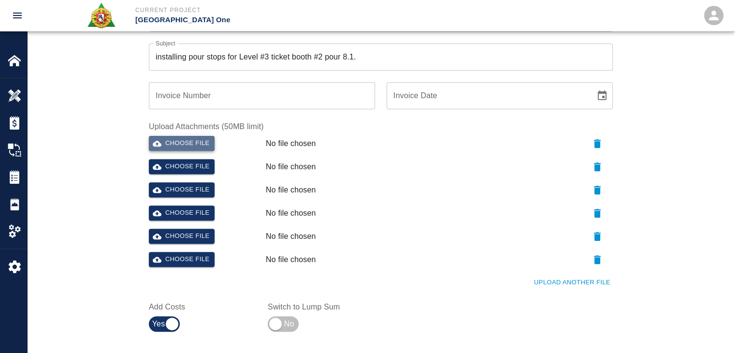
click at [199, 138] on button "Choose file" at bounding box center [182, 143] width 66 height 15
click at [174, 170] on button "Choose file" at bounding box center [182, 166] width 66 height 15
click at [180, 193] on button "Choose file" at bounding box center [182, 189] width 66 height 15
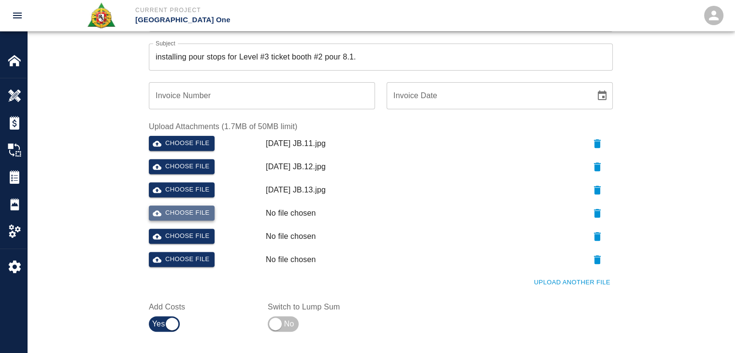
click at [187, 212] on button "Choose file" at bounding box center [182, 212] width 66 height 15
click at [177, 231] on button "Choose file" at bounding box center [182, 236] width 66 height 15
click at [606, 258] on button "button" at bounding box center [597, 259] width 31 height 15
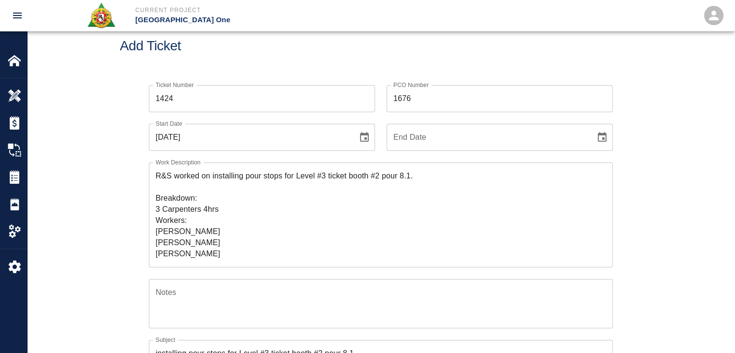
scroll to position [0, 0]
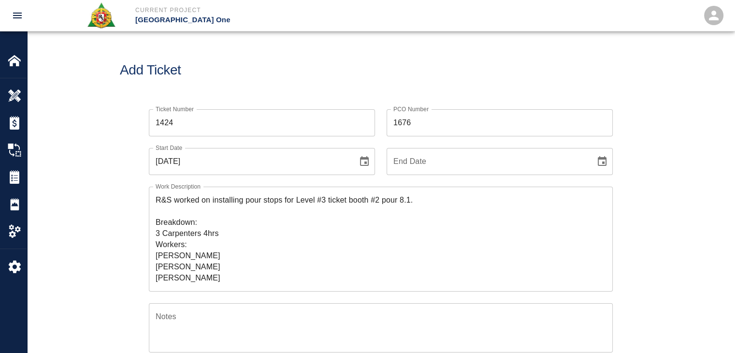
click at [235, 45] on div "Add Ticket" at bounding box center [380, 70] width 707 height 78
click at [232, 87] on div "Add Ticket" at bounding box center [380, 70] width 707 height 78
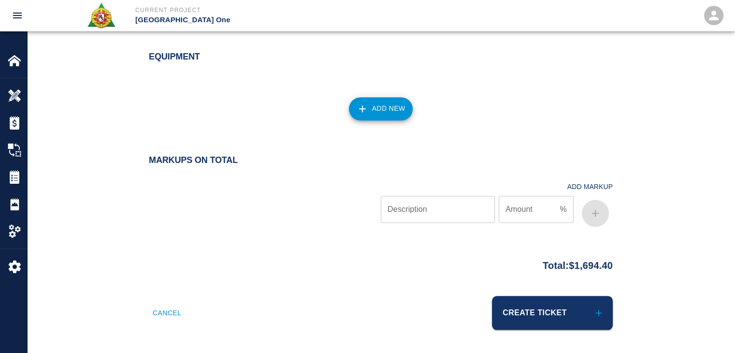
scroll to position [937, 0]
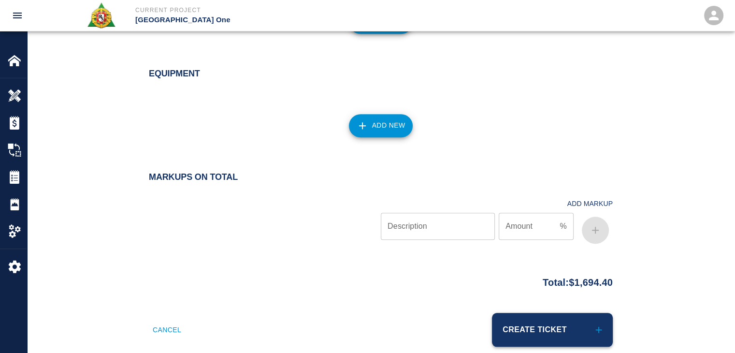
click at [496, 323] on button "Create Ticket" at bounding box center [552, 330] width 121 height 34
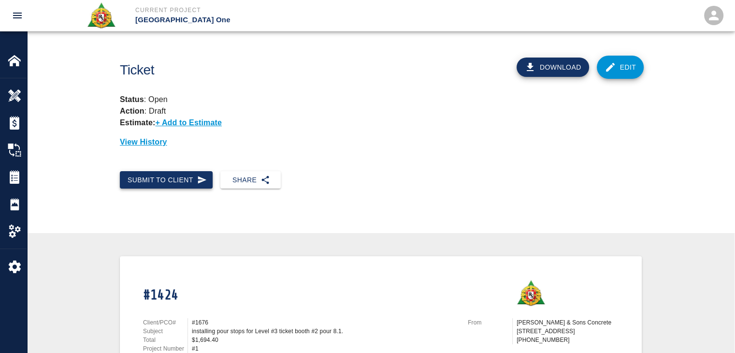
click at [194, 180] on button "Submit to Client" at bounding box center [166, 180] width 93 height 18
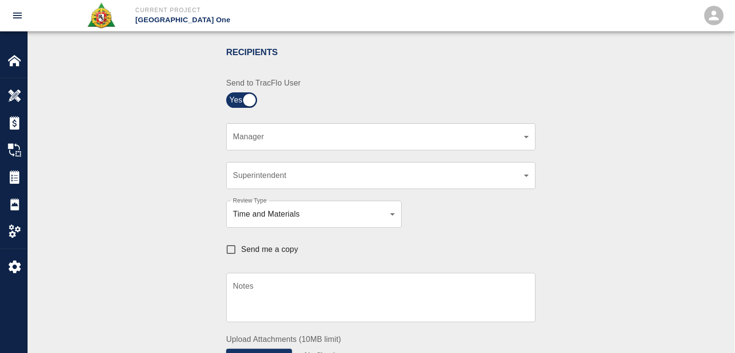
scroll to position [203, 0]
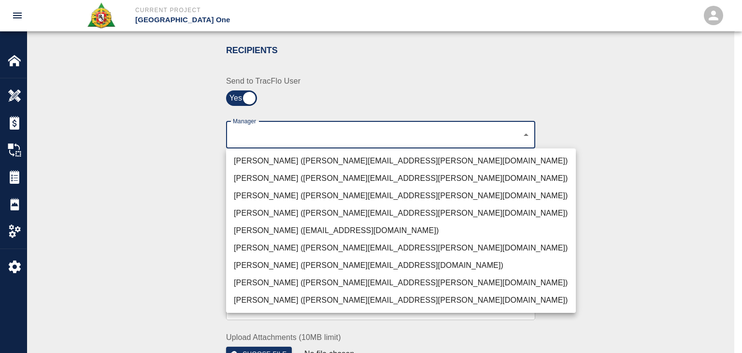
click at [302, 165] on li "Peter Hardecker (peter.hardecker@aecom.com)" at bounding box center [401, 160] width 350 height 17
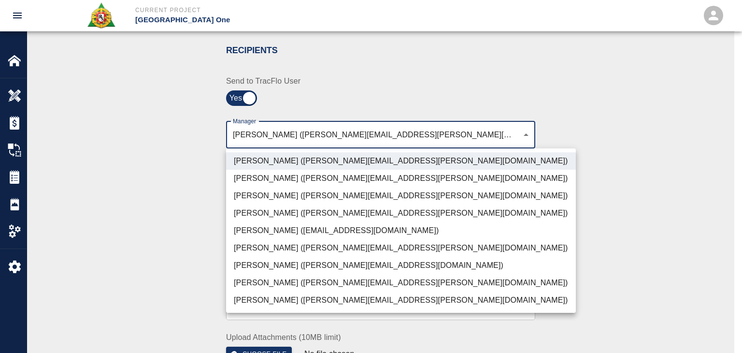
click at [295, 200] on li "Parin Kanani (parin.kanani@aecom.com)" at bounding box center [401, 195] width 350 height 17
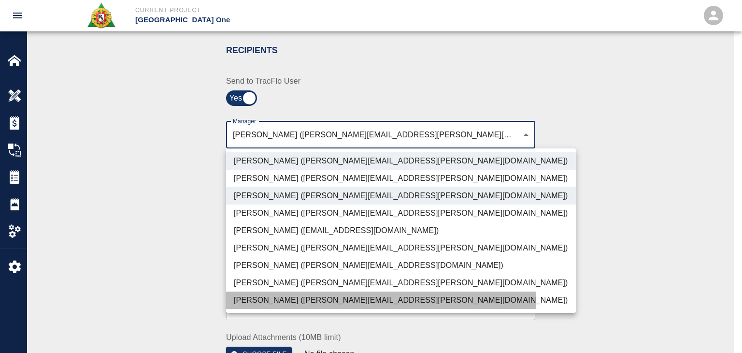
click at [255, 303] on li "Shane Lamay (shane.lamay@aecom.com)" at bounding box center [401, 299] width 350 height 17
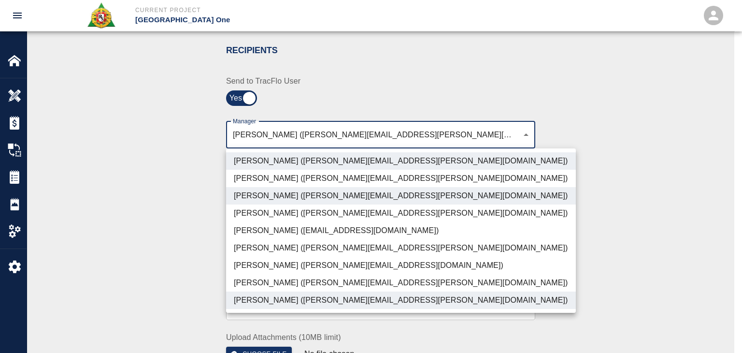
click at [253, 263] on li "Patrick Testino (patrick.testino@aecom.com)" at bounding box center [401, 265] width 350 height 17
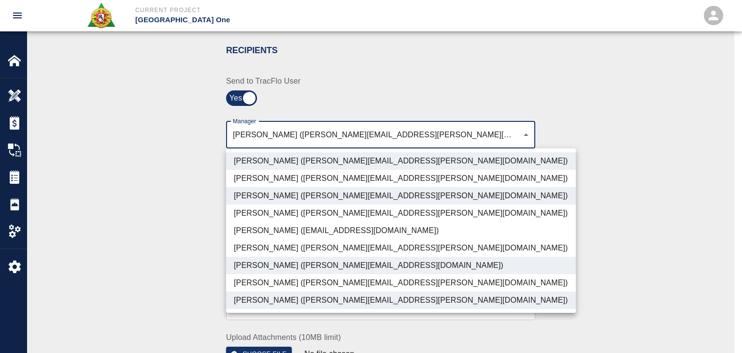
click at [261, 274] on li "Dylan Sims (dylan.sims@aecom.com)" at bounding box center [401, 282] width 350 height 17
type input "ede96749-2565-4a65-a76c-ac2c5448e16e,69d78ca4-8a93-4c72-a988-7271956ccf0b,c39cc…"
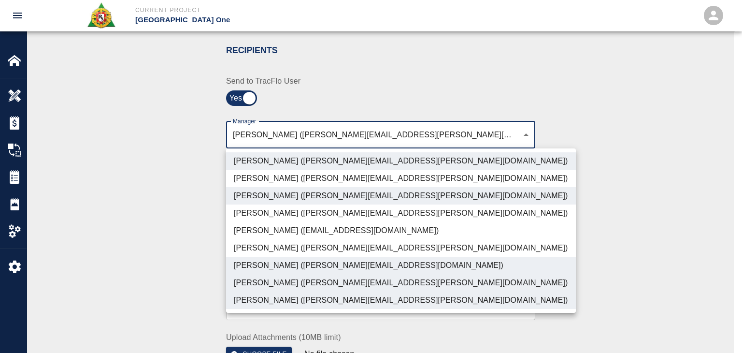
click at [201, 256] on div at bounding box center [371, 176] width 742 height 353
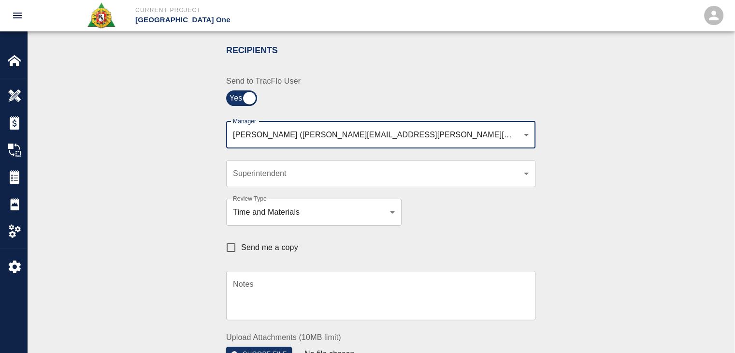
click at [237, 242] on input "Send me a copy" at bounding box center [231, 247] width 20 height 20
checkbox input "true"
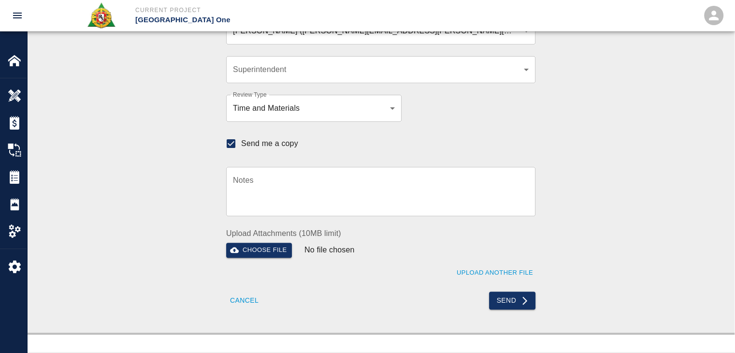
scroll to position [298, 0]
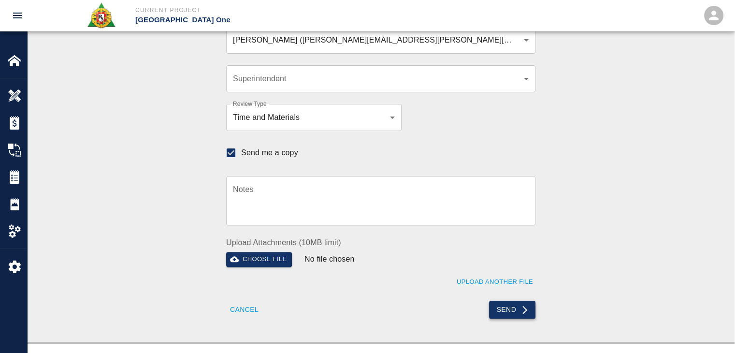
click at [502, 309] on button "Send" at bounding box center [512, 310] width 47 height 18
checkbox input "false"
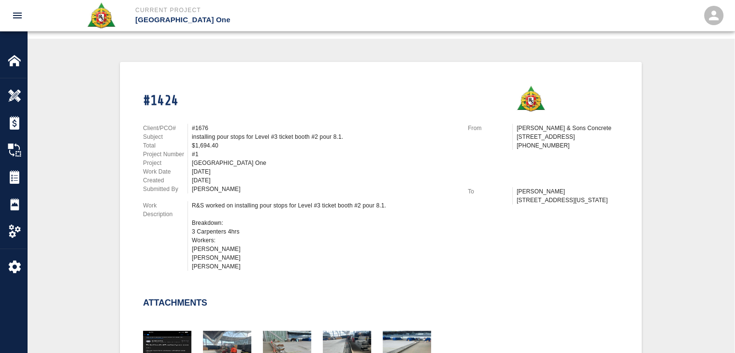
scroll to position [0, 0]
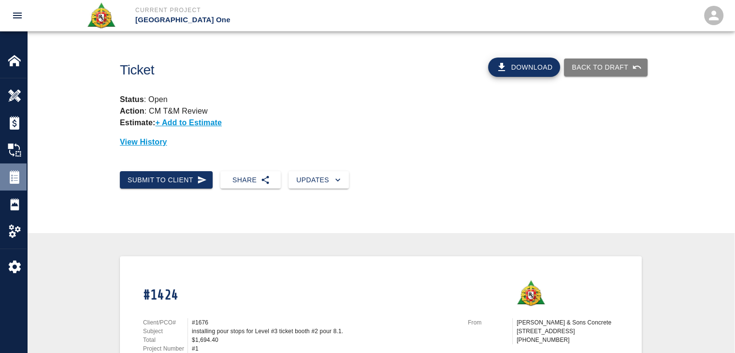
click at [7, 176] on div "Tickets" at bounding box center [13, 176] width 27 height 27
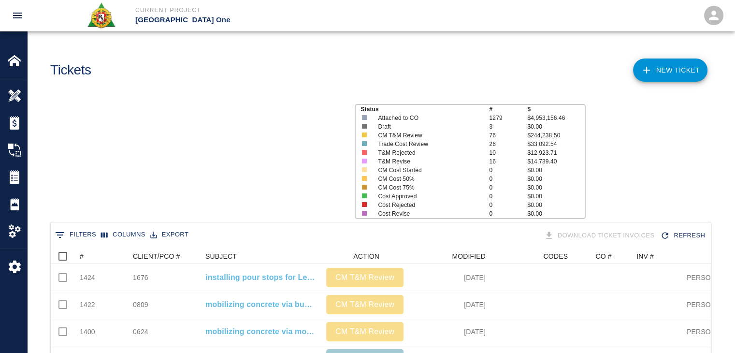
scroll to position [557, 653]
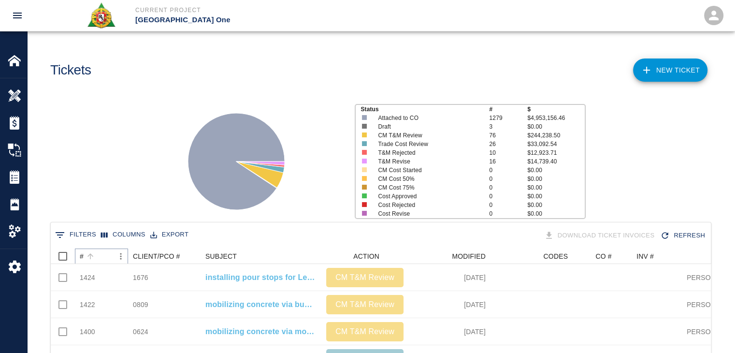
click at [95, 257] on button "Sort" at bounding box center [91, 256] width 14 height 14
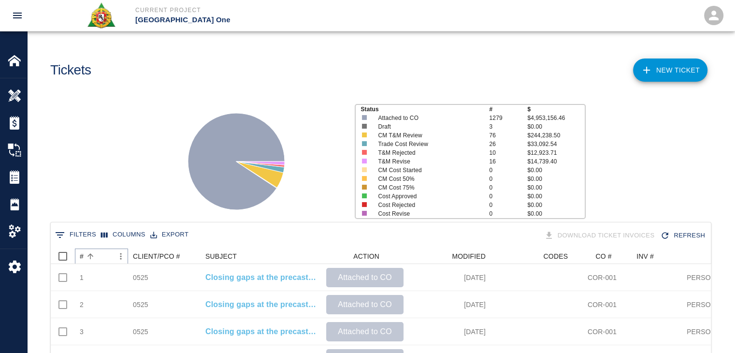
click at [95, 257] on button "Sort" at bounding box center [91, 256] width 14 height 14
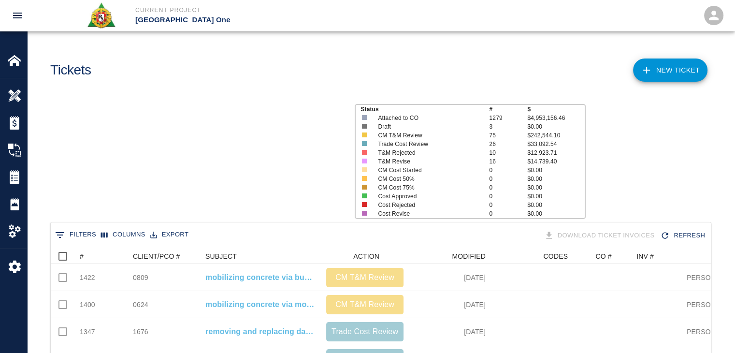
scroll to position [557, 653]
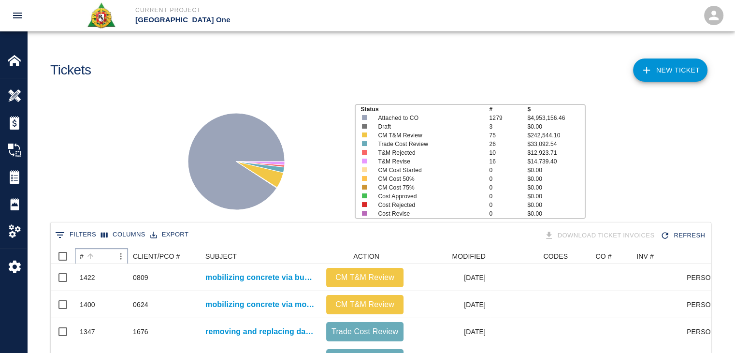
click at [98, 257] on div "#" at bounding box center [97, 255] width 34 height 15
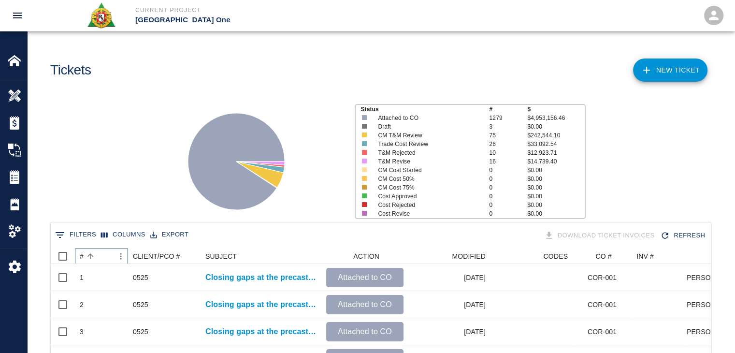
click at [98, 257] on div "#" at bounding box center [97, 255] width 34 height 15
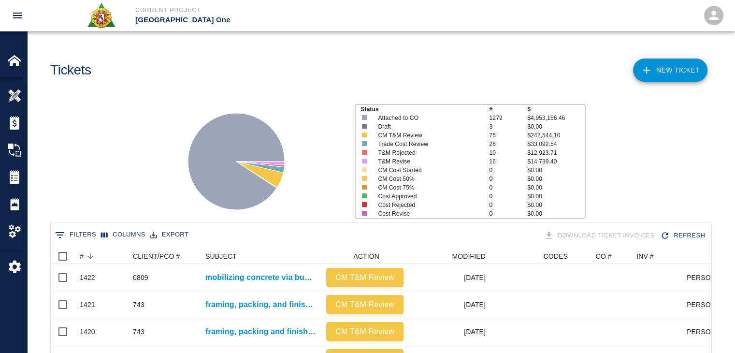
click at [112, 157] on div "Status # $ Attached to CO 1279 $4,953,156.46 Draft 3 $0.00 CM T&M Review 75 $24…" at bounding box center [376, 157] width 715 height 129
click at [638, 76] on link "NEW TICKET" at bounding box center [670, 69] width 74 height 23
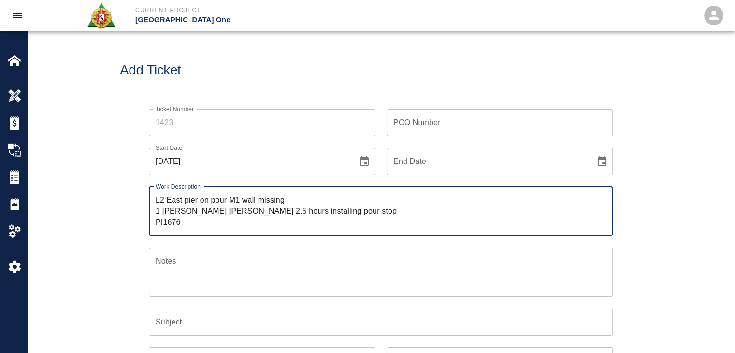
type textarea "L2 East pier on pour M1 wall missing 1 [PERSON_NAME] [PERSON_NAME] 2.5 hours in…"
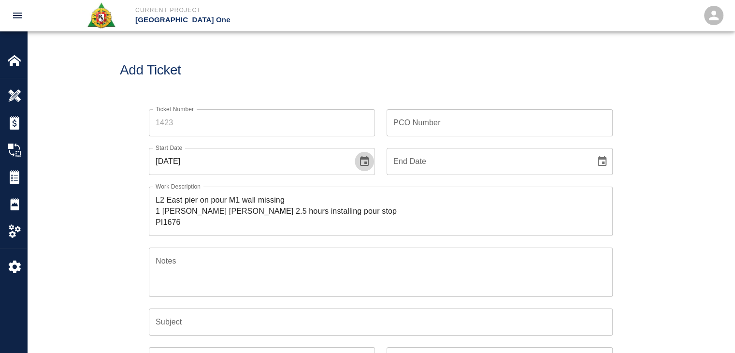
click at [359, 169] on button "Choose date, selected date is Oct 6, 2025" at bounding box center [364, 161] width 19 height 19
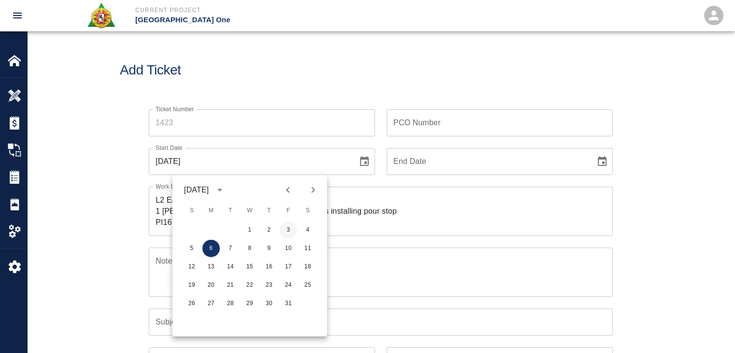
click at [287, 229] on button "3" at bounding box center [288, 229] width 17 height 17
type input "[DATE]"
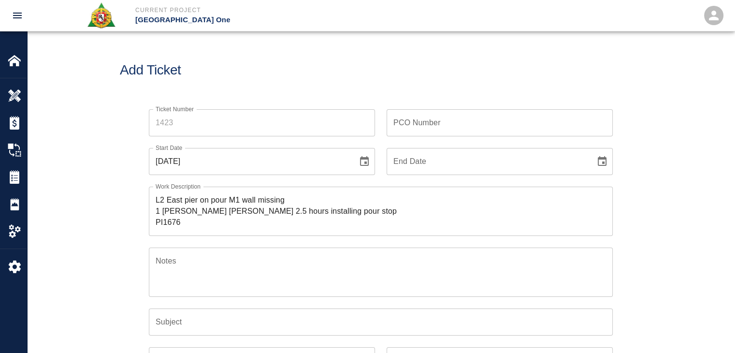
click at [298, 54] on div "Add Ticket" at bounding box center [380, 70] width 707 height 78
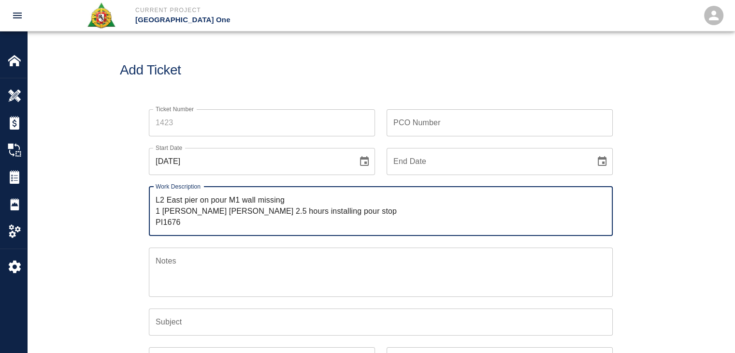
click at [157, 197] on textarea "L2 East pier on pour M1 wall missing 1 [PERSON_NAME] [PERSON_NAME] 2.5 hours in…" at bounding box center [381, 210] width 450 height 33
drag, startPoint x: 199, startPoint y: 219, endPoint x: 164, endPoint y: 220, distance: 35.3
click at [164, 220] on textarea "L2 East pier on pour M1 wall missing 1 Carpenter Fernando Batista 2.5 hours ins…" at bounding box center [381, 210] width 450 height 33
type textarea "L2 East pier on pour M1 wall missing 1 Carpenter Fernando Batista 2.5 hours ins…"
click at [412, 132] on input "PCO Number" at bounding box center [500, 122] width 226 height 27
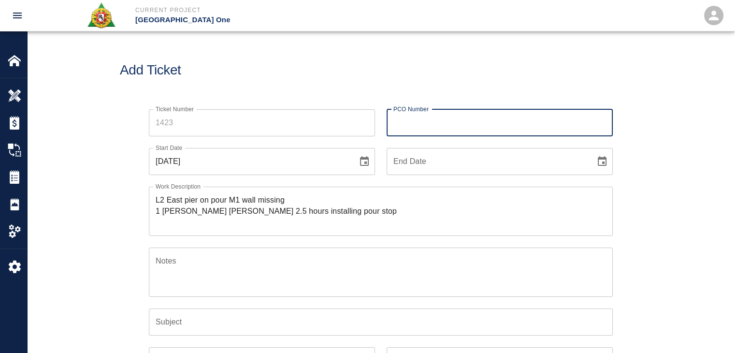
paste input "1676"
type input "1676"
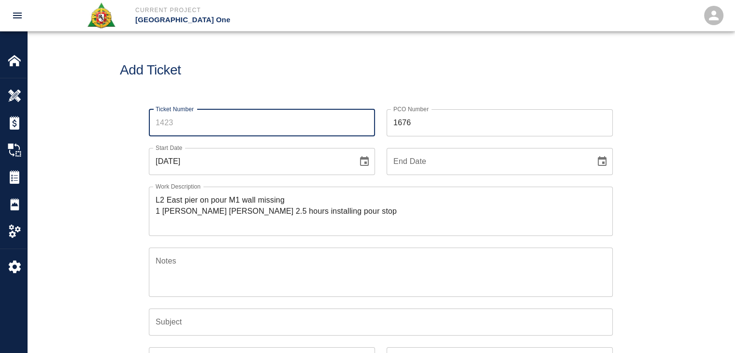
click at [192, 125] on input "Ticket Number" at bounding box center [262, 122] width 226 height 27
type input "1423"
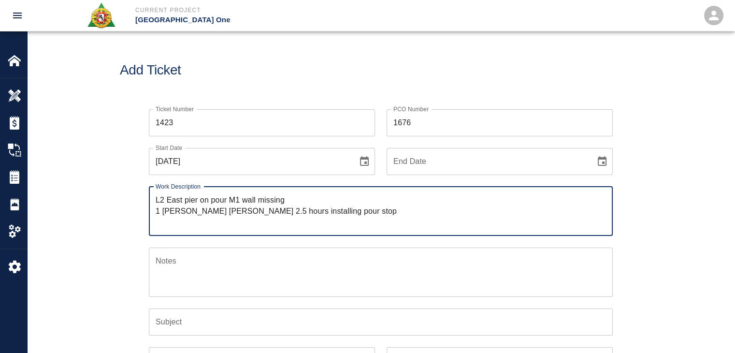
click at [156, 201] on textarea "L2 East pier on pour M1 wall missing 1 Carpenter Fernando Batista 2.5 hours ins…" at bounding box center [381, 210] width 450 height 33
paste textarea "R&S worked on"
drag, startPoint x: 376, startPoint y: 210, endPoint x: 296, endPoint y: 214, distance: 80.3
click at [296, 214] on textarea "R&S worked on L2 East pier on pour M1 wall missing 1 Carpenter Fernando Batista…" at bounding box center [381, 210] width 450 height 33
click at [212, 198] on textarea "R&S worked on L2 East pier on pour M1 wall missing 1 Carpenter Fernando Batista…" at bounding box center [381, 210] width 450 height 33
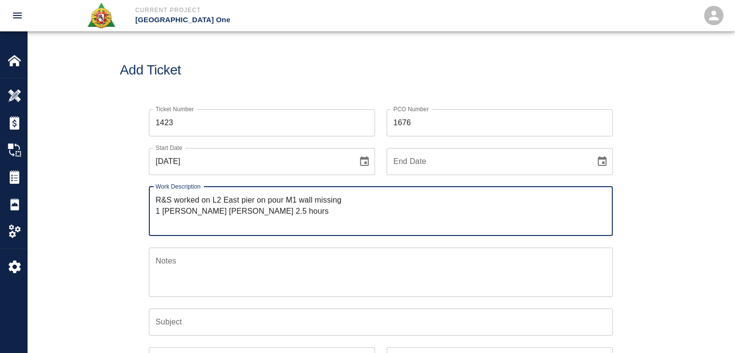
paste textarea "installing pour stop"
click at [383, 203] on textarea "R&S worked on installing pour stop for Level #2 East pier on pour M1 wall missi…" at bounding box center [381, 210] width 450 height 33
click at [398, 203] on textarea "R&S worked on installing pour stop for Level #2 East pier on pour M1 wall missi…" at bounding box center [381, 210] width 450 height 33
click at [436, 201] on textarea "R&S worked on installing pour stop for Level #2 East pier on pour M1 wall missi…" at bounding box center [381, 210] width 450 height 33
click at [454, 202] on textarea "R&S worked on installing pour stop for Level #2 East pier on pour M1 wall missi…" at bounding box center [381, 210] width 450 height 33
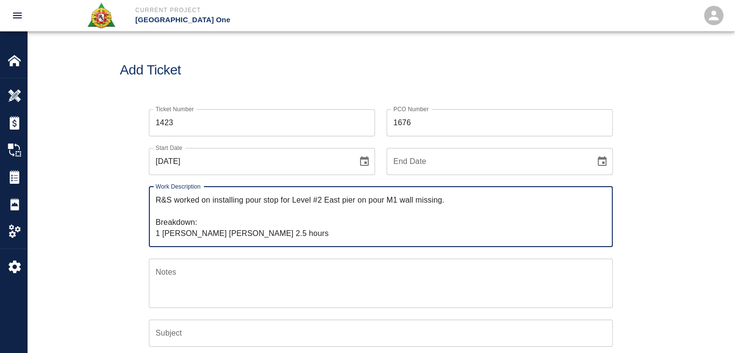
click at [199, 232] on textarea "R&S worked on installing pour stop for Level #2 East pier on pour M1 wall missi…" at bounding box center [381, 216] width 450 height 44
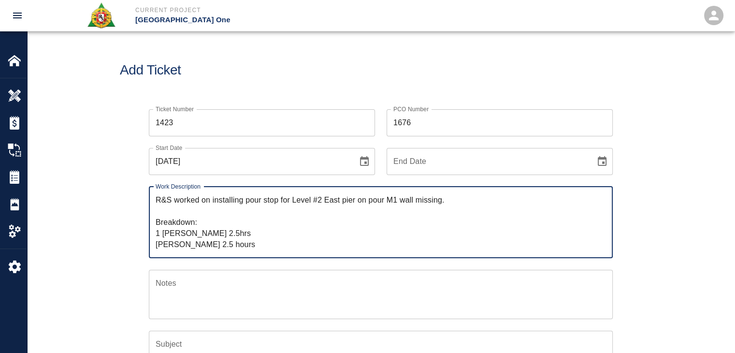
click at [219, 235] on textarea "R&S worked on installing pour stop for Level #2 East pier on pour M1 wall missi…" at bounding box center [381, 222] width 450 height 56
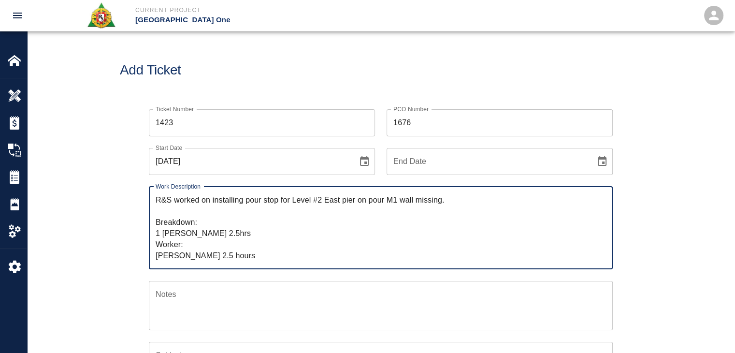
click at [217, 256] on textarea "R&S worked on installing pour stop for Level #2 East pier on pour M1 wall missi…" at bounding box center [381, 227] width 450 height 67
drag, startPoint x: 258, startPoint y: 255, endPoint x: 223, endPoint y: 258, distance: 35.0
click at [223, 258] on textarea "R&S worked on installing pour stop for Level #2 East pier on pour M1 wall missi…" at bounding box center [381, 227] width 450 height 67
click at [194, 239] on textarea "R&S worked on installing pour stop for Level #2 East pier on pour M1 wall missi…" at bounding box center [381, 227] width 450 height 67
click at [236, 238] on textarea "R&S worked on installing pour stop for Level #2 East pier on pour M1 wall missi…" at bounding box center [381, 227] width 450 height 67
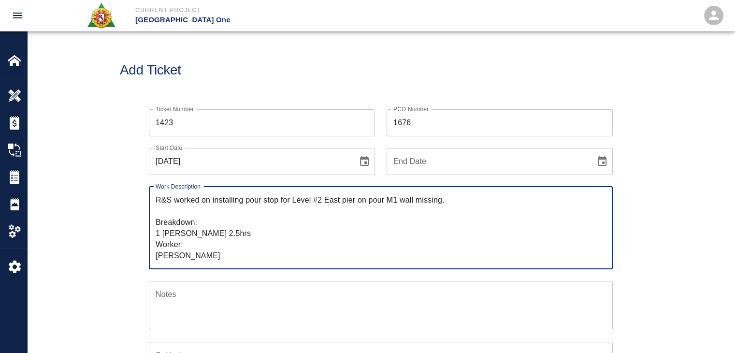
click at [195, 219] on textarea "R&S worked on installing pour stop for Level #2 East pier on pour M1 wall missi…" at bounding box center [381, 227] width 450 height 67
click at [193, 208] on textarea "R&S worked on installing pour stop for Level #2 East pier on pour M1 wall missi…" at bounding box center [381, 227] width 450 height 67
click at [292, 196] on textarea "R&S worked on installing pour stop for Level #2 East pier on pour M1 wall missi…" at bounding box center [381, 227] width 450 height 67
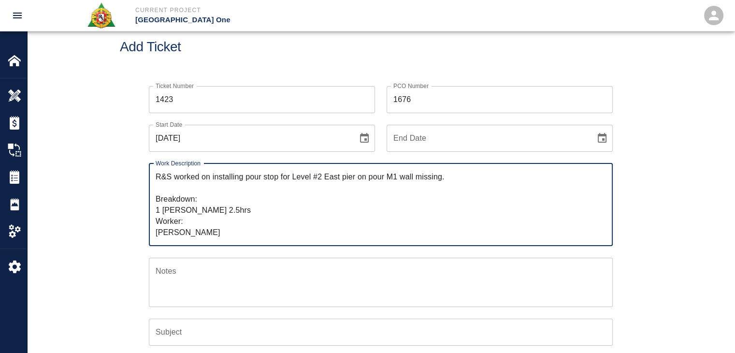
click at [272, 198] on textarea "R&S worked on installing pour stop for Level #2 East pier on pour M1 wall missi…" at bounding box center [381, 204] width 450 height 67
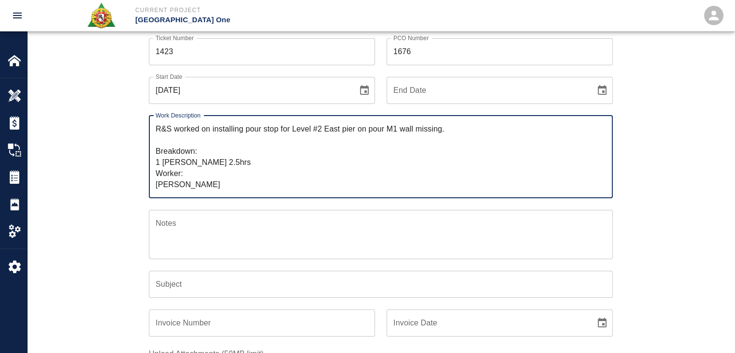
drag, startPoint x: 223, startPoint y: 141, endPoint x: 213, endPoint y: 134, distance: 12.2
click at [213, 134] on textarea "R&S worked on installing pour stop for Level #2 East pier on pour M1 wall missi…" at bounding box center [381, 156] width 450 height 67
type textarea "R&S worked on installing pour stop for Level #2 East pier on pour M1 wall missi…"
click at [190, 276] on input "Subject" at bounding box center [381, 284] width 464 height 27
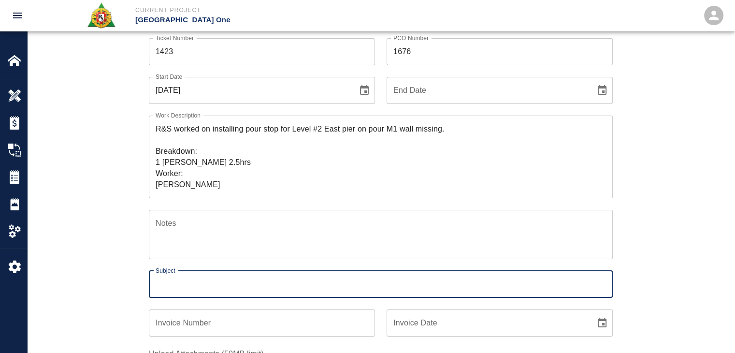
paste input "installing pour stop for Level #2 East pier on pour M1 wall missing."
type input "installing pour stop for Level #2 East pier on pour M1 wall missing."
click at [118, 270] on div "Ticket Number 1423 Ticket Number PCO Number 1676 PCO Number Start Date 10/03/20…" at bounding box center [380, 248] width 707 height 443
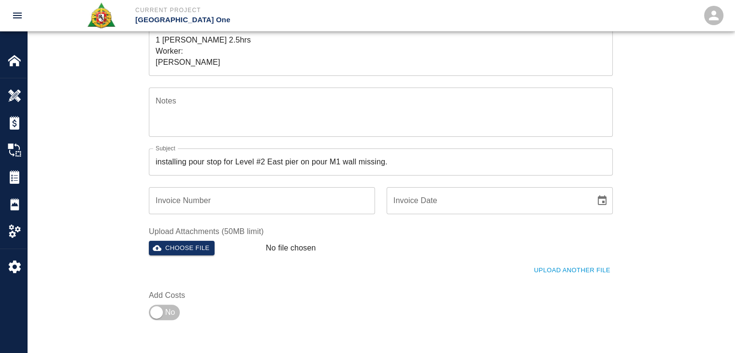
scroll to position [210, 0]
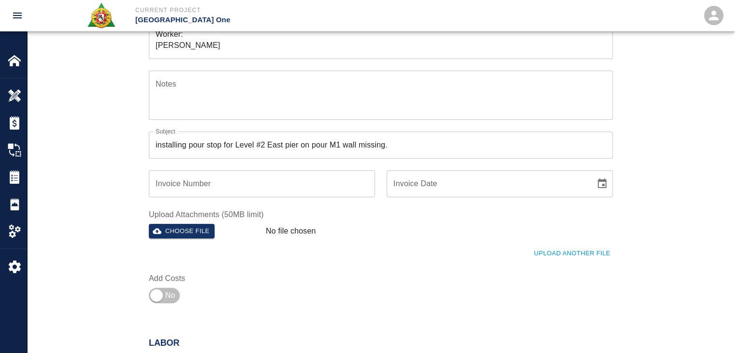
click at [164, 282] on label "Add Costs" at bounding box center [202, 278] width 107 height 11
drag, startPoint x: 164, startPoint y: 287, endPoint x: 153, endPoint y: 295, distance: 14.5
click at [153, 295] on input "checkbox" at bounding box center [157, 295] width 70 height 23
checkbox input "true"
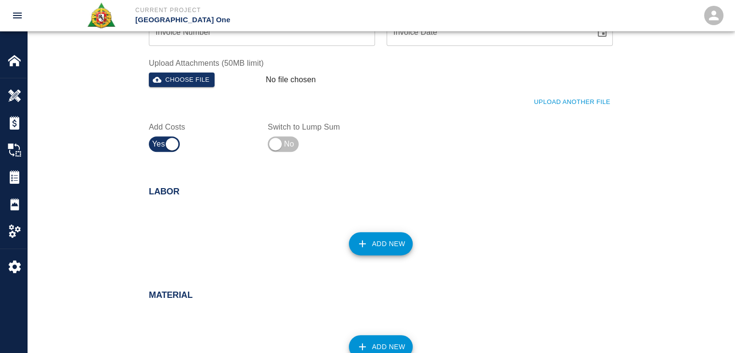
scroll to position [381, 0]
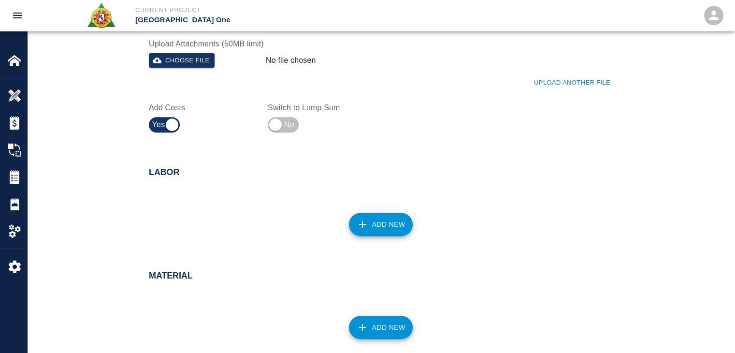
click at [381, 219] on button "Add New" at bounding box center [381, 224] width 64 height 23
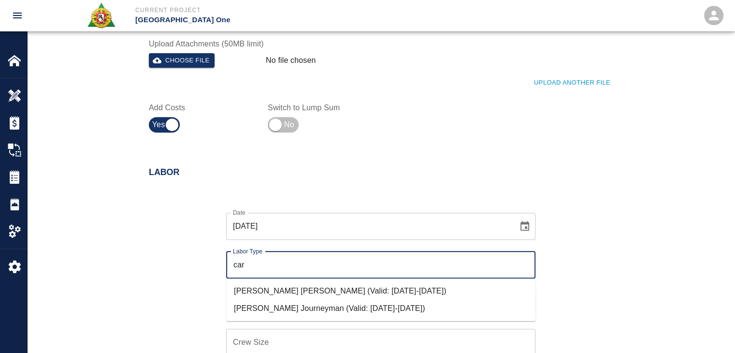
click at [285, 304] on li "Carpenter Journeyman (Valid: 07/01/2024-10/31/2025)" at bounding box center [380, 308] width 309 height 17
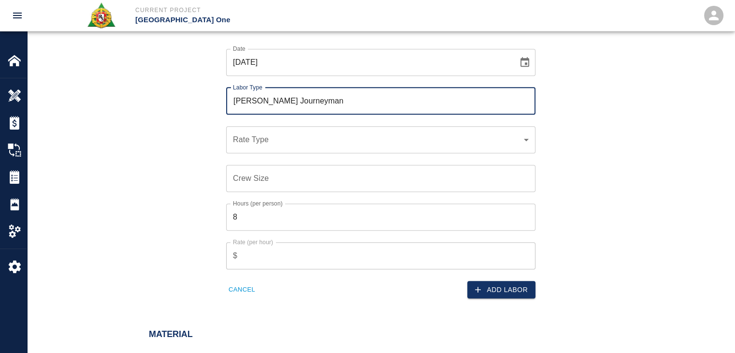
scroll to position [545, 0]
type input "Carpenter Journeyman"
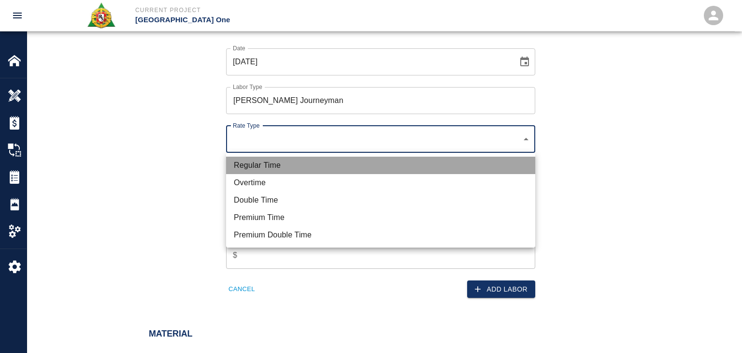
click at [250, 162] on li "Regular Time" at bounding box center [380, 165] width 309 height 17
type input "rate_rt"
type input "141.20"
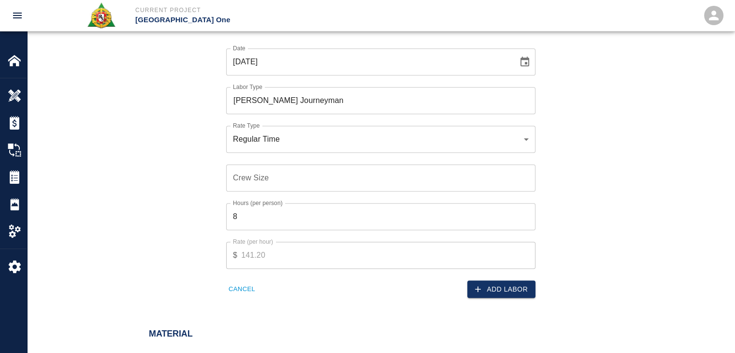
click at [260, 193] on div "Hours (per person) 8 Hours (per person)" at bounding box center [375, 210] width 321 height 39
click at [255, 190] on input "Crew Size" at bounding box center [380, 177] width 309 height 27
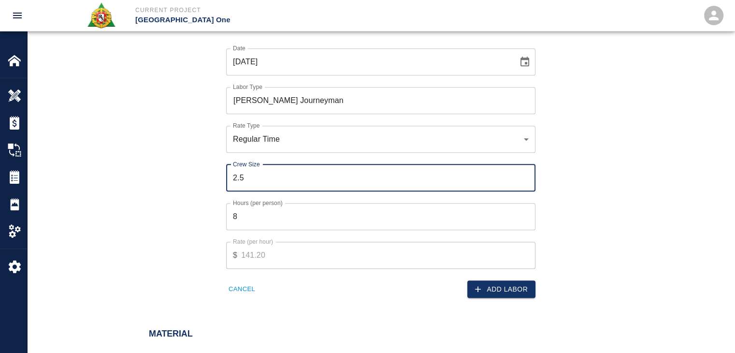
type input "2"
type input "1"
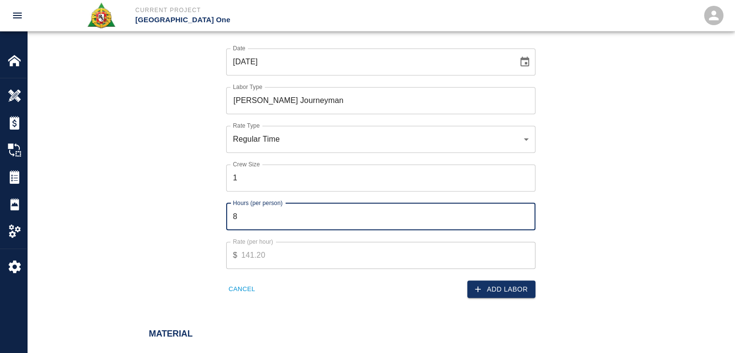
drag, startPoint x: 311, startPoint y: 222, endPoint x: 299, endPoint y: 221, distance: 12.1
click at [299, 221] on input "8" at bounding box center [380, 216] width 309 height 27
type input "2.5"
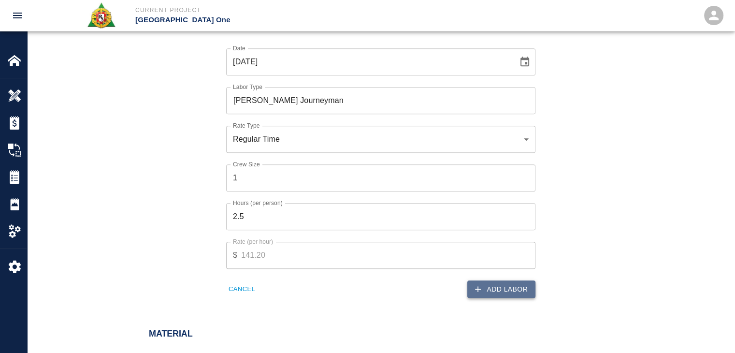
click at [487, 290] on button "Add Labor" at bounding box center [501, 289] width 68 height 18
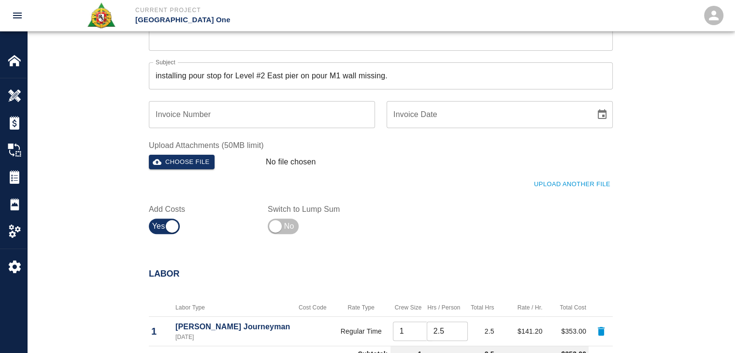
scroll to position [280, 0]
click at [577, 184] on button "Upload Another File" at bounding box center [571, 183] width 81 height 15
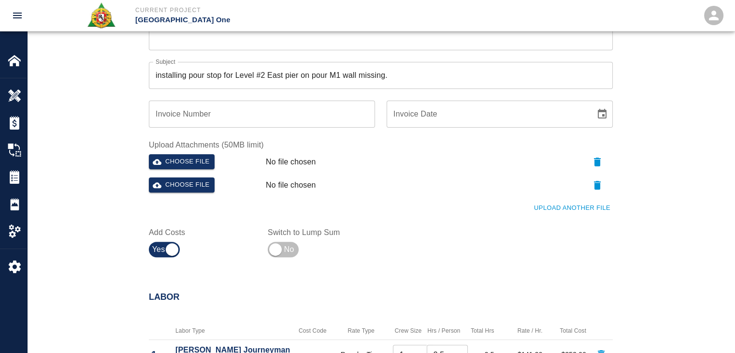
click at [544, 209] on button "Upload Another File" at bounding box center [571, 208] width 81 height 15
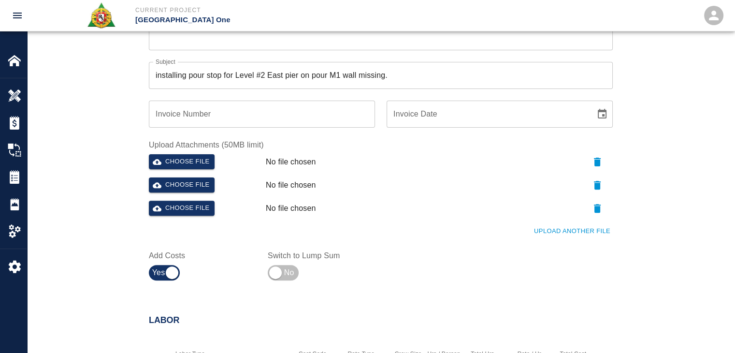
click at [558, 230] on button "Upload Another File" at bounding box center [571, 231] width 81 height 15
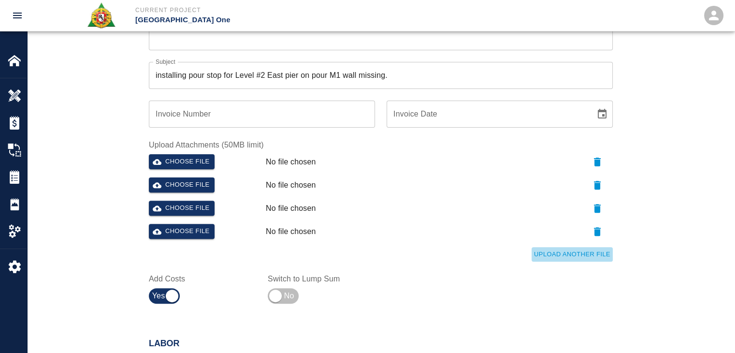
click at [553, 254] on button "Upload Another File" at bounding box center [571, 254] width 81 height 15
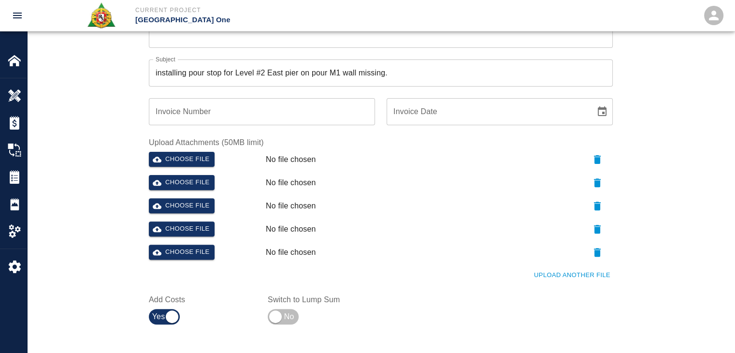
scroll to position [284, 0]
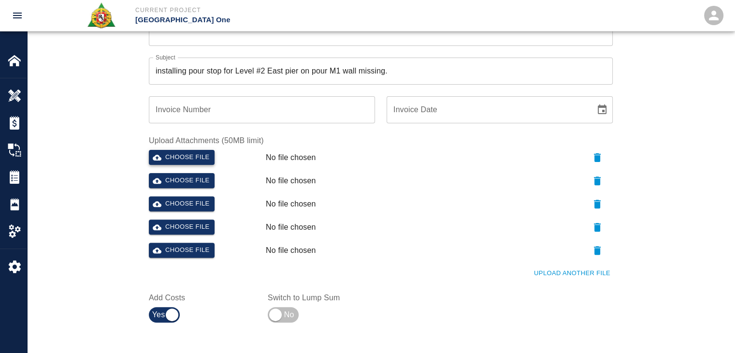
click at [197, 157] on button "Choose file" at bounding box center [182, 157] width 66 height 15
click at [183, 175] on button "Choose file" at bounding box center [182, 180] width 66 height 15
click at [553, 270] on button "Upload Another File" at bounding box center [571, 273] width 81 height 15
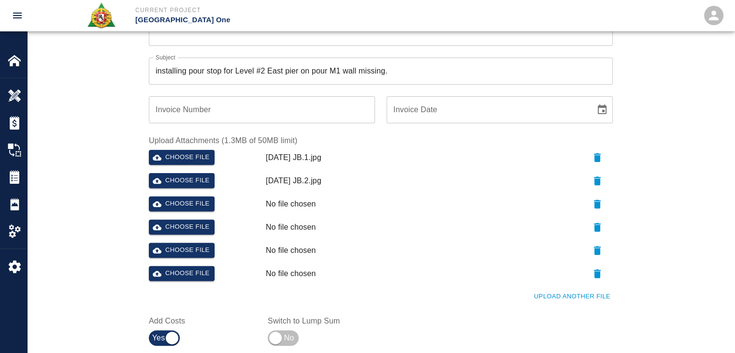
click at [544, 289] on button "Upload Another File" at bounding box center [571, 296] width 81 height 15
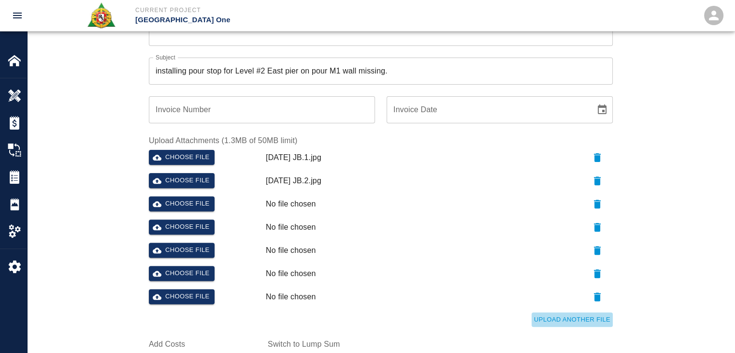
click at [549, 312] on button "Upload Another File" at bounding box center [571, 319] width 81 height 15
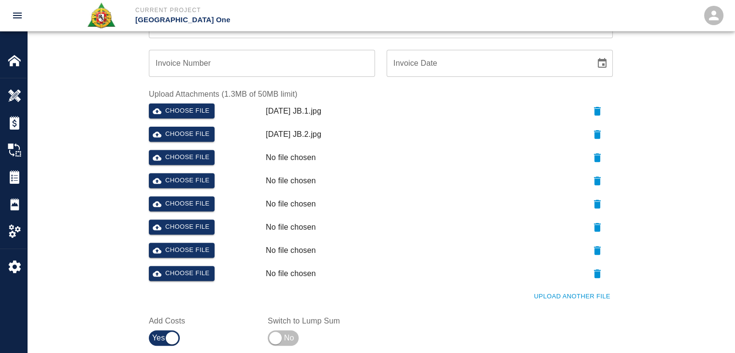
scroll to position [330, 0]
click at [550, 295] on button "Upload Another File" at bounding box center [571, 296] width 81 height 15
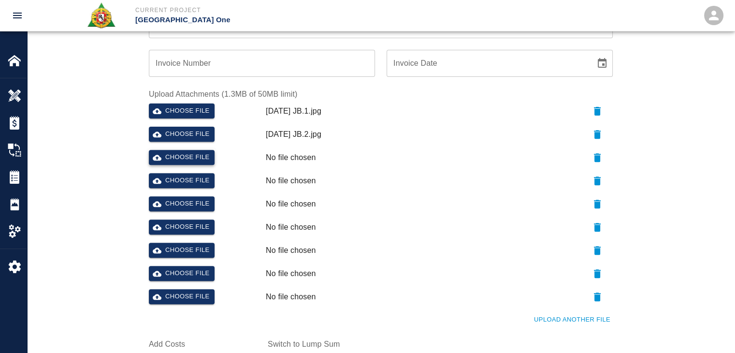
click at [186, 158] on button "Choose file" at bounding box center [182, 157] width 66 height 15
click at [182, 176] on button "Choose file" at bounding box center [182, 180] width 66 height 15
click at [171, 202] on button "Choose file" at bounding box center [182, 203] width 66 height 15
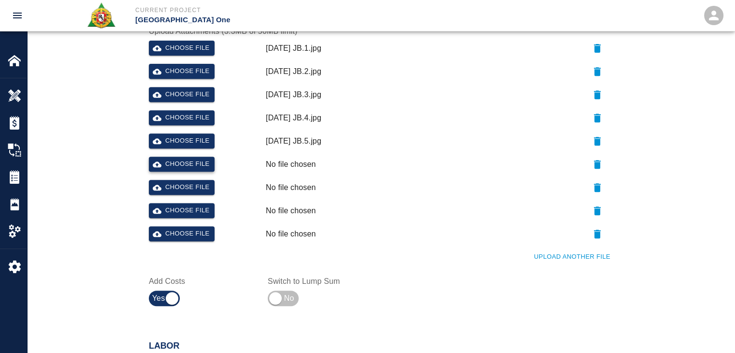
click at [182, 163] on button "Choose file" at bounding box center [182, 164] width 66 height 15
click at [176, 193] on button "Choose file" at bounding box center [182, 187] width 66 height 15
click at [545, 257] on button "Upload Another File" at bounding box center [571, 256] width 81 height 15
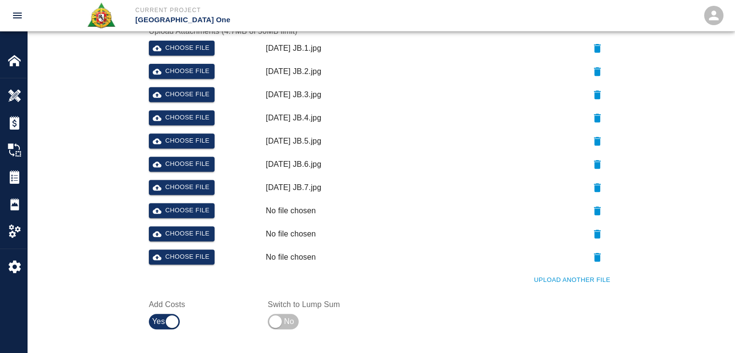
scroll to position [431, 0]
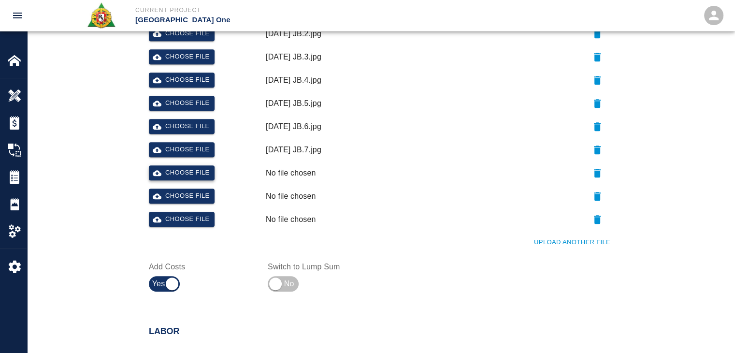
click at [200, 167] on button "Choose file" at bounding box center [182, 172] width 66 height 15
click at [200, 196] on button "Choose file" at bounding box center [182, 195] width 66 height 15
click at [172, 219] on button "Choose file" at bounding box center [182, 219] width 66 height 15
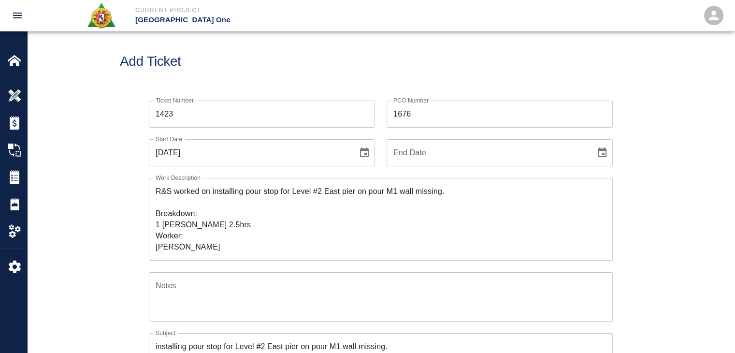
scroll to position [0, 0]
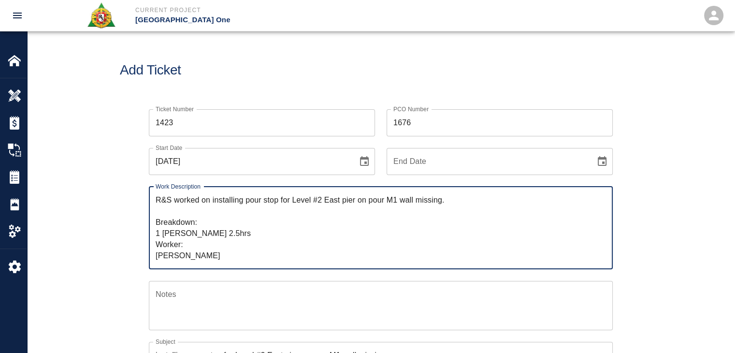
drag, startPoint x: 222, startPoint y: 256, endPoint x: 117, endPoint y: 171, distance: 135.0
click at [297, 82] on div "Add Ticket" at bounding box center [380, 70] width 707 height 78
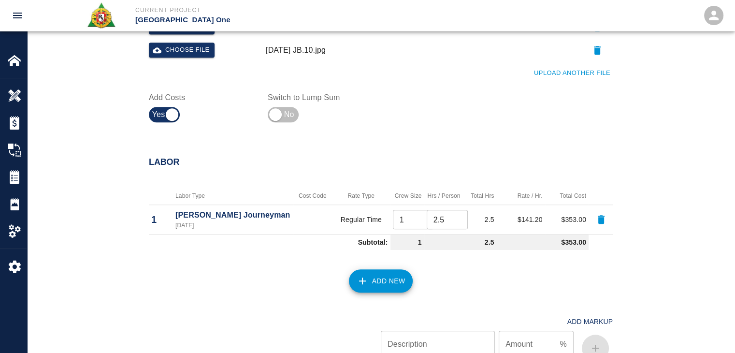
scroll to position [1047, 0]
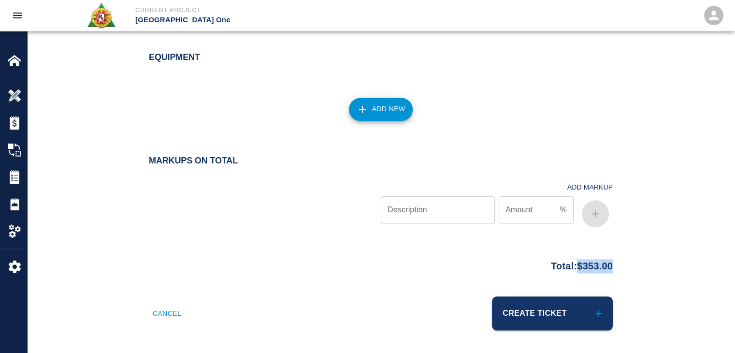
drag, startPoint x: 645, startPoint y: 277, endPoint x: 570, endPoint y: 273, distance: 75.0
click at [570, 273] on div "Total: $353.00" at bounding box center [380, 275] width 707 height 42
copy p "$353.00"
click at [555, 316] on button "Create Ticket" at bounding box center [552, 313] width 121 height 34
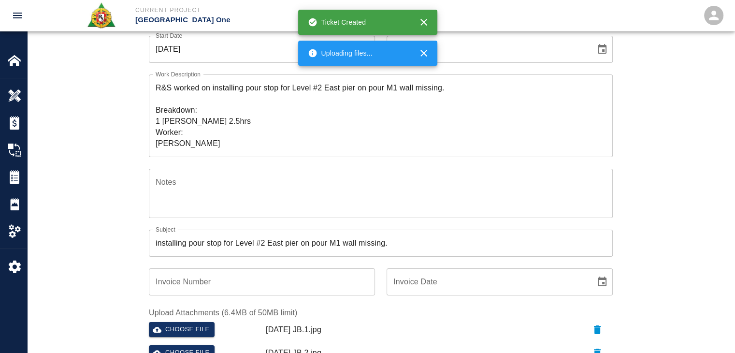
scroll to position [0, 0]
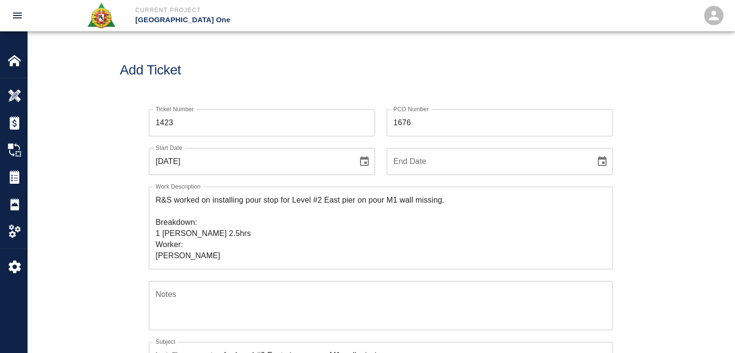
click at [249, 87] on div "Add Ticket" at bounding box center [380, 70] width 707 height 78
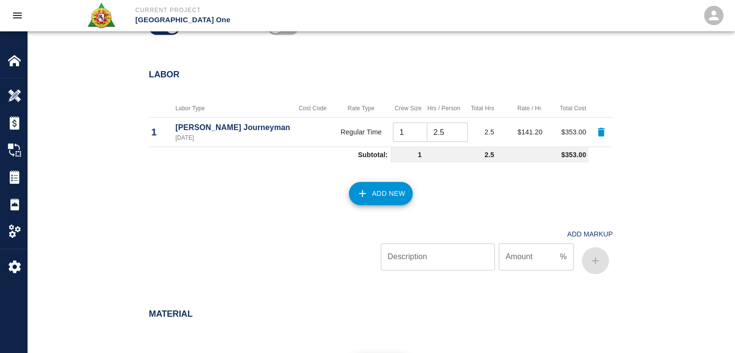
scroll to position [1047, 0]
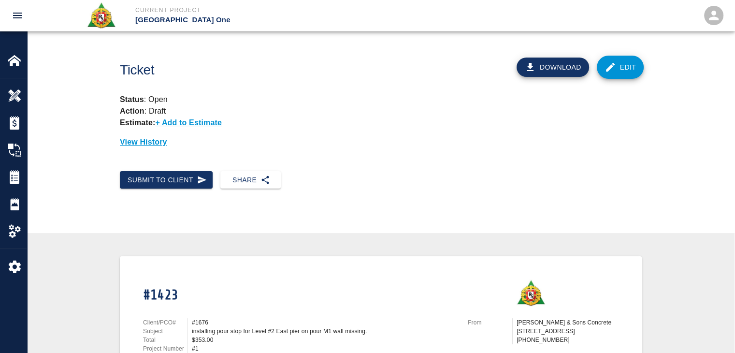
click at [295, 130] on div "View History" at bounding box center [381, 138] width 522 height 19
click at [187, 175] on button "Submit to Client" at bounding box center [166, 180] width 93 height 18
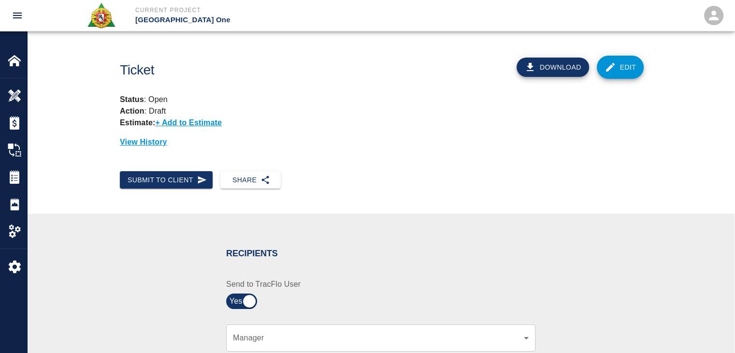
scroll to position [208, 0]
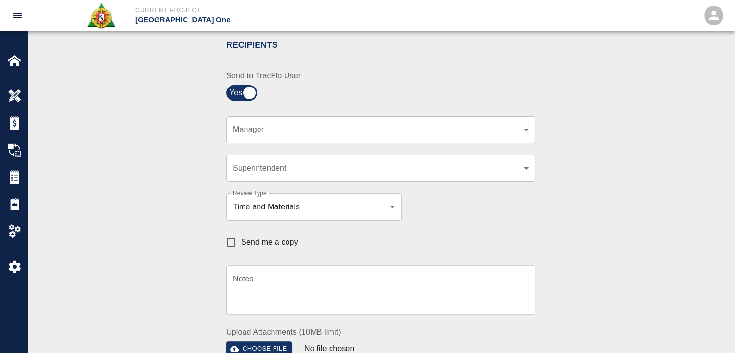
click at [303, 122] on div "​ Manager" at bounding box center [380, 129] width 309 height 27
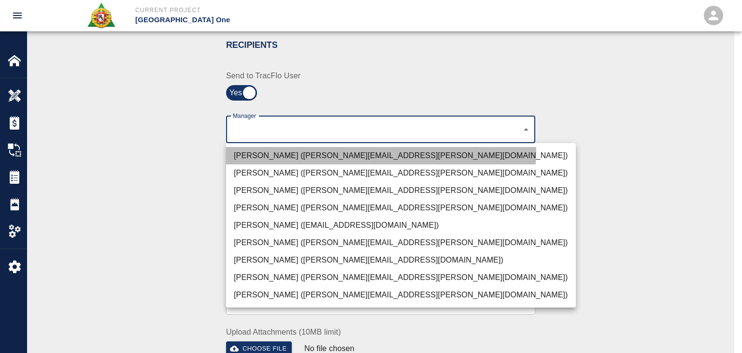
click at [269, 149] on li "Peter Hardecker (peter.hardecker@aecom.com)" at bounding box center [401, 155] width 350 height 17
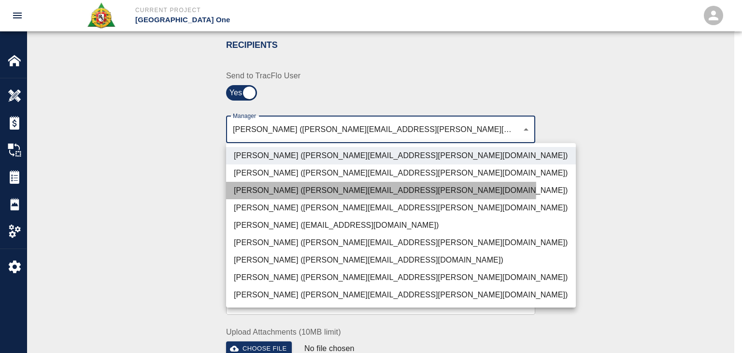
click at [267, 188] on li "Parin Kanani (parin.kanani@aecom.com)" at bounding box center [401, 190] width 350 height 17
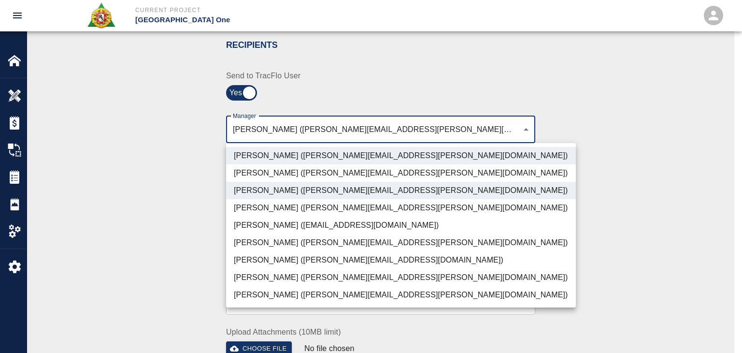
click at [275, 296] on li "Shane Lamay (shane.lamay@aecom.com)" at bounding box center [401, 294] width 350 height 17
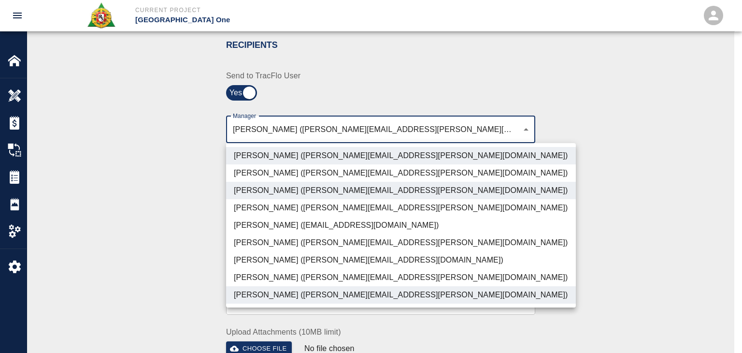
click at [255, 265] on li "Patrick Testino (patrick.testino@aecom.com)" at bounding box center [401, 259] width 350 height 17
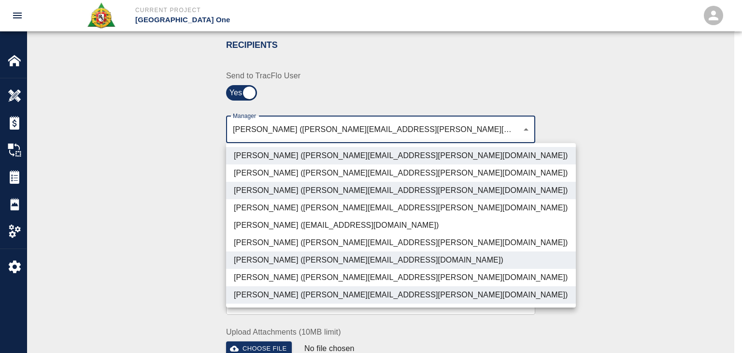
click at [261, 275] on li "Dylan Sims (dylan.sims@aecom.com)" at bounding box center [401, 277] width 350 height 17
type input "ede96749-2565-4a65-a76c-ac2c5448e16e,69d78ca4-8a93-4c72-a988-7271956ccf0b,c39cc…"
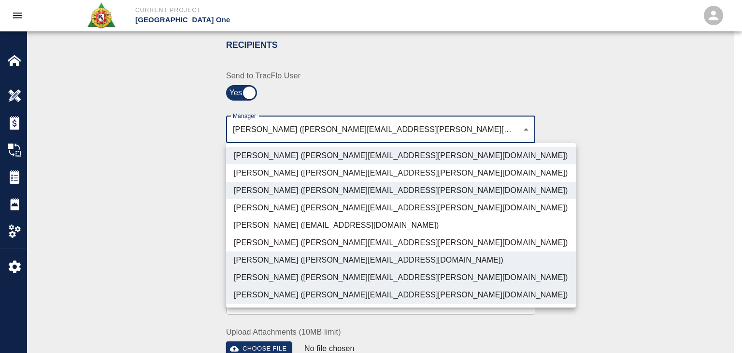
click at [186, 258] on div at bounding box center [371, 176] width 742 height 353
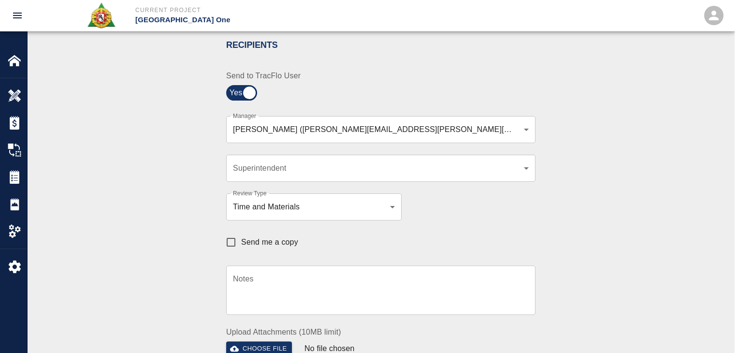
click at [247, 246] on span "Send me a copy" at bounding box center [269, 242] width 57 height 12
click at [241, 246] on input "Send me a copy" at bounding box center [231, 242] width 20 height 20
checkbox input "true"
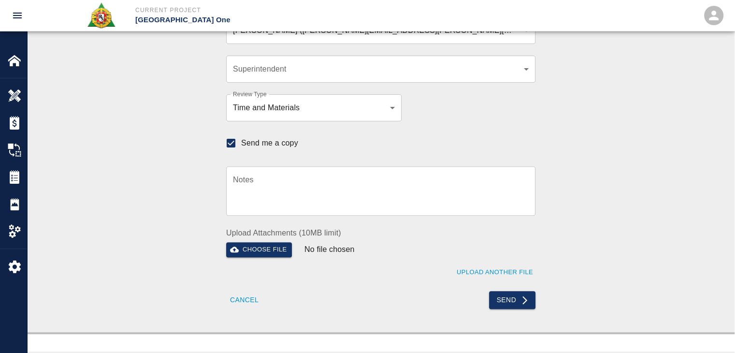
scroll to position [288, 0]
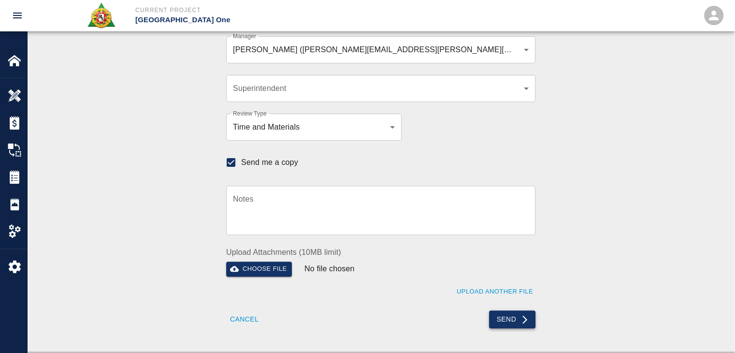
click at [506, 317] on button "Send" at bounding box center [512, 319] width 47 height 18
checkbox input "false"
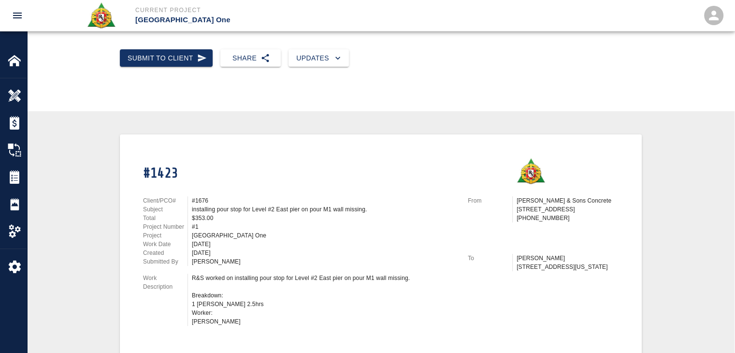
scroll to position [0, 0]
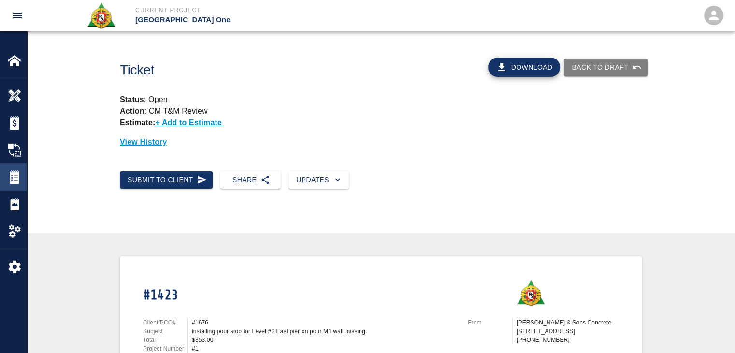
click at [16, 179] on img at bounding box center [15, 177] width 14 height 14
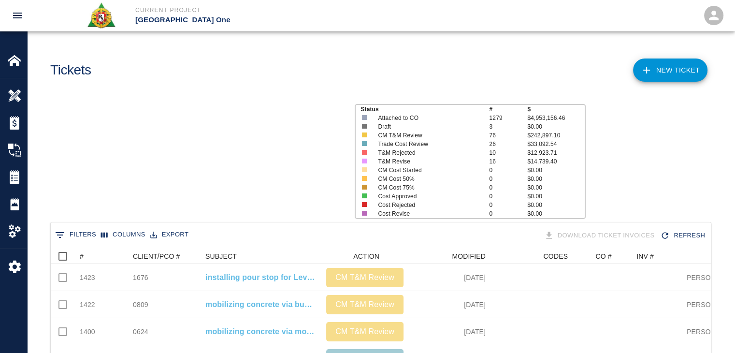
scroll to position [557, 653]
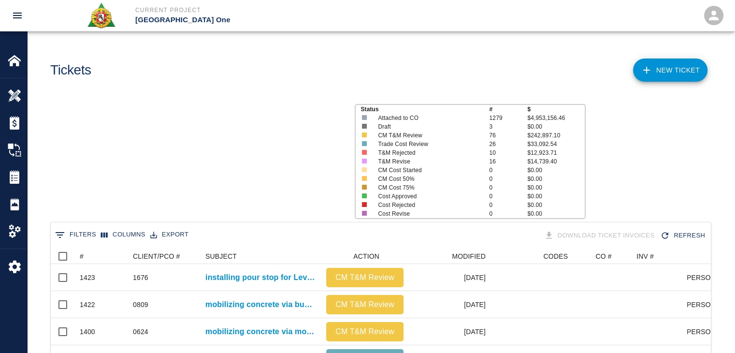
scroll to position [557, 653]
click at [97, 254] on div "#" at bounding box center [104, 255] width 48 height 15
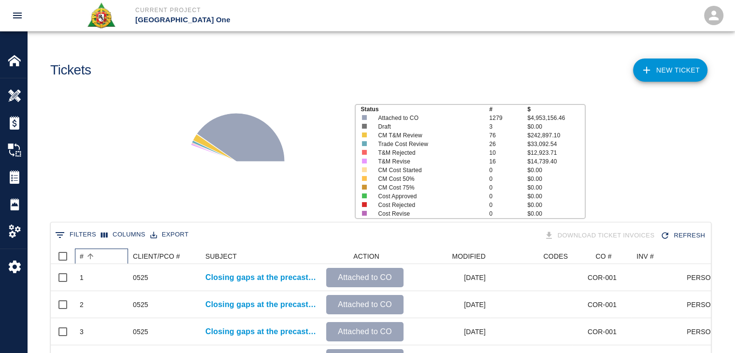
click at [97, 254] on div "#" at bounding box center [104, 255] width 48 height 15
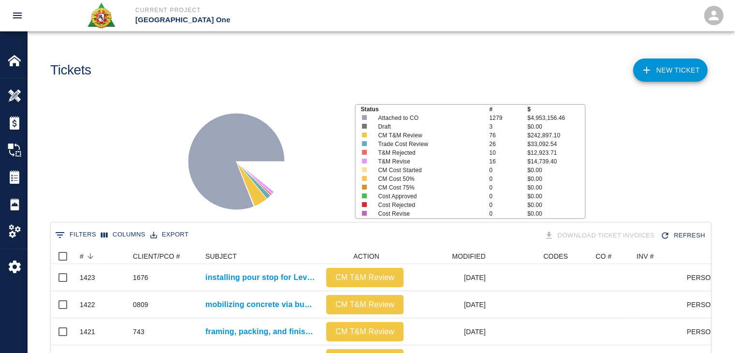
scroll to position [0, 0]
click at [102, 201] on div "Status # $ Attached to CO 1279 $4,953,156.46 Draft 3 $0.00 CM T&M Review 76 $24…" at bounding box center [376, 157] width 715 height 129
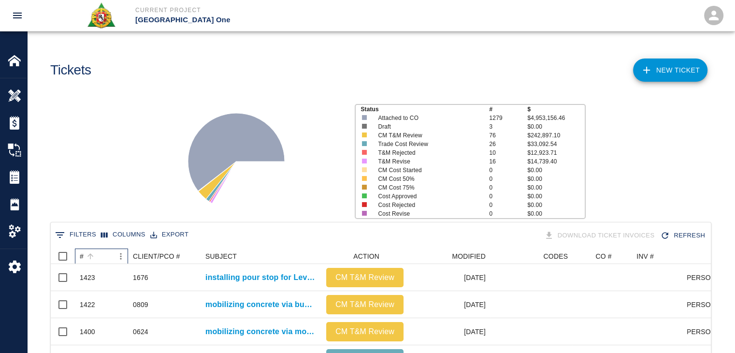
click at [101, 254] on div "#" at bounding box center [97, 255] width 34 height 15
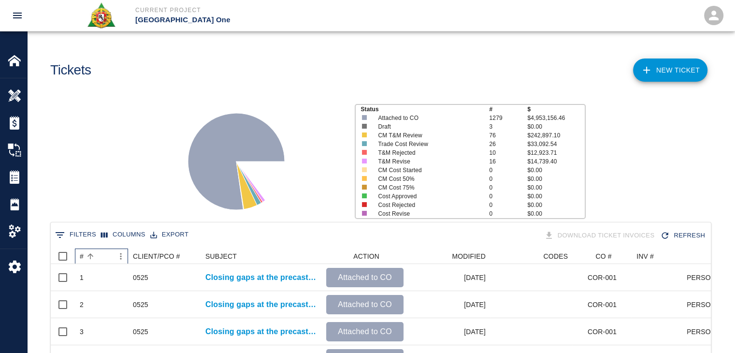
click at [101, 254] on div "#" at bounding box center [97, 255] width 34 height 15
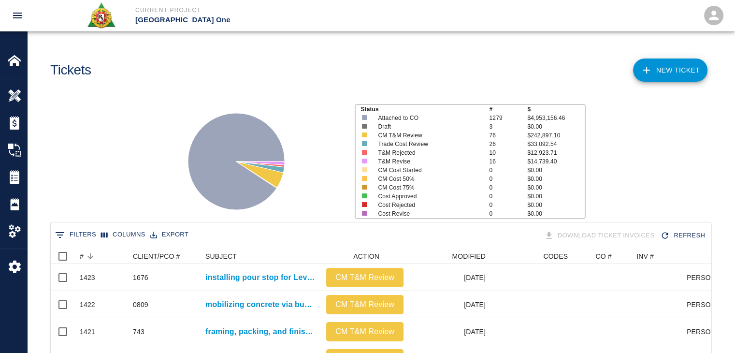
click at [102, 130] on div "Status # $ Attached to CO 1279 $4,953,156.46 Draft 3 $0.00 CM T&M Review 76 $24…" at bounding box center [376, 157] width 715 height 129
click at [667, 80] on link "NEW TICKET" at bounding box center [670, 69] width 74 height 23
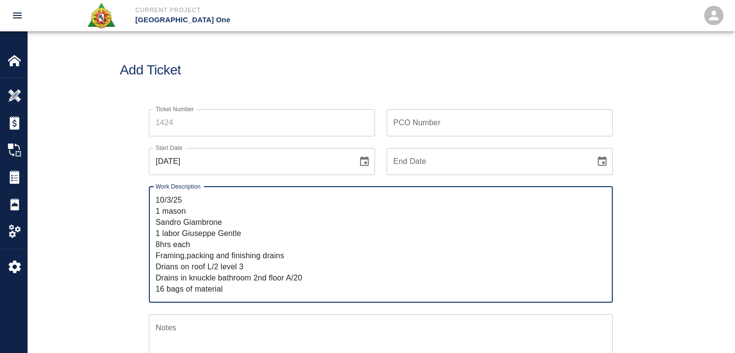
type textarea "﻿10/3/25 1 mason Sandro Giambrone 1 labor Giuseppe Gentle 8hrs each Framing,pac…"
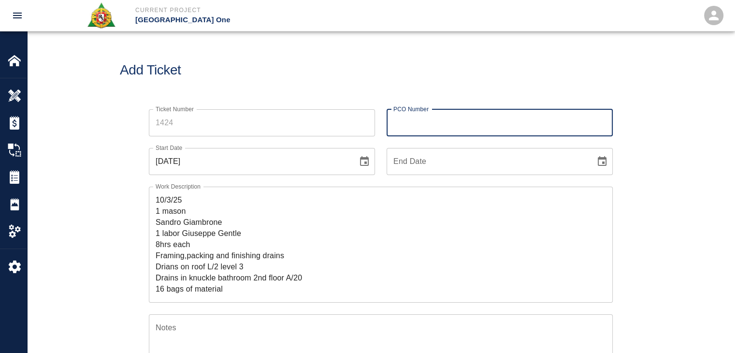
click at [411, 128] on input "PCO Number" at bounding box center [500, 122] width 226 height 27
type input "0809"
click at [373, 89] on div "Add Ticket" at bounding box center [380, 70] width 707 height 78
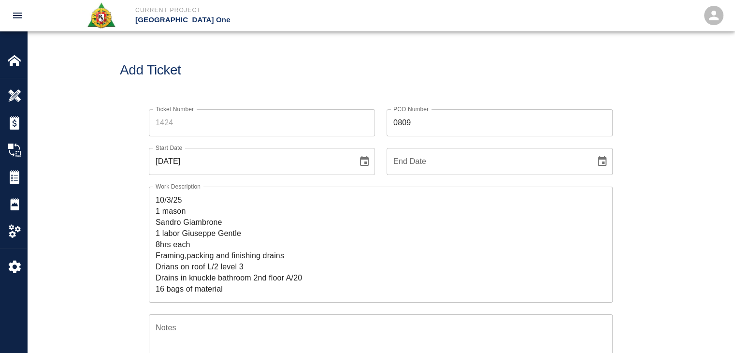
click at [283, 119] on input "Ticket Number" at bounding box center [262, 122] width 226 height 27
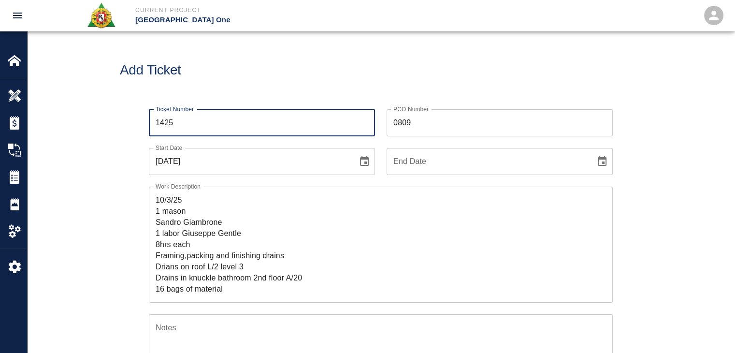
type input "1425"
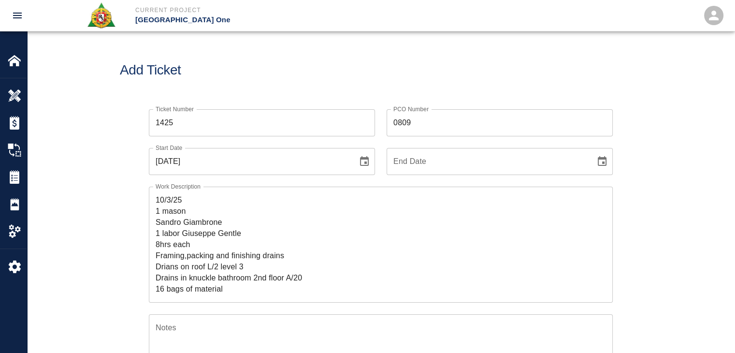
click at [259, 75] on h1 "Add Ticket" at bounding box center [381, 70] width 522 height 16
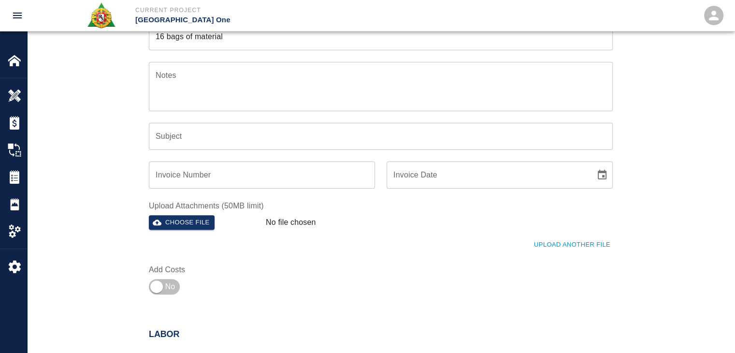
scroll to position [251, 0]
click at [162, 285] on input "checkbox" at bounding box center [157, 287] width 70 height 23
checkbox input "true"
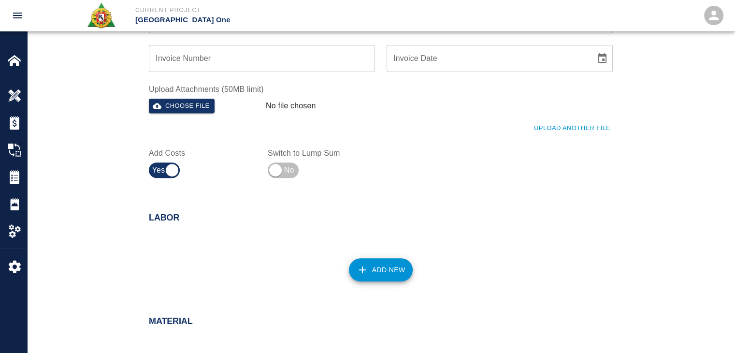
scroll to position [365, 0]
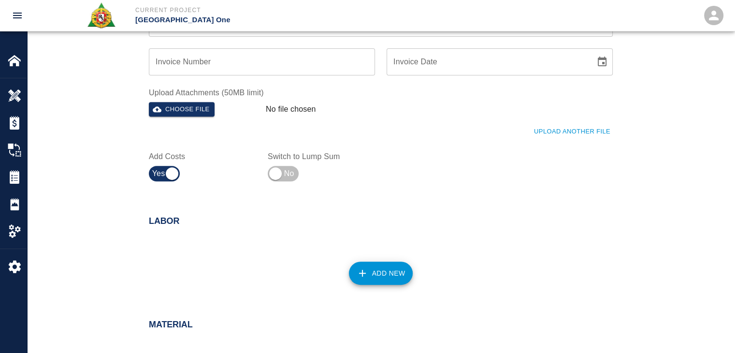
click at [216, 104] on div "Choose file" at bounding box center [203, 107] width 117 height 19
click at [207, 105] on button "Choose file" at bounding box center [182, 109] width 66 height 15
click at [551, 132] on button "Upload Another File" at bounding box center [571, 132] width 81 height 15
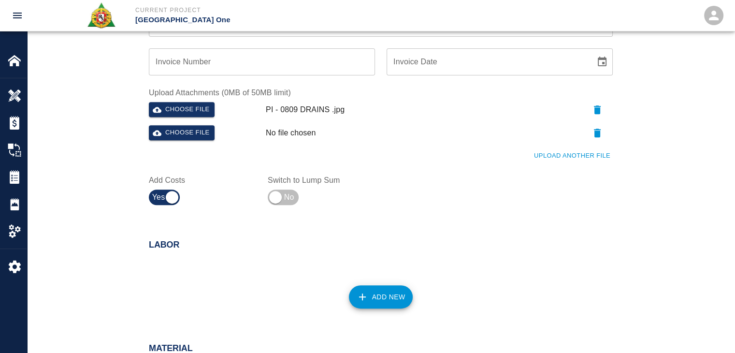
click at [564, 152] on button "Upload Another File" at bounding box center [571, 155] width 81 height 15
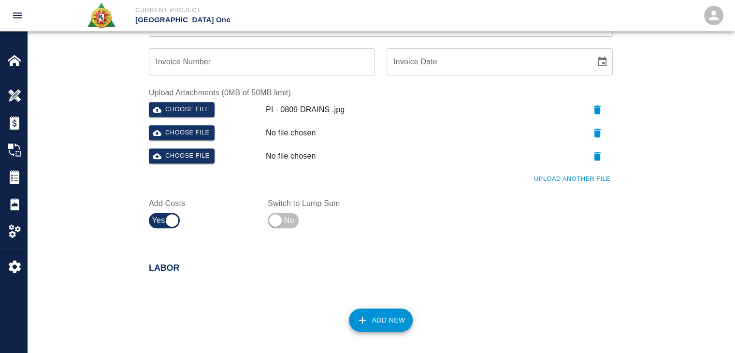
click at [577, 172] on button "Upload Another File" at bounding box center [571, 179] width 81 height 15
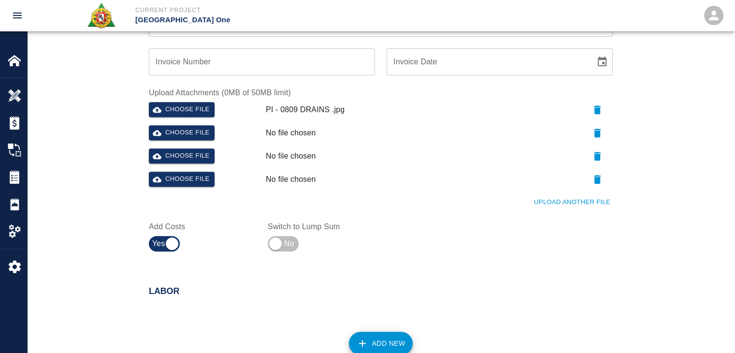
click at [553, 201] on button "Upload Another File" at bounding box center [571, 202] width 81 height 15
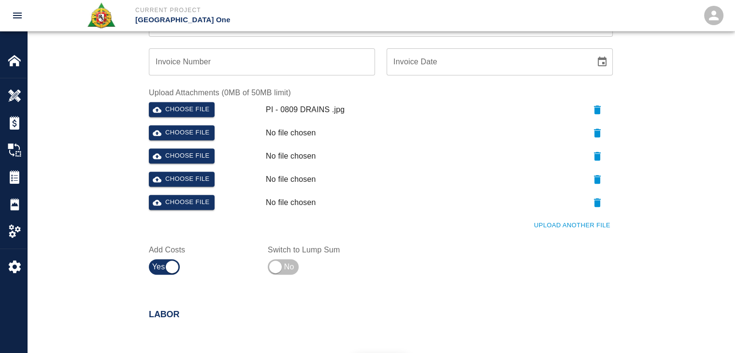
click at [565, 218] on button "Upload Another File" at bounding box center [571, 225] width 81 height 15
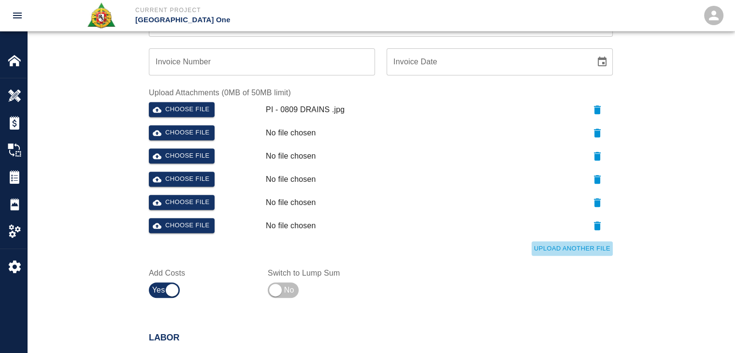
click at [572, 244] on button "Upload Another File" at bounding box center [571, 248] width 81 height 15
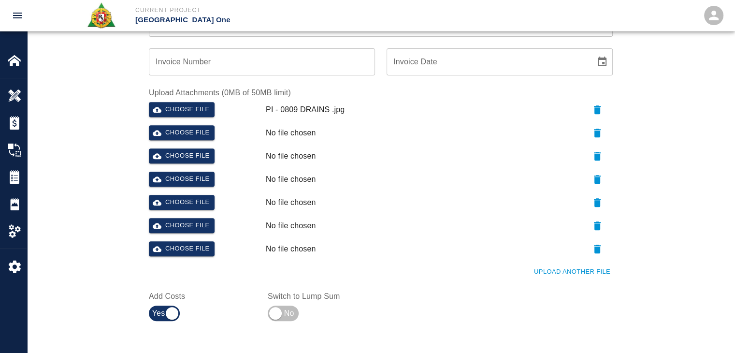
click at [565, 270] on button "Upload Another File" at bounding box center [571, 271] width 81 height 15
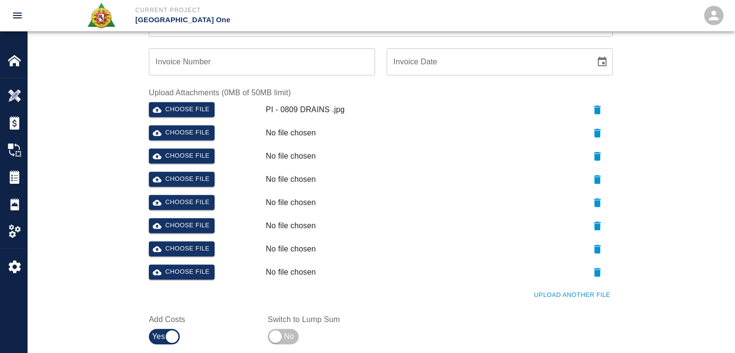
click at [564, 286] on div "Upload Another File" at bounding box center [374, 289] width 475 height 27
click at [565, 287] on button "Upload Another File" at bounding box center [571, 294] width 81 height 15
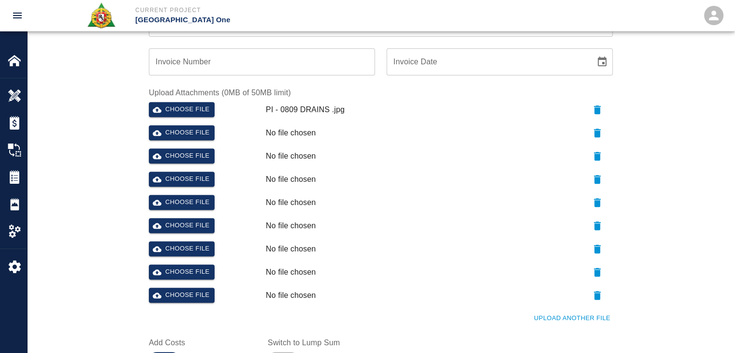
click at [570, 289] on div at bounding box center [574, 293] width 78 height 19
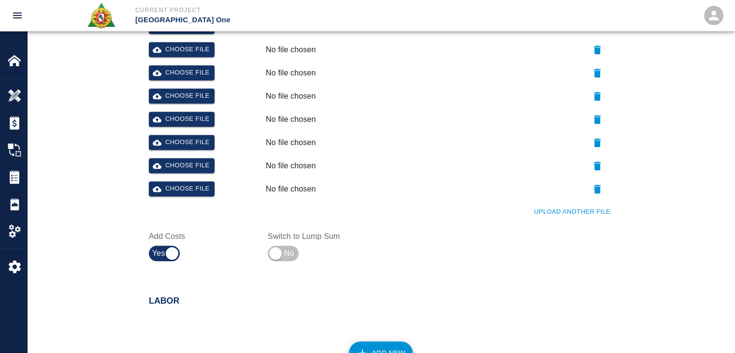
click at [551, 207] on button "Upload Another File" at bounding box center [571, 211] width 81 height 15
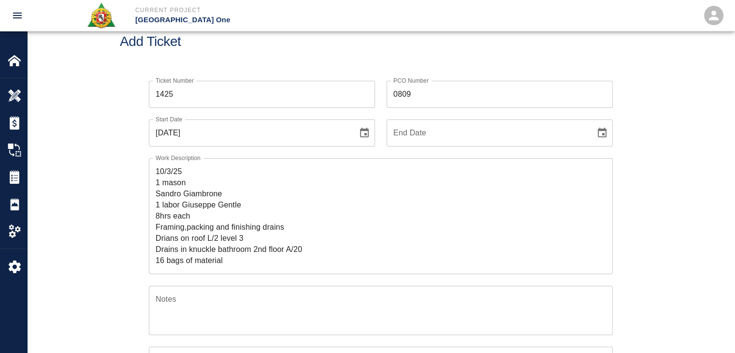
scroll to position [0, 0]
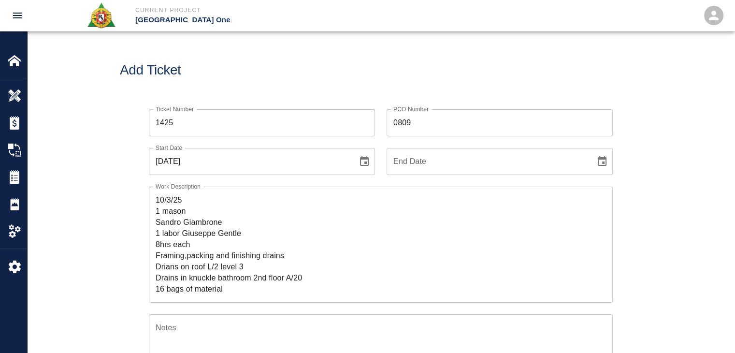
drag, startPoint x: 215, startPoint y: 192, endPoint x: 123, endPoint y: 184, distance: 91.6
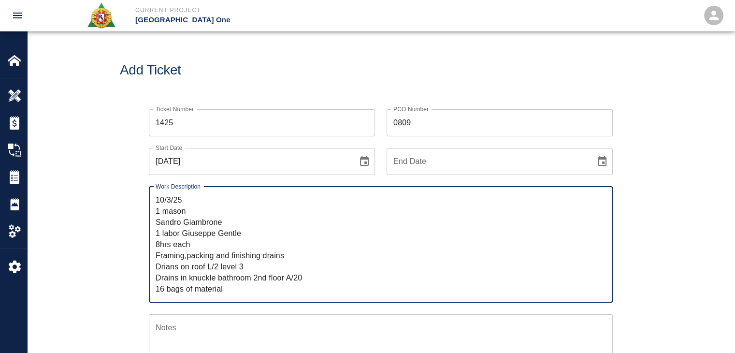
drag, startPoint x: 191, startPoint y: 203, endPoint x: 115, endPoint y: 200, distance: 76.4
type textarea "R&S worked on 1 mason Sandro Giambrone 1 labor Giuseppe Gentle 8hrs each Framin…"
click at [364, 158] on icon "Choose date, selected date is Oct 6, 2025" at bounding box center [364, 161] width 9 height 10
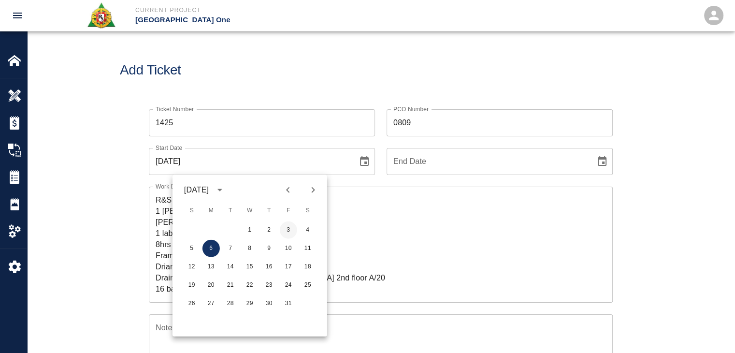
click at [295, 230] on button "3" at bounding box center [288, 229] width 17 height 17
type input "10/03/2025"
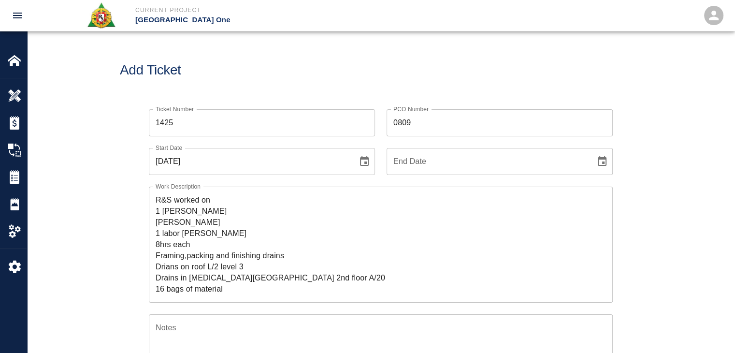
click at [258, 60] on div "Add Ticket" at bounding box center [380, 70] width 707 height 78
click at [204, 234] on textarea "R&S worked on 1 mason Sandro Giambrone 1 labor Giuseppe Gentle 8hrs each Framin…" at bounding box center [381, 244] width 450 height 100
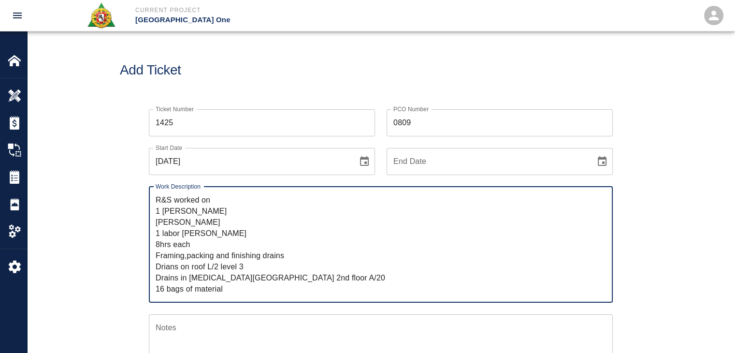
click at [226, 267] on textarea "R&S worked on 1 mason Sandro Giambrone 1 labor Giuseppe Gentle 8hrs each Framin…" at bounding box center [381, 244] width 450 height 100
click at [296, 251] on textarea "R&S worked on 1 mason Sandro Giambrone 1 labor Giuseppe Gentle 8hrs each Framin…" at bounding box center [381, 244] width 450 height 100
drag, startPoint x: 262, startPoint y: 263, endPoint x: 195, endPoint y: 259, distance: 66.8
click at [195, 259] on textarea "R&S worked on 1 mason Sandro Giambrone 1 labor Giuseppe Gentle 8hrs each Framin…" at bounding box center [381, 244] width 450 height 100
click at [250, 275] on textarea "R&S worked on 1 mason Sandro Giambrone 1 labor Giuseppe Gentle 8hrs each Framin…" at bounding box center [381, 244] width 450 height 100
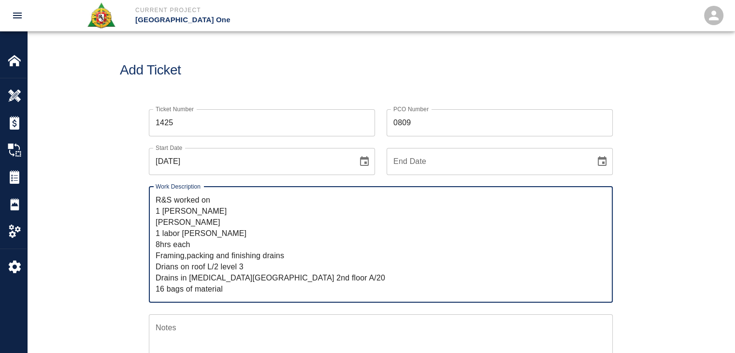
drag, startPoint x: 310, startPoint y: 275, endPoint x: 153, endPoint y: 259, distance: 157.8
click at [153, 259] on div "R&S worked on 1 mason Sandro Giambrone 1 labor Giuseppe Gentle 8hrs each Framin…" at bounding box center [381, 245] width 464 height 116
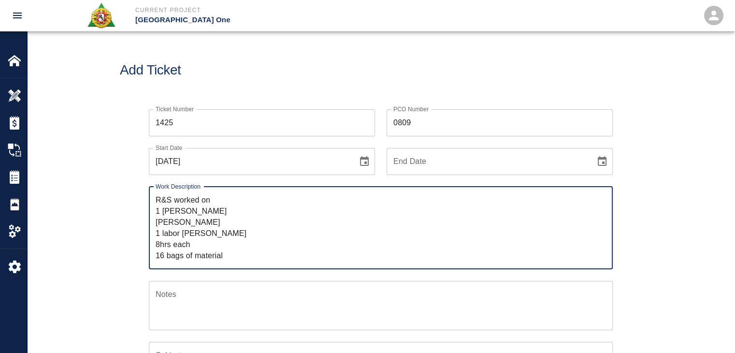
click at [230, 199] on textarea "R&S worked on 1 mason Sandro Giambrone 1 labor Giuseppe Gentle 8hrs each 16 bag…" at bounding box center [381, 227] width 450 height 67
paste textarea "Framing,packing and finishing drains Drians on roof L/2 level 3 Drains in knuck…"
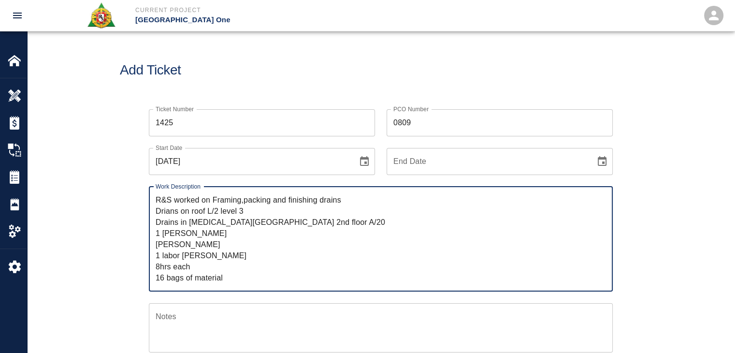
click at [216, 201] on textarea "R&S worked on Framing,packing and finishing drains Drians on roof L/2 level 3 D…" at bounding box center [381, 238] width 450 height 89
click at [242, 201] on textarea "R&S worked on framing,packing and finishing drains Drians on roof L/2 level 3 D…" at bounding box center [381, 238] width 450 height 89
click at [286, 200] on textarea "R&S worked on framing, packing and finishing drains Drians on roof L/2 level 3 …" at bounding box center [381, 238] width 450 height 89
click at [159, 211] on textarea "R&S worked on framing, packing and finishing drains Drians on roof L/2 level 3 …" at bounding box center [381, 238] width 450 height 89
click at [161, 210] on textarea "R&S worked on framing, packing and finishing drains Drains on roof L/2 level 3 …" at bounding box center [381, 238] width 450 height 89
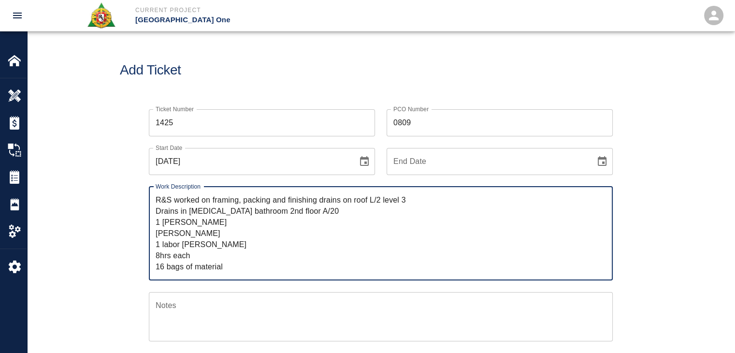
click at [401, 200] on textarea "R&S worked on framing, packing and finishing drains on roof L/2 level 3 Drains …" at bounding box center [381, 233] width 450 height 78
click at [156, 212] on textarea "R&S worked on framing, packing and finishing drains on roof L/2 level #3 Drains…" at bounding box center [381, 233] width 450 height 78
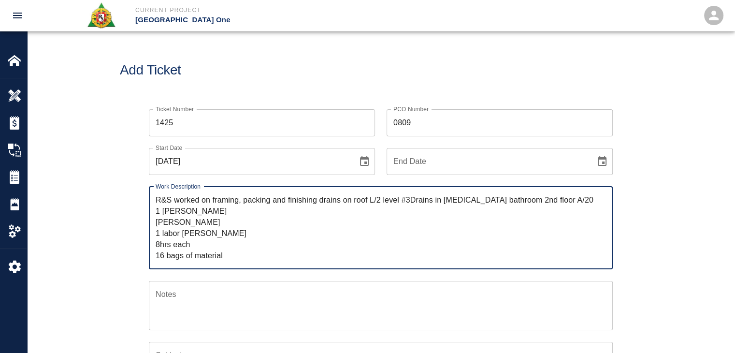
drag, startPoint x: 155, startPoint y: 212, endPoint x: 410, endPoint y: 200, distance: 254.9
click at [410, 200] on textarea "R&S worked on framing, packing and finishing drains on roof L/2 level #3Drains …" at bounding box center [381, 227] width 450 height 67
click at [540, 200] on textarea "R&S worked on framing, packing and finishing drains on roof L/2 level #3 and dr…" at bounding box center [381, 227] width 450 height 67
click at [516, 200] on textarea "R&S worked on framing, packing and finishing drains on roof L/2 level #3 and dr…" at bounding box center [381, 227] width 450 height 67
click at [569, 208] on textarea "R&S worked on framing, packing and finishing drains on roof L/2 level #3 and dr…" at bounding box center [381, 227] width 450 height 67
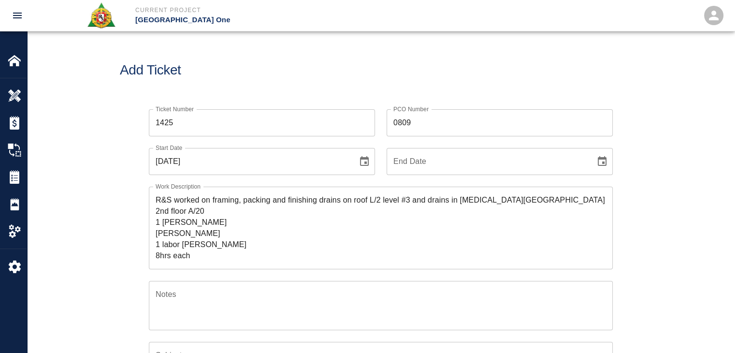
click at [573, 191] on div "R&S worked on framing, packing and finishing drains on roof L/2 level #3 and dr…" at bounding box center [381, 228] width 464 height 83
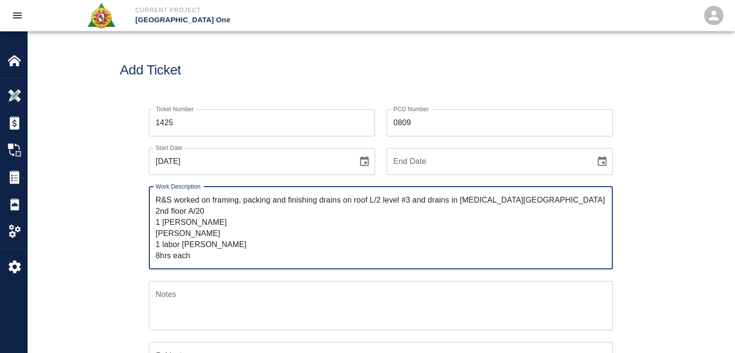
click at [574, 200] on textarea "R&S worked on framing, packing and finishing drains on roof L/2 level #3 and dr…" at bounding box center [381, 227] width 450 height 67
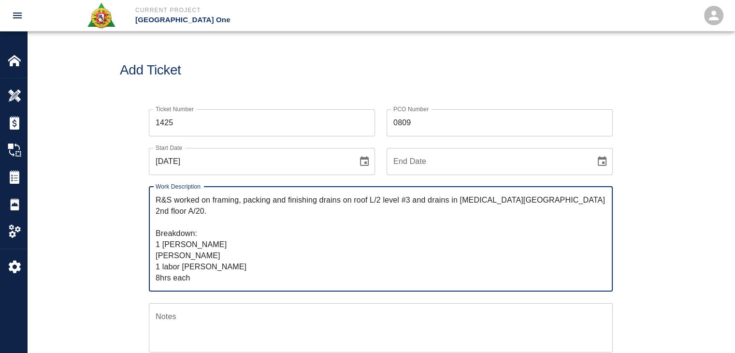
drag, startPoint x: 180, startPoint y: 258, endPoint x: 155, endPoint y: 258, distance: 25.1
click at [156, 258] on textarea "R&S worked on framing, packing and finishing drains on roof L/2 level #3 and dr…" at bounding box center [381, 238] width 450 height 89
click at [204, 229] on textarea "R&S worked on framing, packing and finishing drains on roof L/2 level #3 and dr…" at bounding box center [381, 238] width 450 height 89
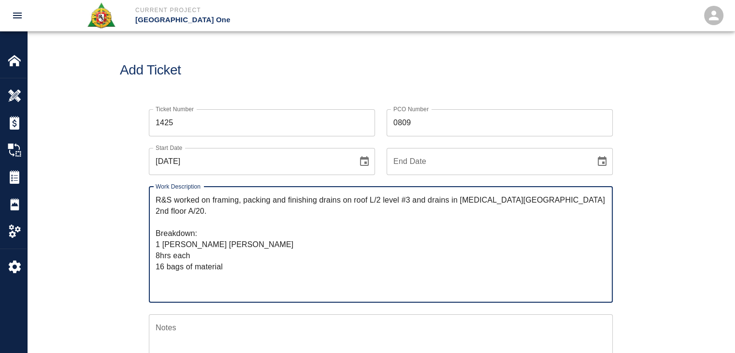
paste textarea "1 labor"
drag, startPoint x: 196, startPoint y: 280, endPoint x: 143, endPoint y: 278, distance: 52.7
click at [143, 278] on div "Work Description R&S worked on framing, packing and finishing drains on roof L/…" at bounding box center [374, 239] width 475 height 128
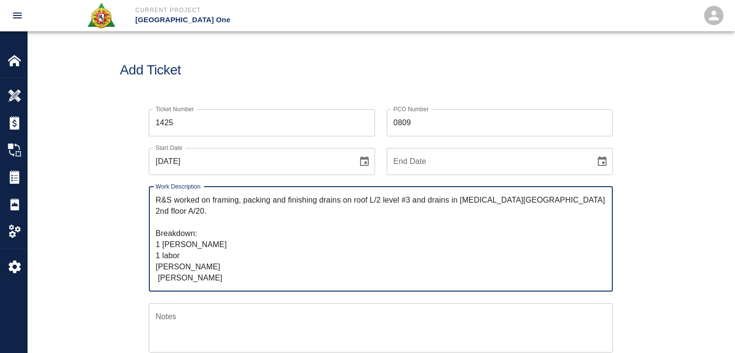
click at [197, 234] on textarea "R&S worked on framing, packing and finishing drains on roof L/2 level #3 and dr…" at bounding box center [381, 238] width 450 height 89
paste textarea "8hrs each"
click at [194, 241] on textarea "R&S worked on framing, packing and finishing drains on roof L/2 level #3 and dr…" at bounding box center [381, 238] width 450 height 89
paste textarea "8hrs each"
click at [158, 265] on textarea "R&S worked on framing, packing and finishing drains on roof L/2 level #3 and dr…" at bounding box center [381, 238] width 450 height 89
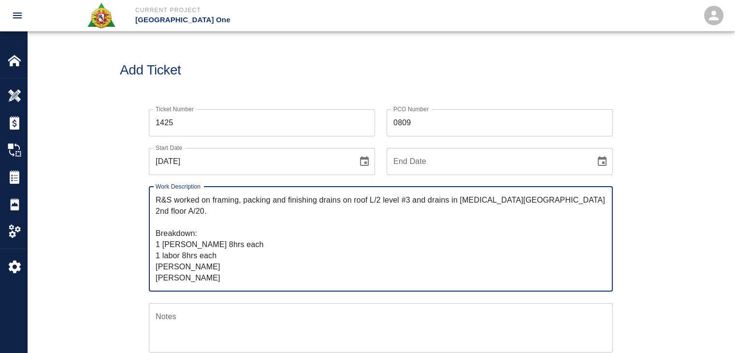
drag, startPoint x: 230, startPoint y: 277, endPoint x: 153, endPoint y: 283, distance: 78.0
click at [153, 283] on div "R&S worked on framing, packing and finishing drains on roof L/2 level #3 and dr…" at bounding box center [381, 239] width 464 height 105
click at [221, 246] on textarea "R&S worked on framing, packing and finishing drains on roof L/2 level #3 and dr…" at bounding box center [381, 238] width 450 height 89
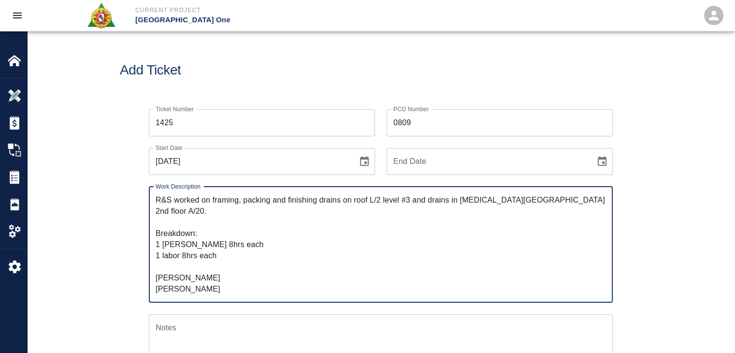
paste textarea "16 bags of material"
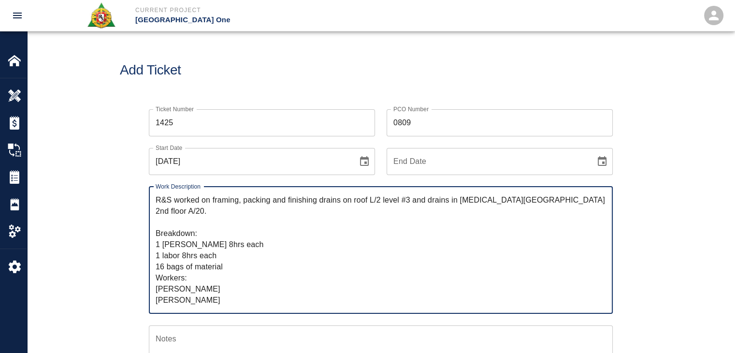
click at [180, 300] on textarea "R&S worked on framing, packing and finishing drains on roof L/2 level #3 and dr…" at bounding box center [381, 249] width 450 height 111
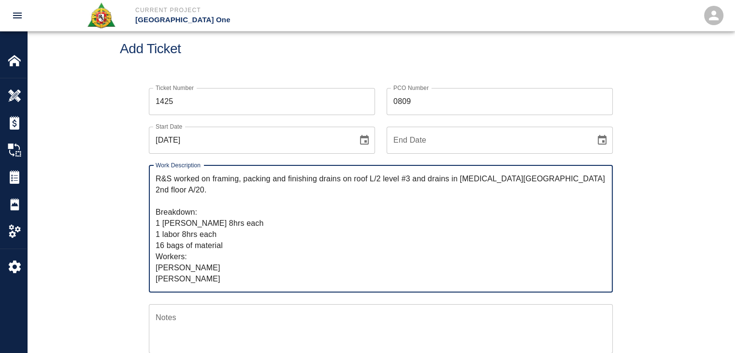
click at [227, 220] on textarea "R&S worked on framing, packing and finishing drains on roof L/2 level #3 and dr…" at bounding box center [381, 228] width 450 height 111
type textarea "R&S worked on framing, packing and finishing drains on roof L/2 level #3 and dr…"
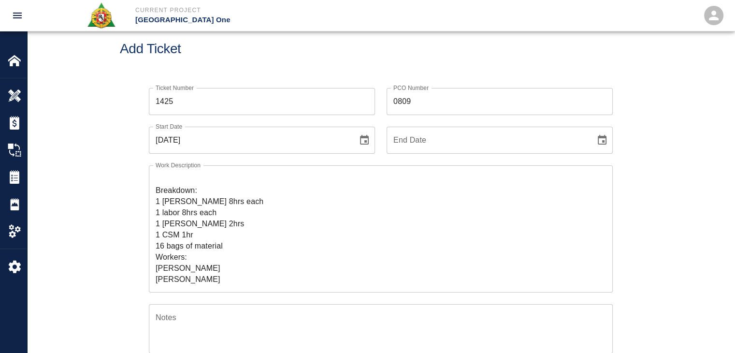
scroll to position [62, 0]
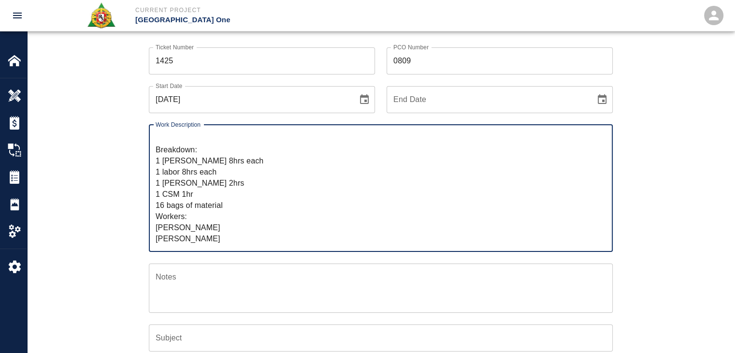
click at [204, 228] on textarea "R&S worked on framing, packing and finishing drains on roof L/2 level #3 and dr…" at bounding box center [381, 187] width 450 height 111
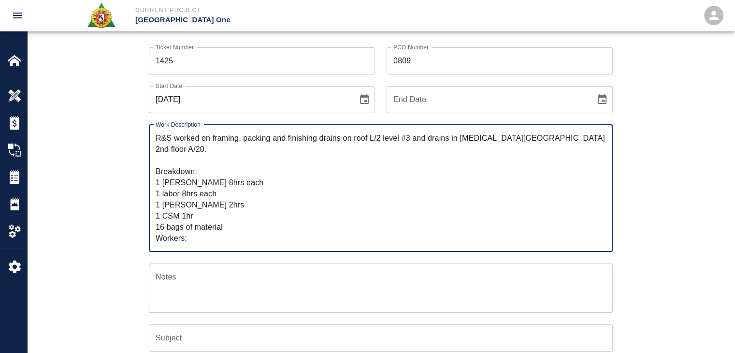
drag, startPoint x: 216, startPoint y: 146, endPoint x: 213, endPoint y: 143, distance: 5.1
click at [213, 143] on textarea "R&S worked on framing, packing and finishing drains on roof L/2 level #3 and dr…" at bounding box center [381, 187] width 450 height 111
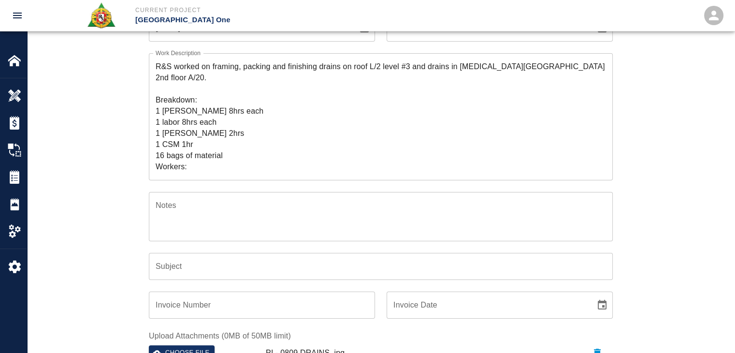
scroll to position [133, 0]
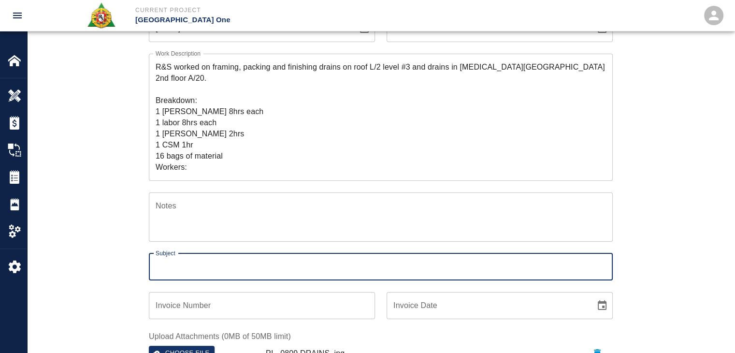
drag, startPoint x: 190, startPoint y: 267, endPoint x: 183, endPoint y: 267, distance: 7.2
click at [190, 267] on input "Subject" at bounding box center [381, 266] width 464 height 27
paste input "framing, packing and finishing drains on roof L/2 level #3 and drains in [MEDIC…"
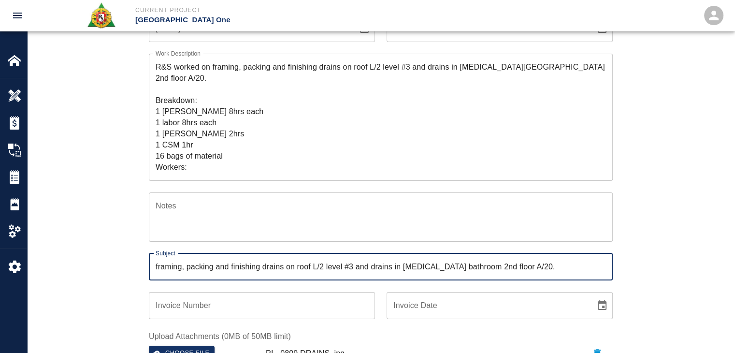
type input "framing, packing and finishing drains on roof L/2 level #3 and drains in [MEDIC…"
click at [111, 255] on div "Ticket Number 1425 Ticket Number PCO Number 0809 PCO Number Start Date 10/03/20…" at bounding box center [380, 313] width 707 height 697
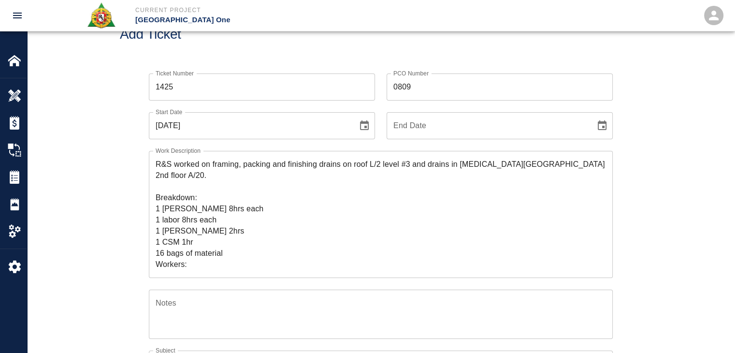
scroll to position [0, 0]
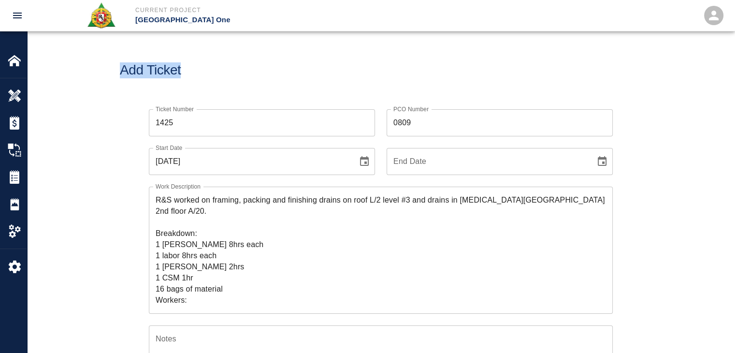
drag, startPoint x: 326, startPoint y: 66, endPoint x: 245, endPoint y: -42, distance: 135.3
click at [245, 0] on html "Current Project JFK Terminal One Home JFK Terminal One Overview Estimates Chang…" at bounding box center [367, 176] width 735 height 353
click at [248, 70] on h1 "Add Ticket" at bounding box center [381, 70] width 522 height 16
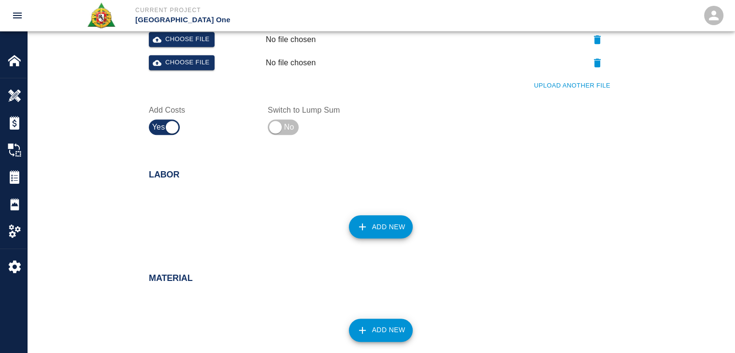
scroll to position [957, 0]
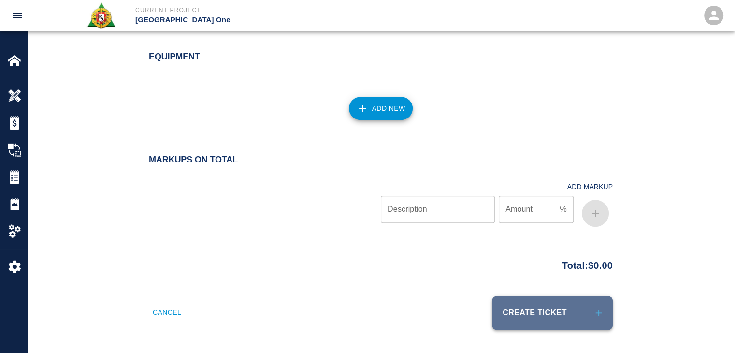
click at [530, 322] on button "Create Ticket" at bounding box center [552, 313] width 121 height 34
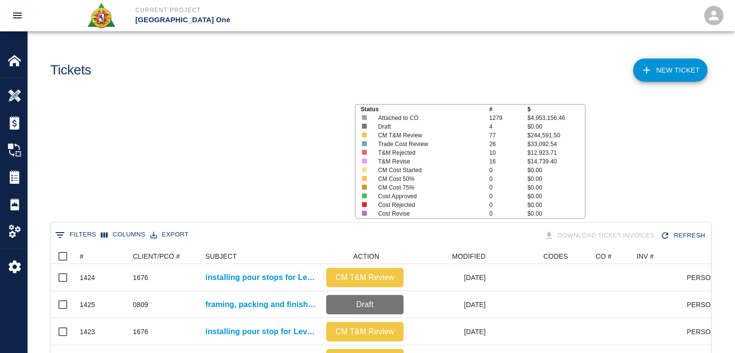
scroll to position [557, 653]
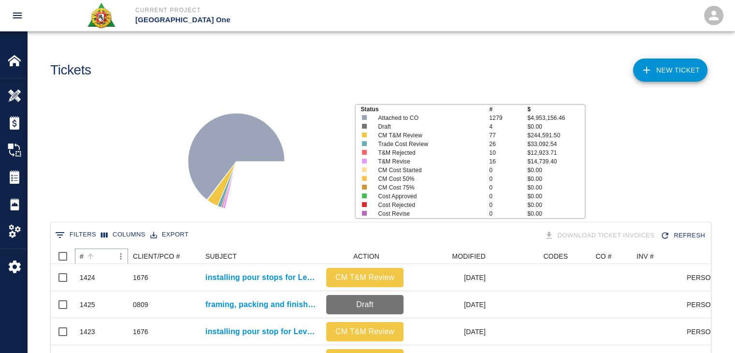
click at [95, 259] on button "Sort" at bounding box center [91, 256] width 14 height 14
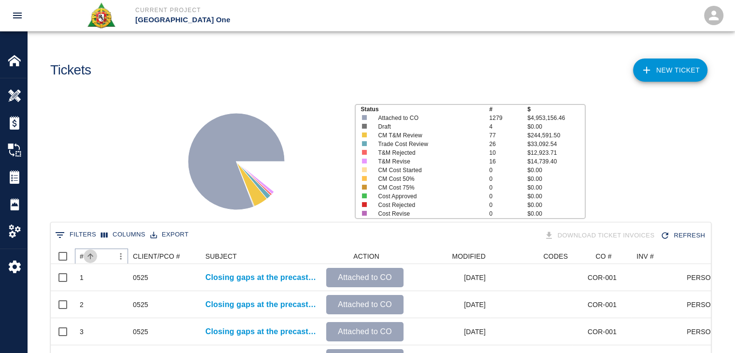
click at [95, 259] on button "Sort" at bounding box center [91, 256] width 14 height 14
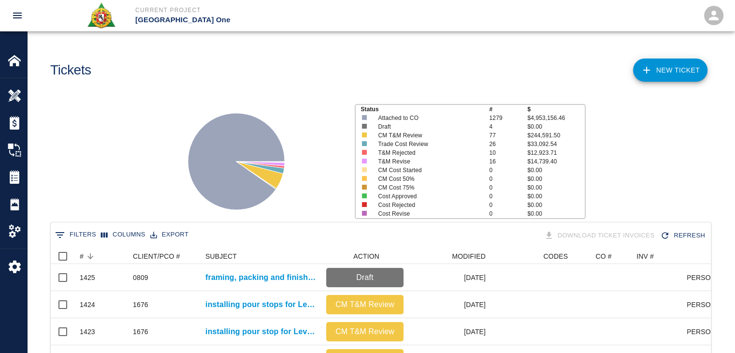
click at [105, 209] on div "Status # $ Attached to CO 1279 $4,953,156.46 Draft 4 $0.00 CM T&M Review 77 $24…" at bounding box center [376, 157] width 715 height 129
